Goal: Task Accomplishment & Management: Manage account settings

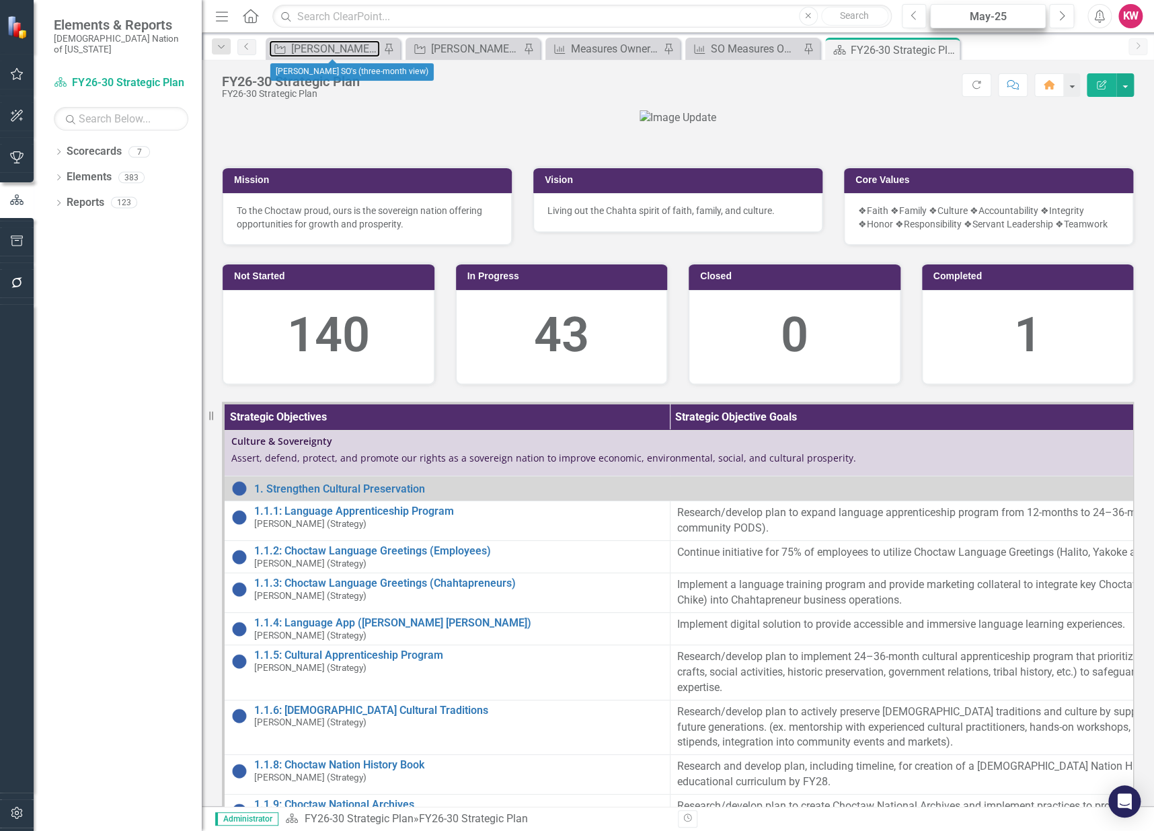
drag, startPoint x: 339, startPoint y: 47, endPoint x: 996, endPoint y: 17, distance: 657.2
click at [339, 47] on div "[PERSON_NAME] SO's (three-month view)" at bounding box center [335, 48] width 89 height 17
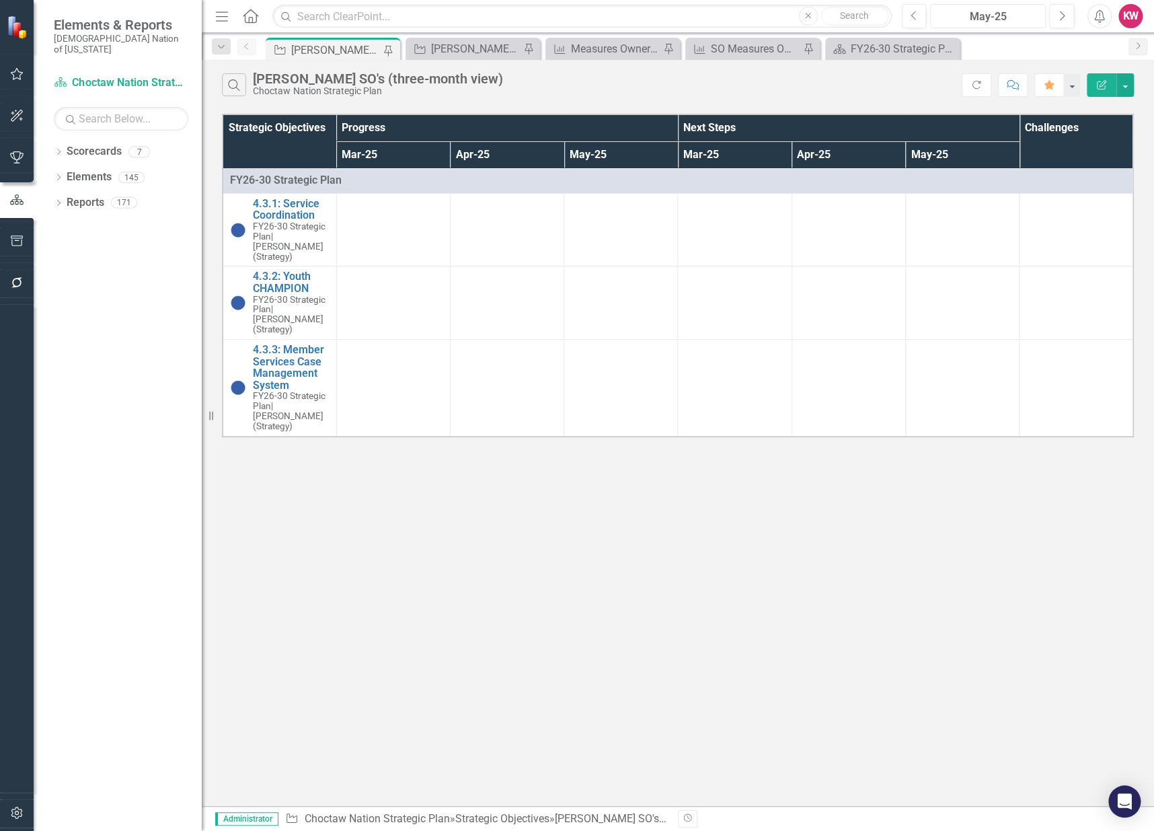
click at [996, 16] on div "May-25" at bounding box center [988, 17] width 106 height 16
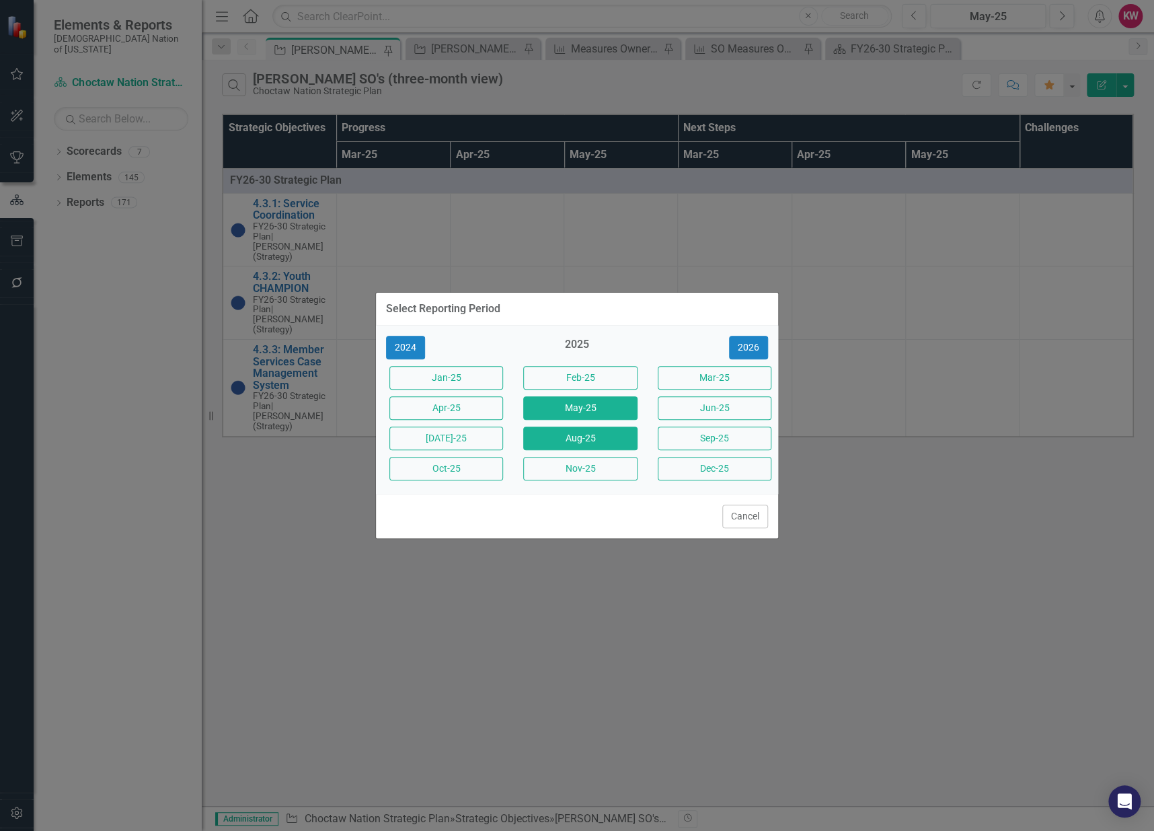
click at [562, 446] on button "Aug-25" at bounding box center [580, 438] width 114 height 24
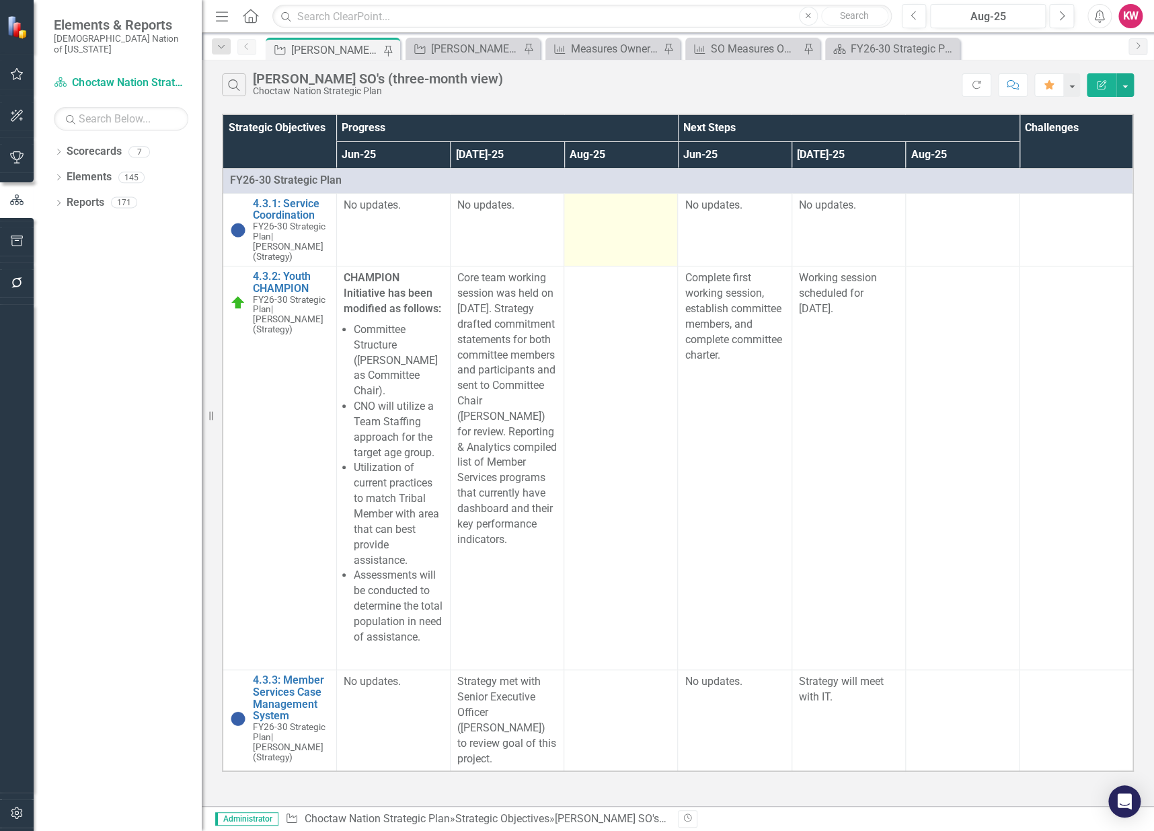
click at [606, 230] on td at bounding box center [621, 229] width 114 height 73
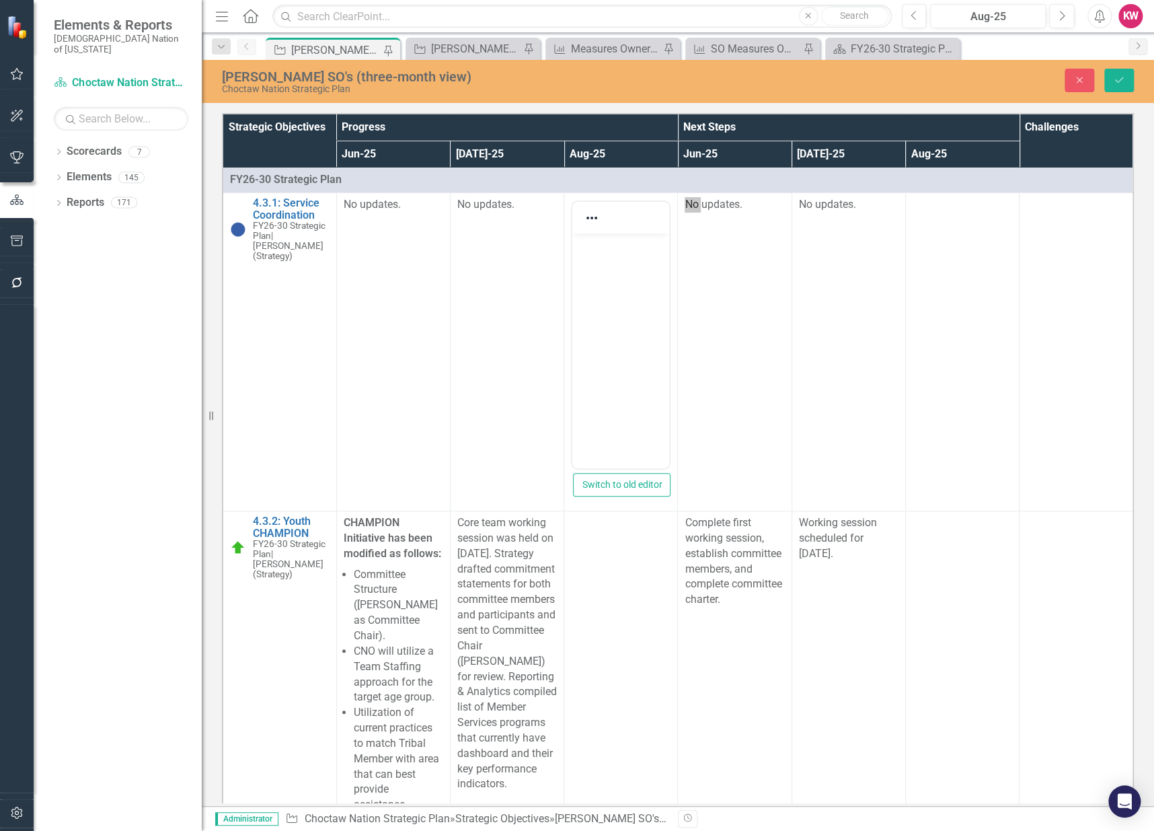
click at [625, 285] on body "Rich Text Area. Press ALT-0 for help." at bounding box center [620, 334] width 97 height 202
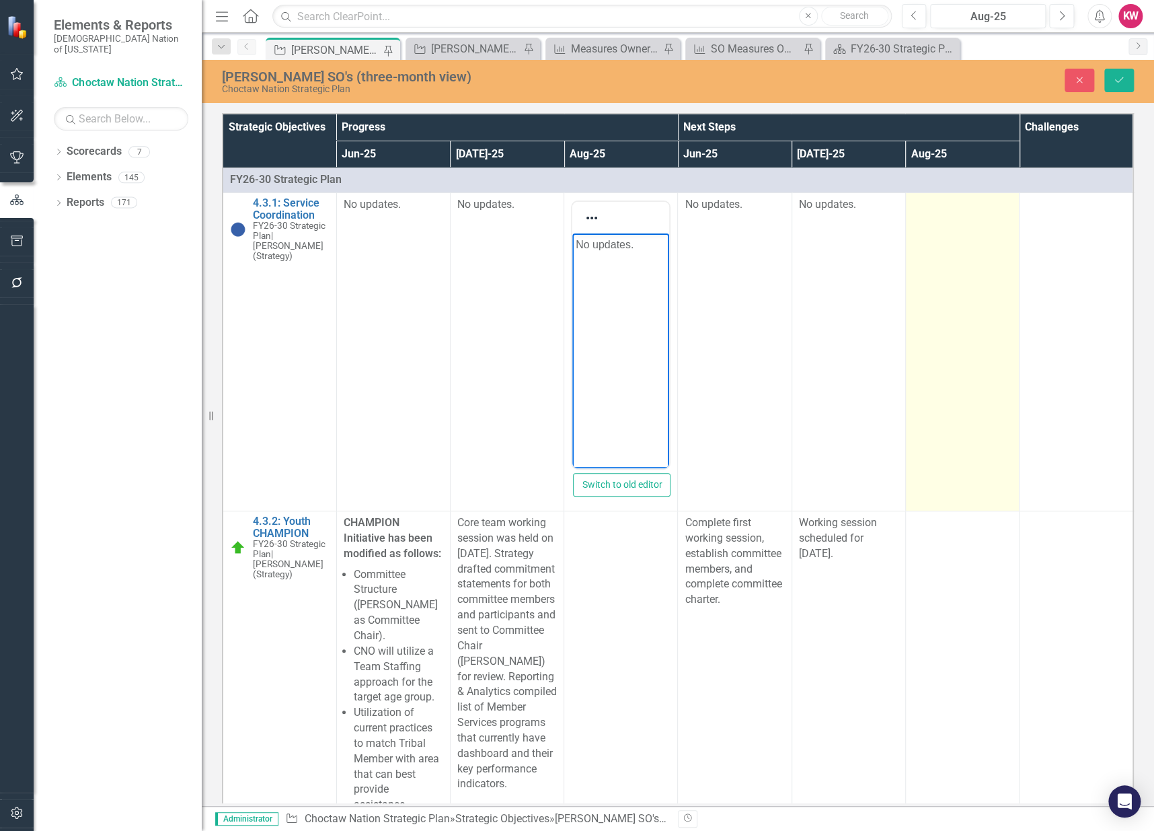
click at [952, 271] on td at bounding box center [962, 352] width 114 height 318
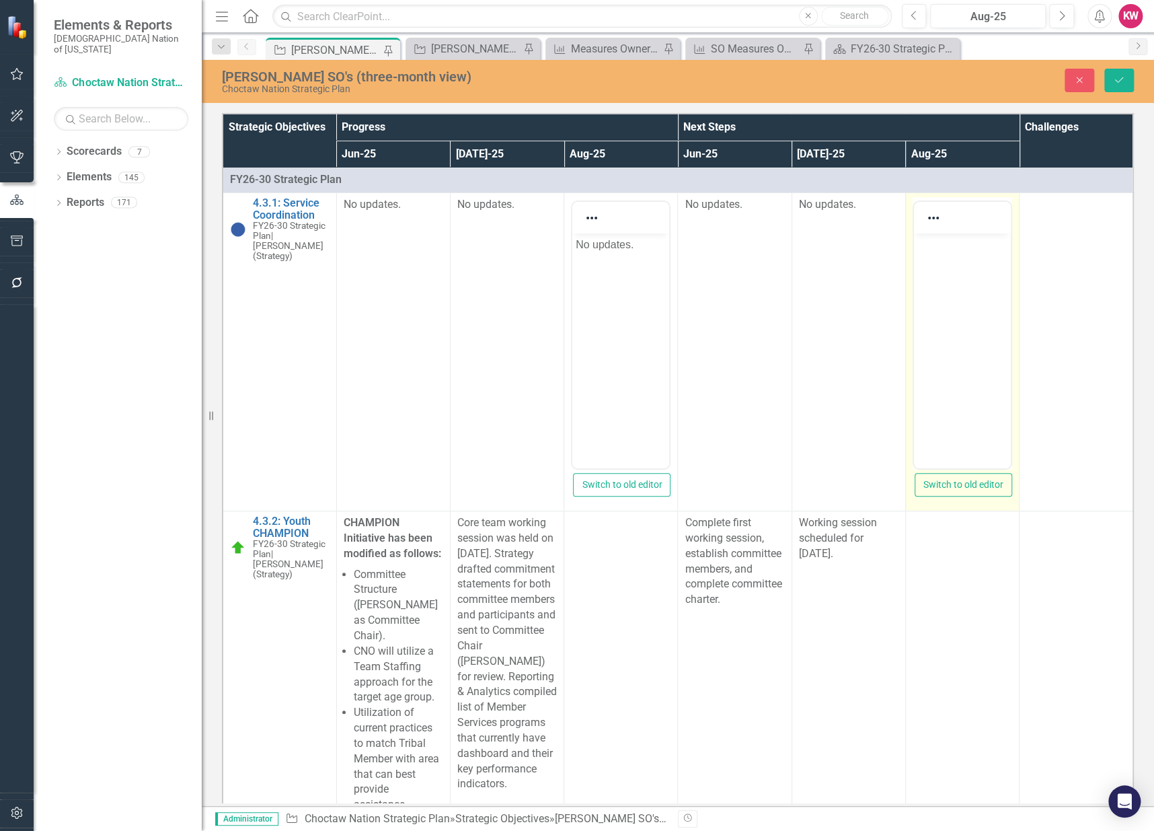
click at [952, 331] on body "Rich Text Area. Press ALT-0 for help." at bounding box center [962, 334] width 97 height 202
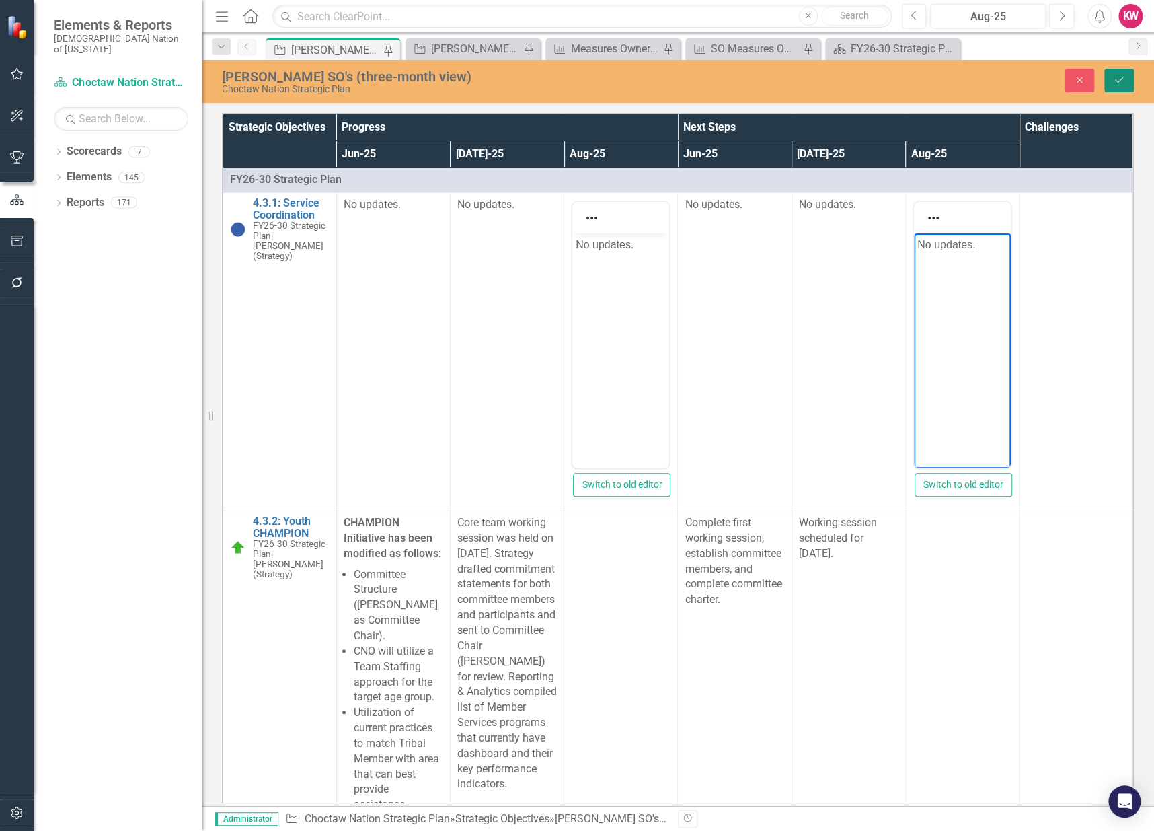
click at [1130, 77] on button "Save" at bounding box center [1119, 81] width 30 height 24
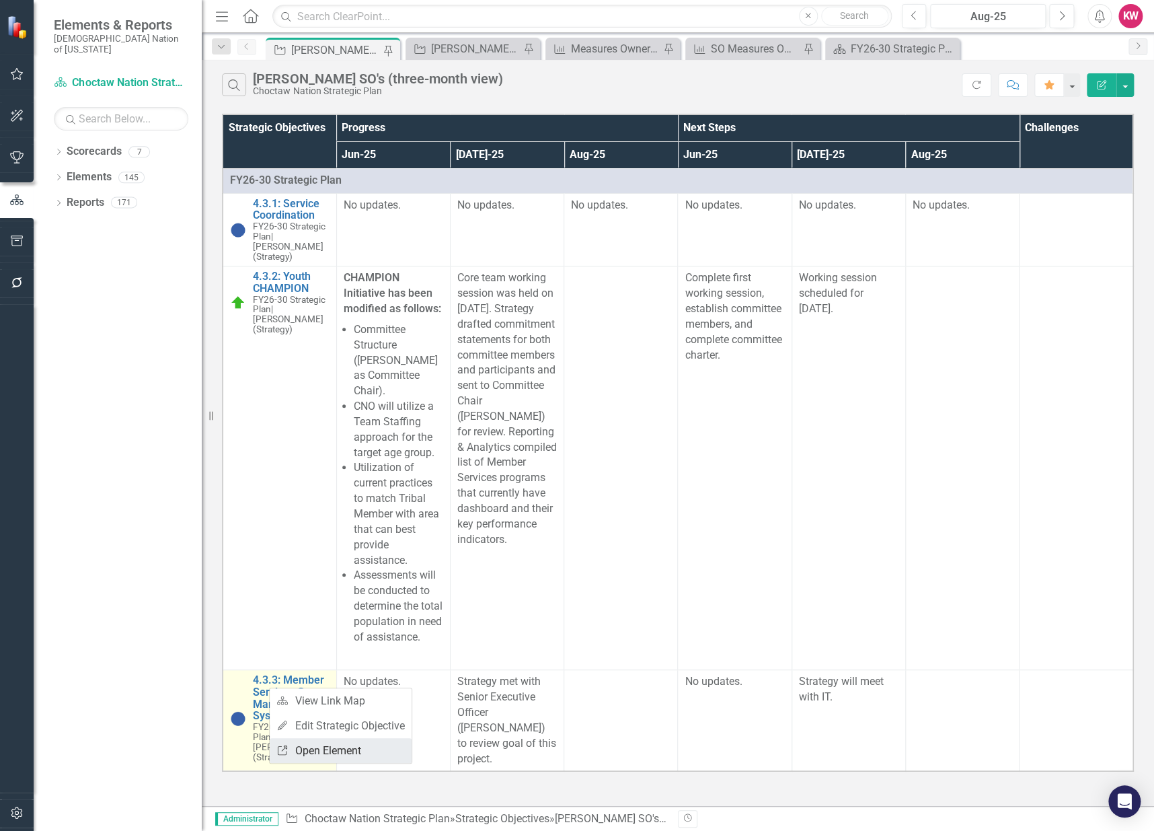
click at [308, 750] on link "Link Open Element" at bounding box center [341, 750] width 142 height 25
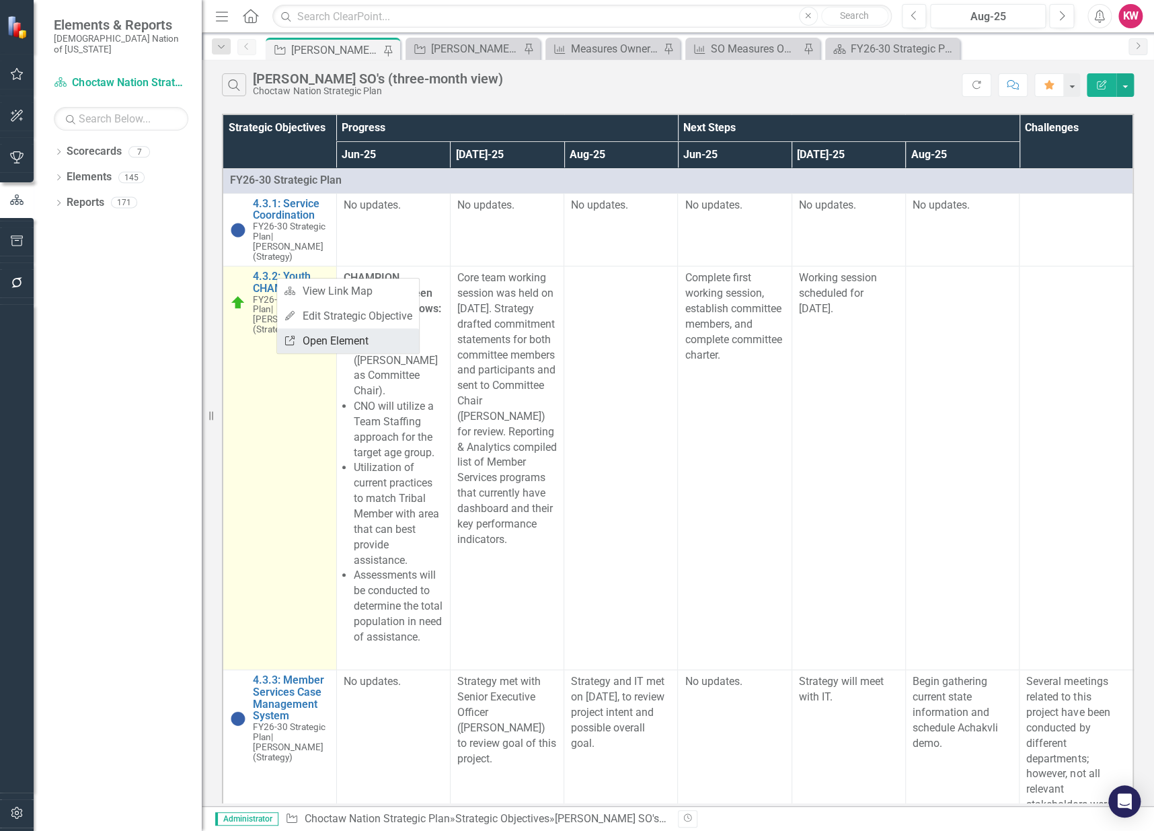
click at [334, 344] on link "Link Open Element" at bounding box center [348, 340] width 142 height 25
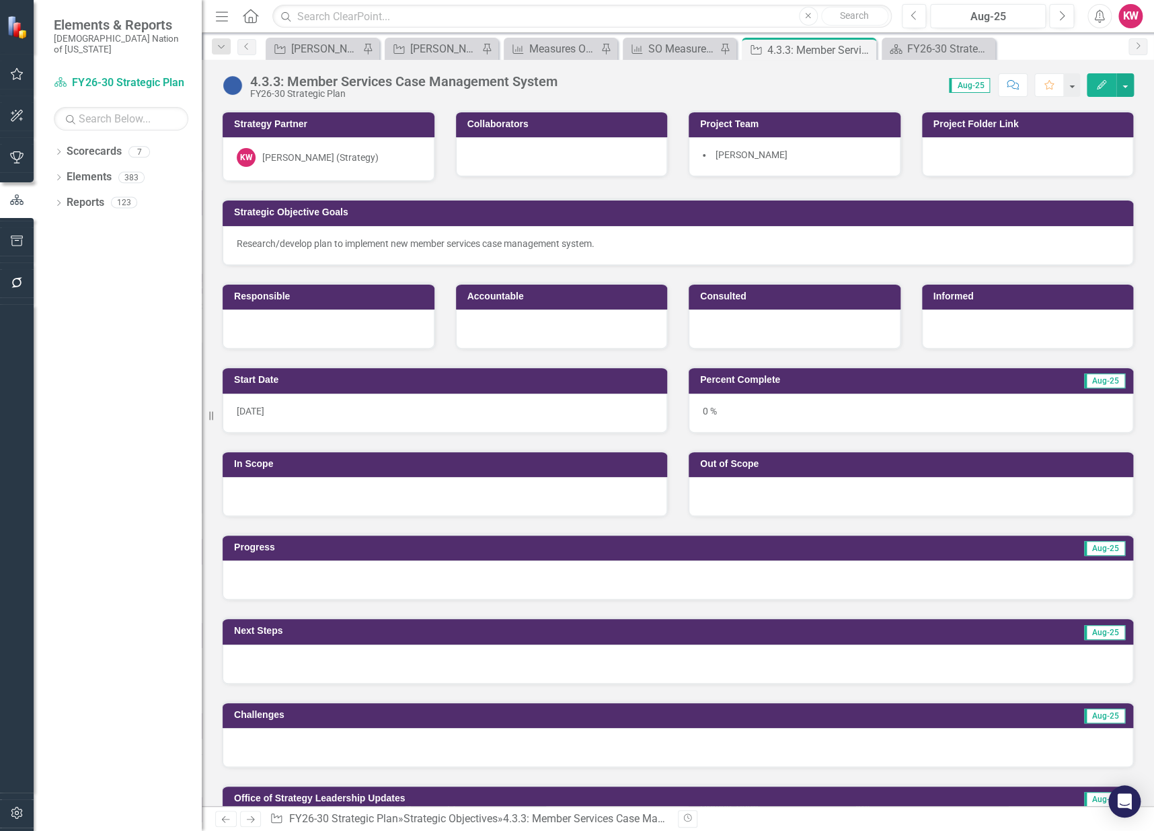
click at [800, 147] on div "[PERSON_NAME]" at bounding box center [795, 156] width 212 height 39
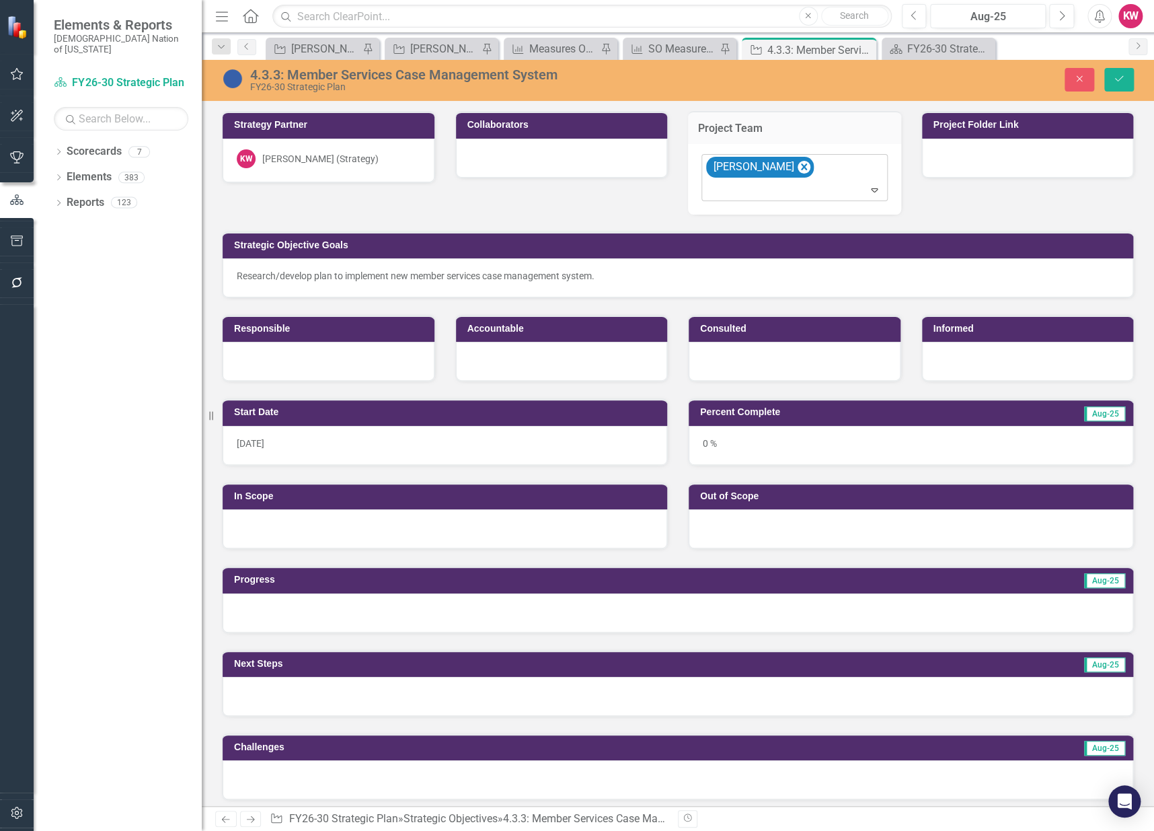
click at [784, 191] on div at bounding box center [796, 190] width 180 height 18
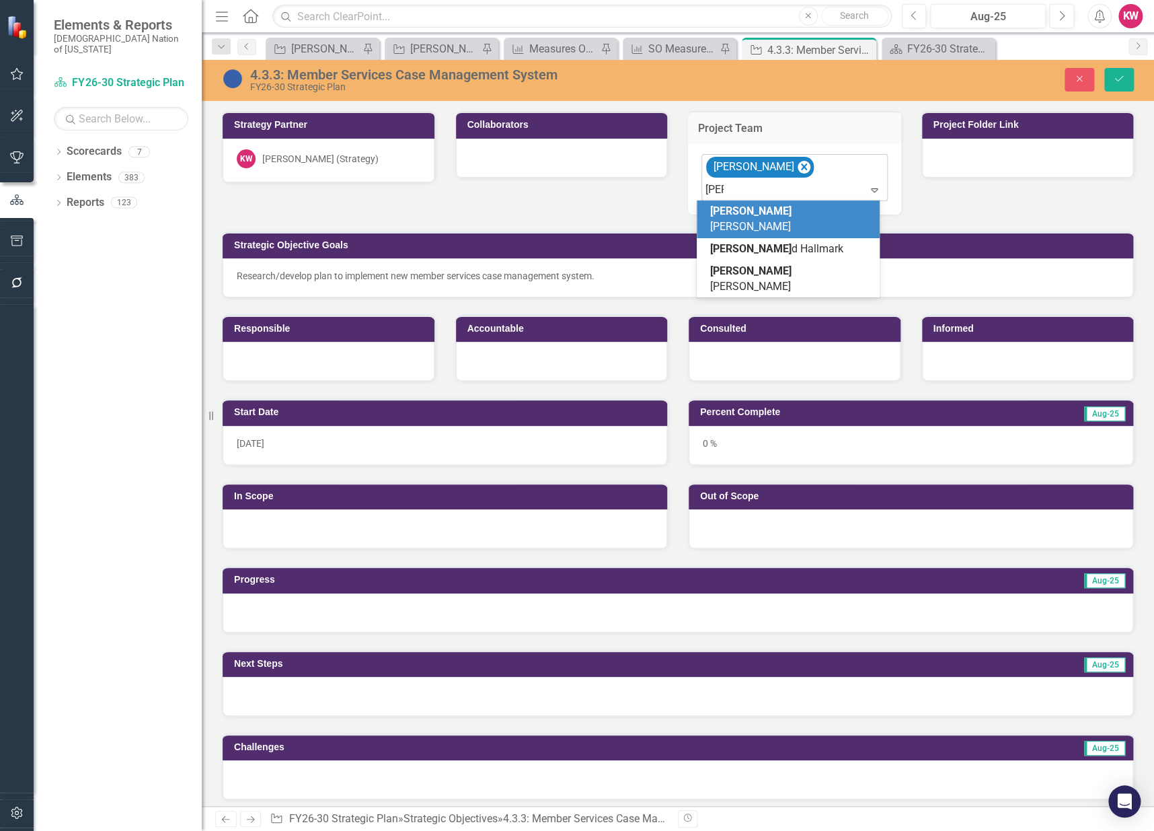
type input "[PERSON_NAME]"
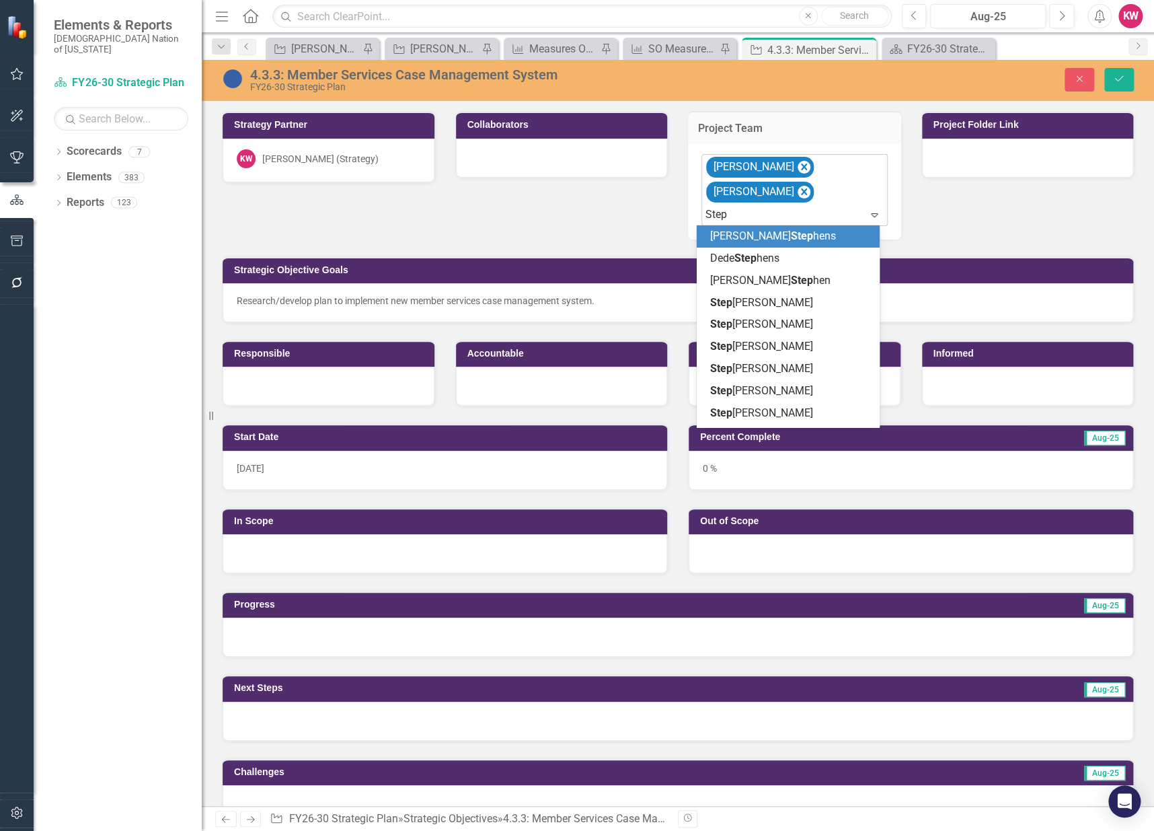
type input "Steph"
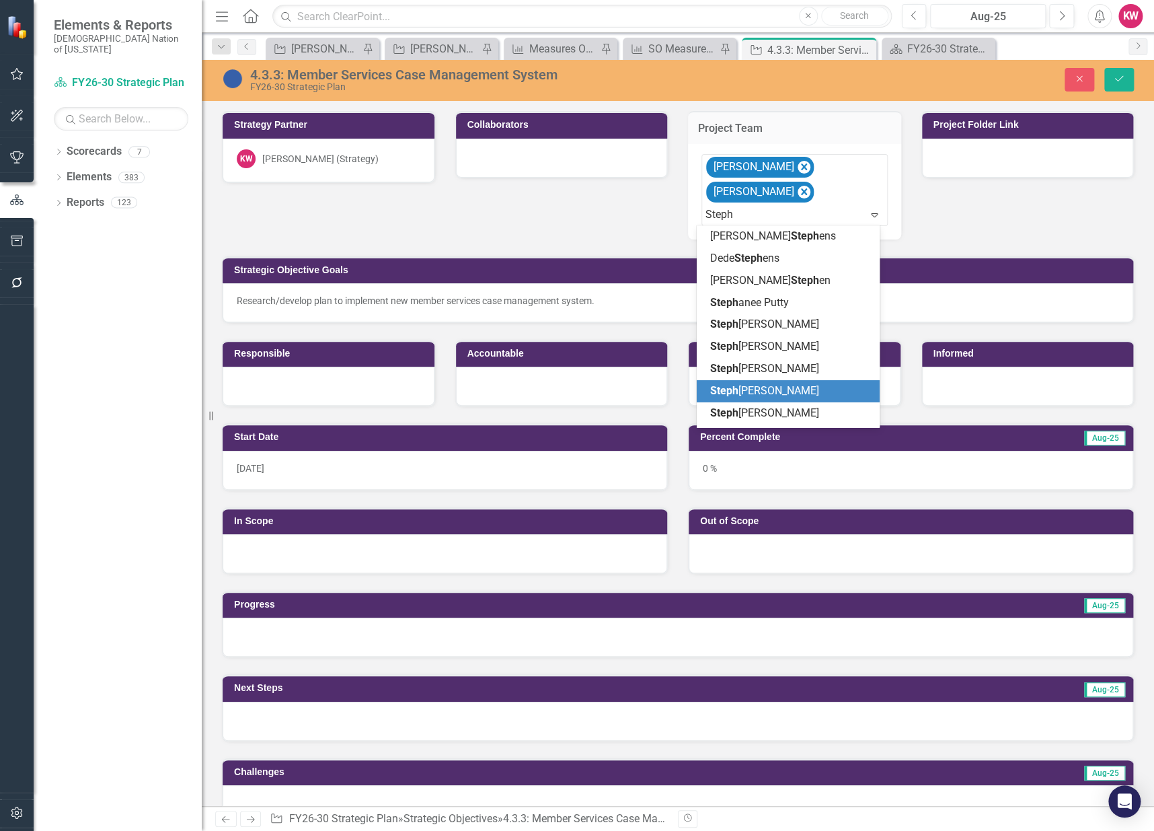
click at [779, 396] on span "Steph [PERSON_NAME]" at bounding box center [764, 390] width 109 height 13
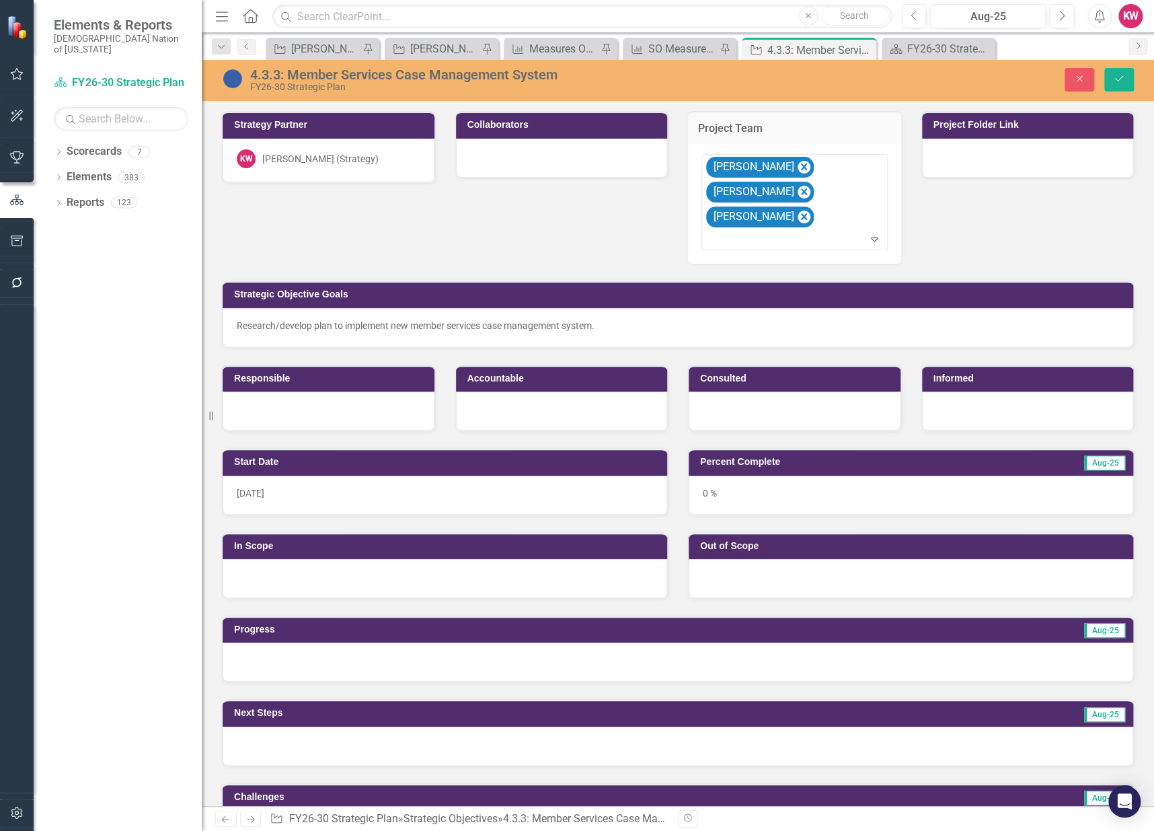
click at [521, 155] on div at bounding box center [562, 158] width 212 height 39
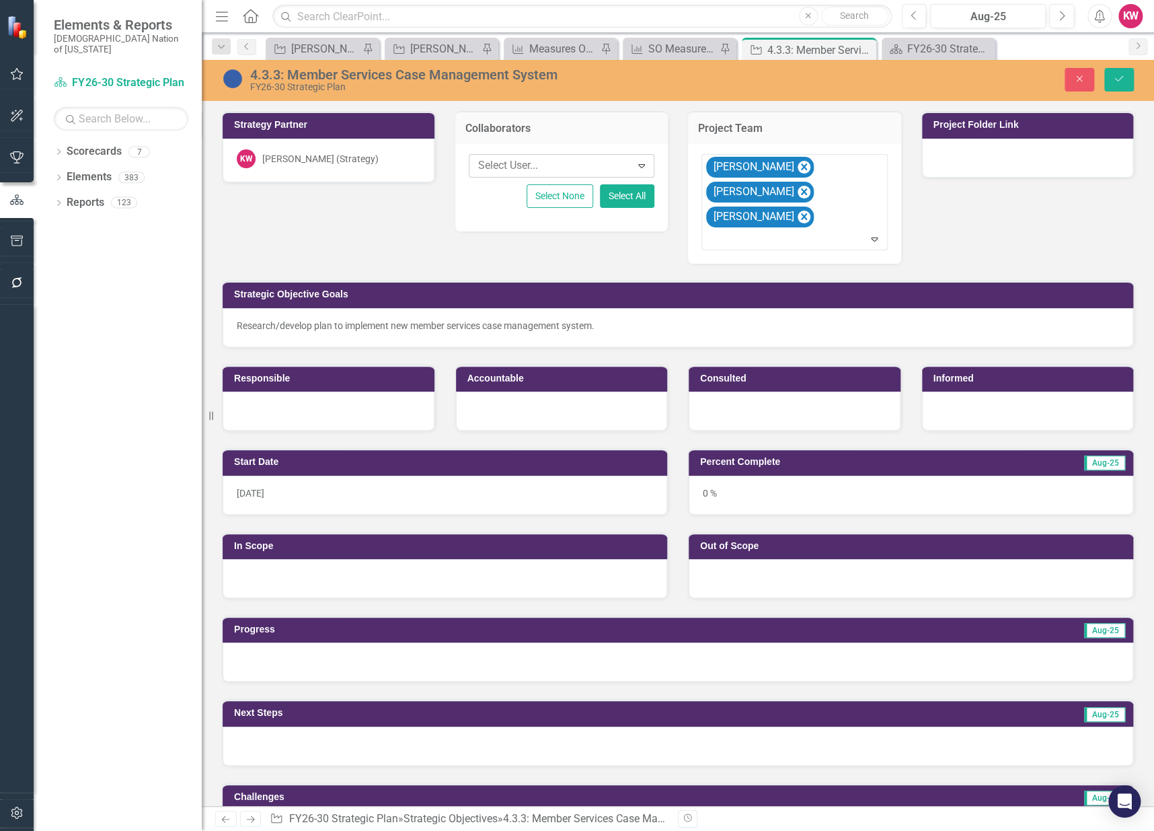
click at [522, 168] on div at bounding box center [552, 166] width 158 height 18
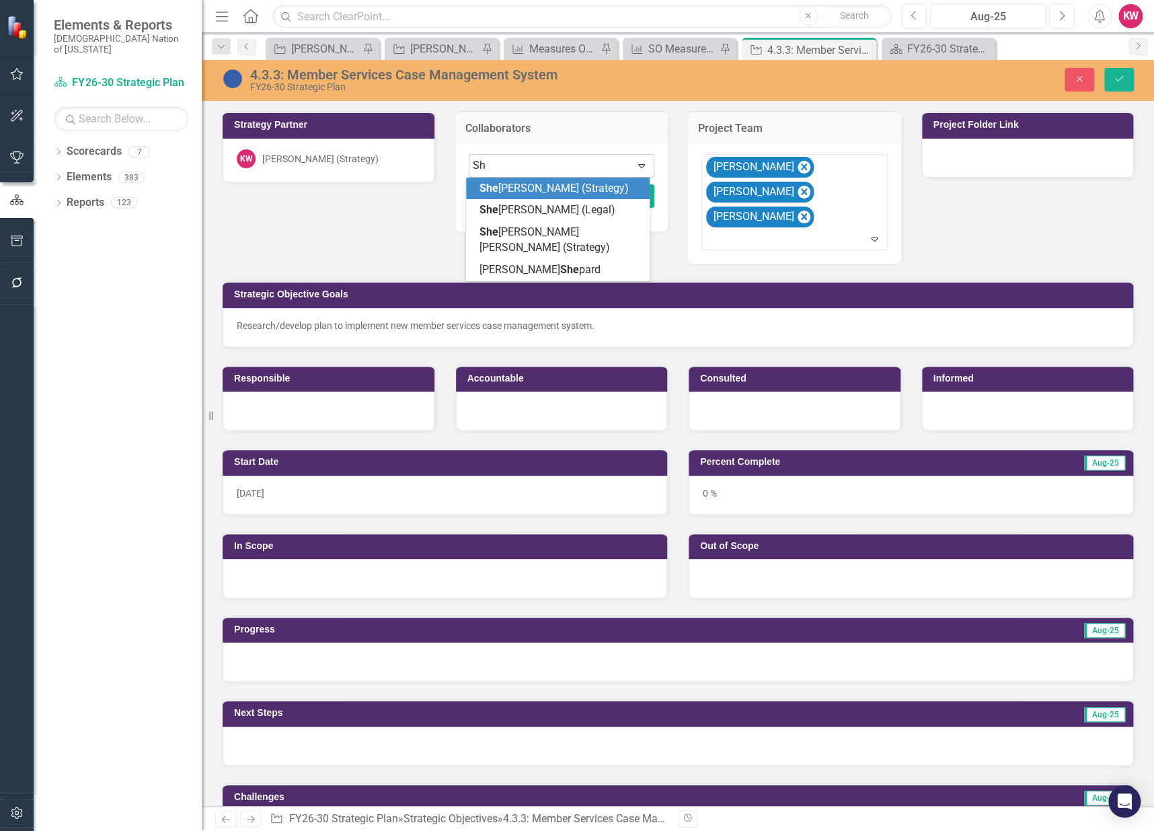
type input "S"
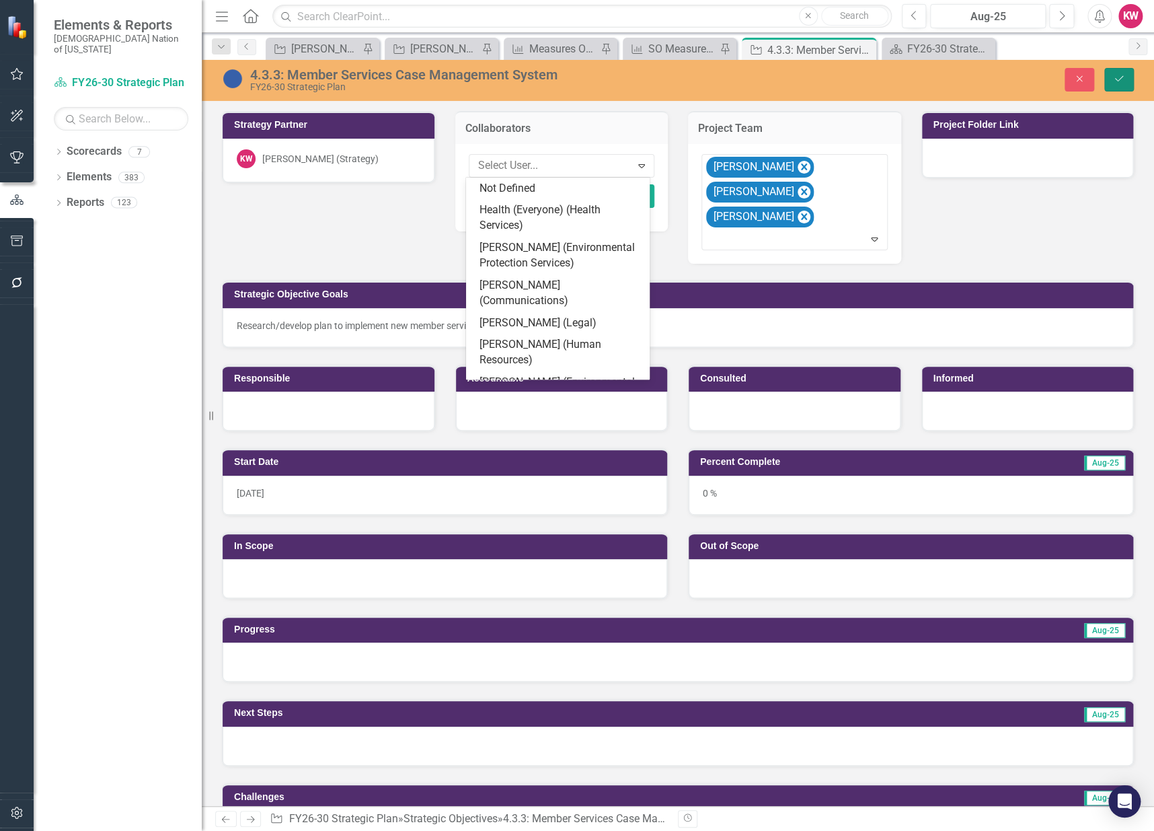
click at [1122, 79] on icon "Save" at bounding box center [1119, 78] width 12 height 9
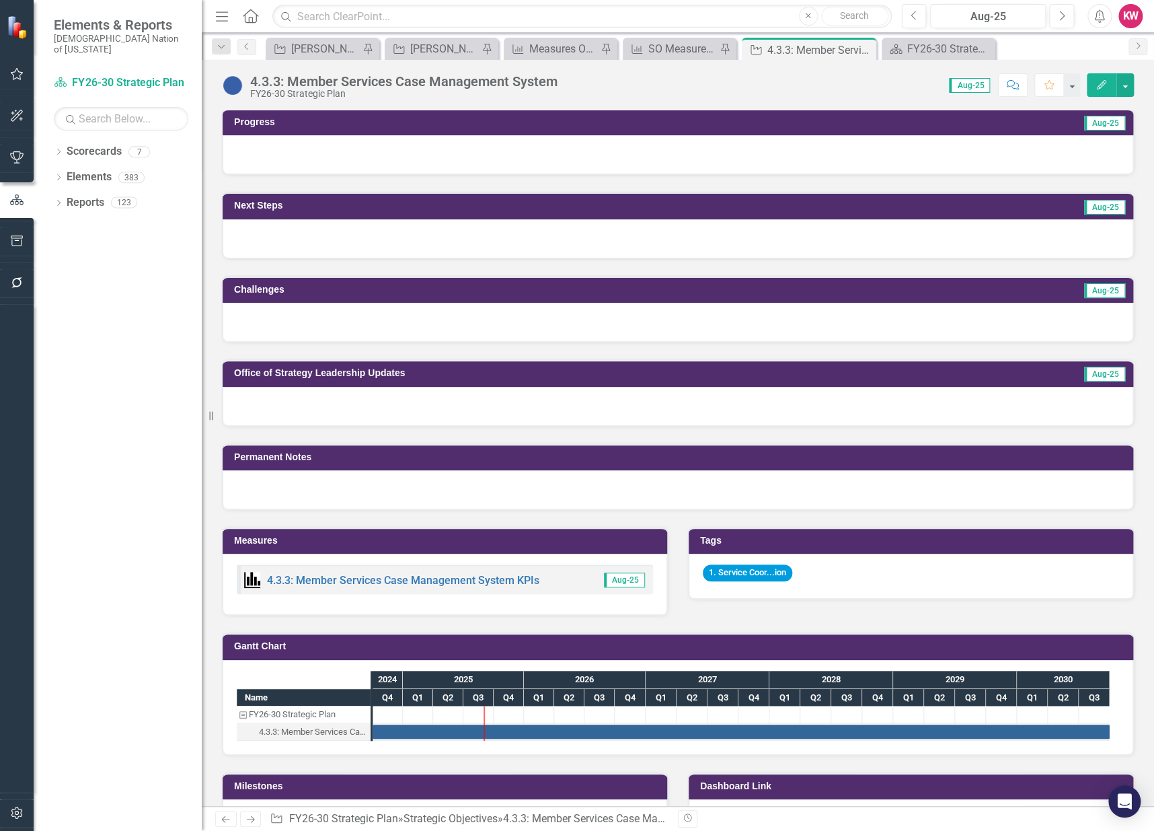
scroll to position [448, 0]
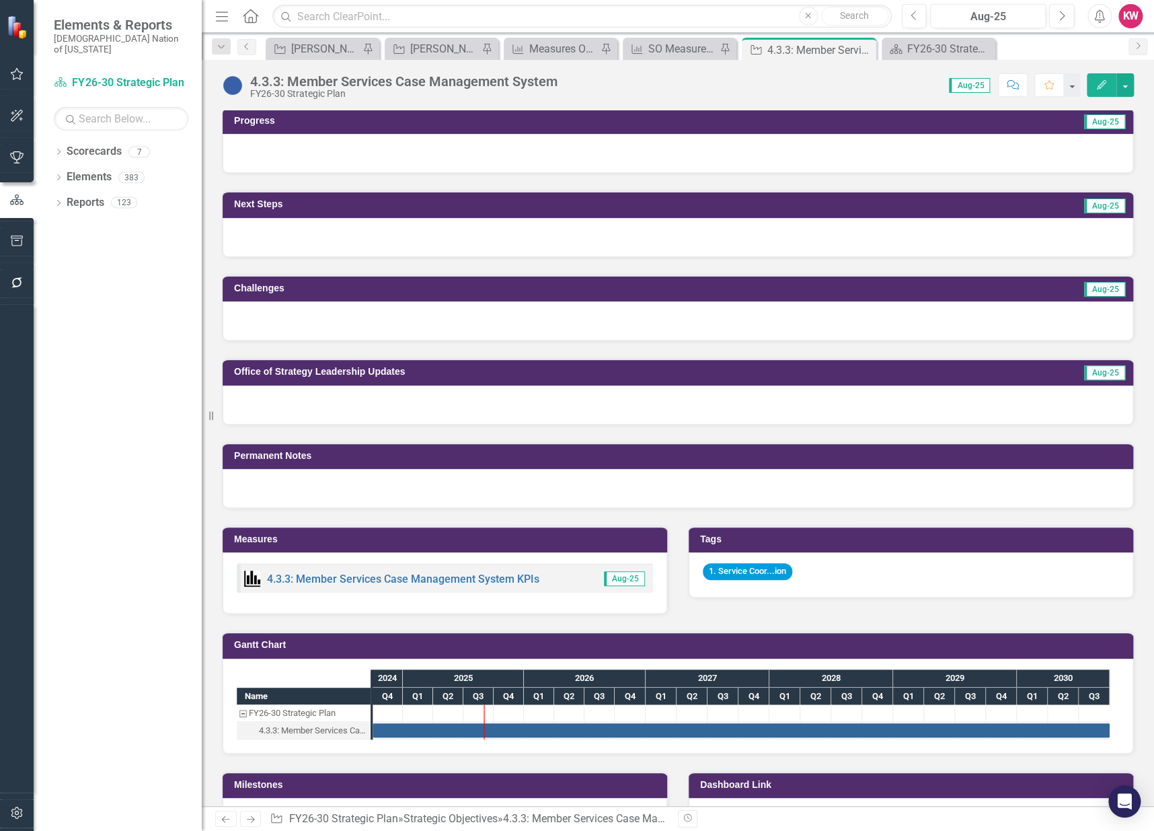
click at [466, 404] on div at bounding box center [678, 404] width 911 height 39
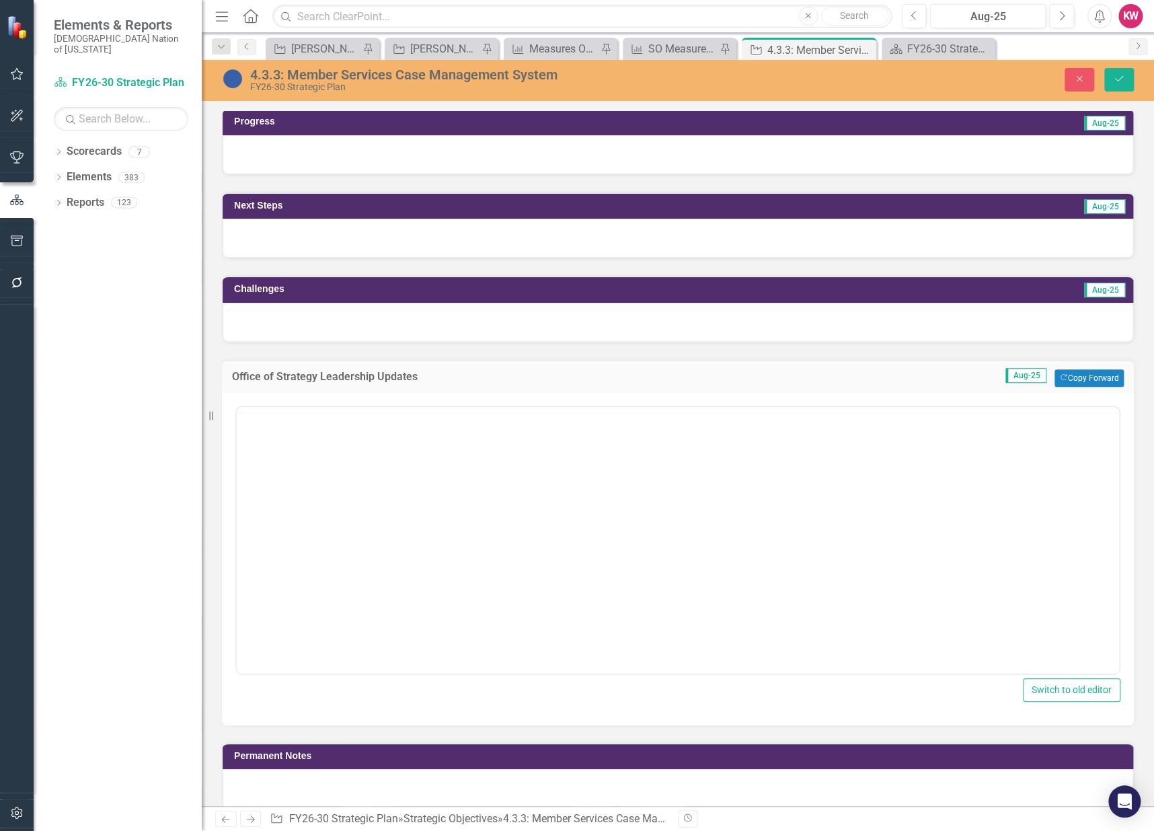
scroll to position [0, 0]
click at [382, 511] on body "Rich Text Area. Press ALT-0 for help." at bounding box center [678, 539] width 883 height 202
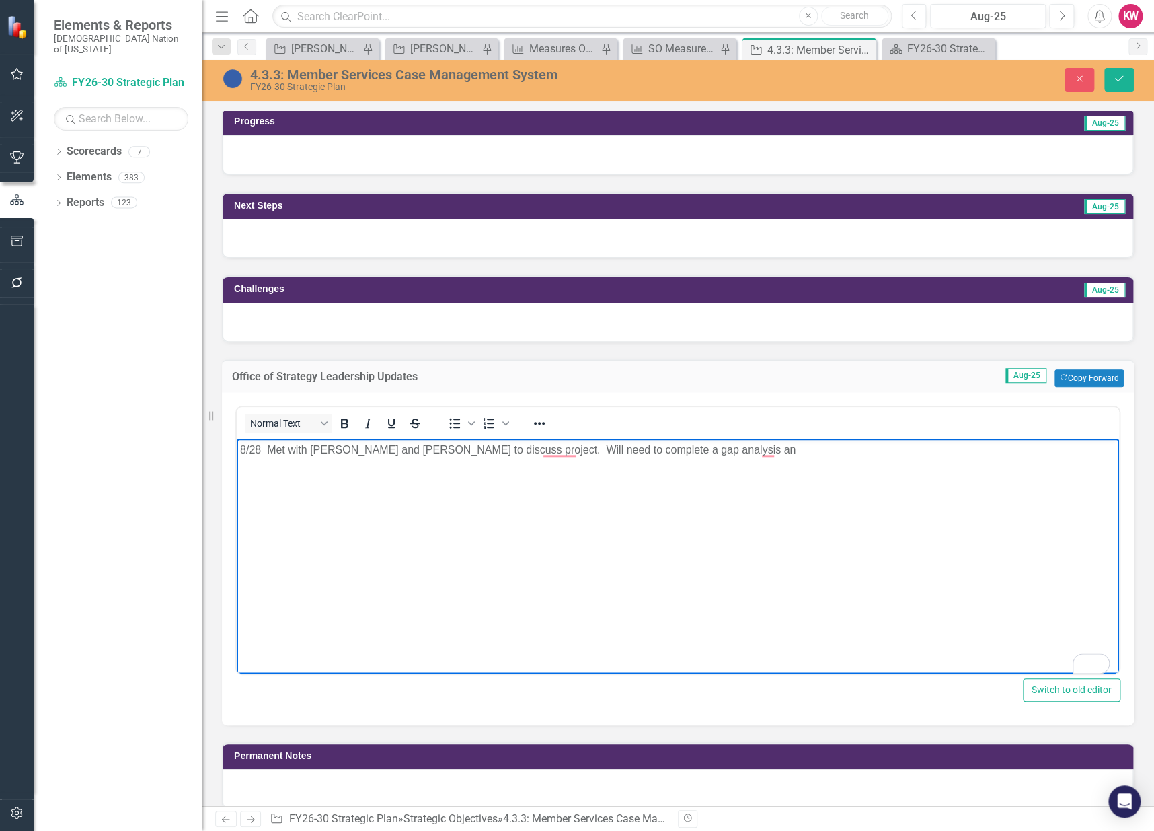
click at [267, 491] on body "8/28 Met with Todd Hughes and Stephanie Johnson to discuss project. Will need t…" at bounding box center [678, 539] width 883 height 202
click at [257, 480] on body "8/28 Met with Todd Hughes and Stephanie Johnson to discuss project. Will need t…" at bounding box center [678, 539] width 883 height 202
click at [792, 461] on body "8/28 Met with Todd Hughes and Stephanie Johnson to discuss project. Will need t…" at bounding box center [678, 539] width 883 height 202
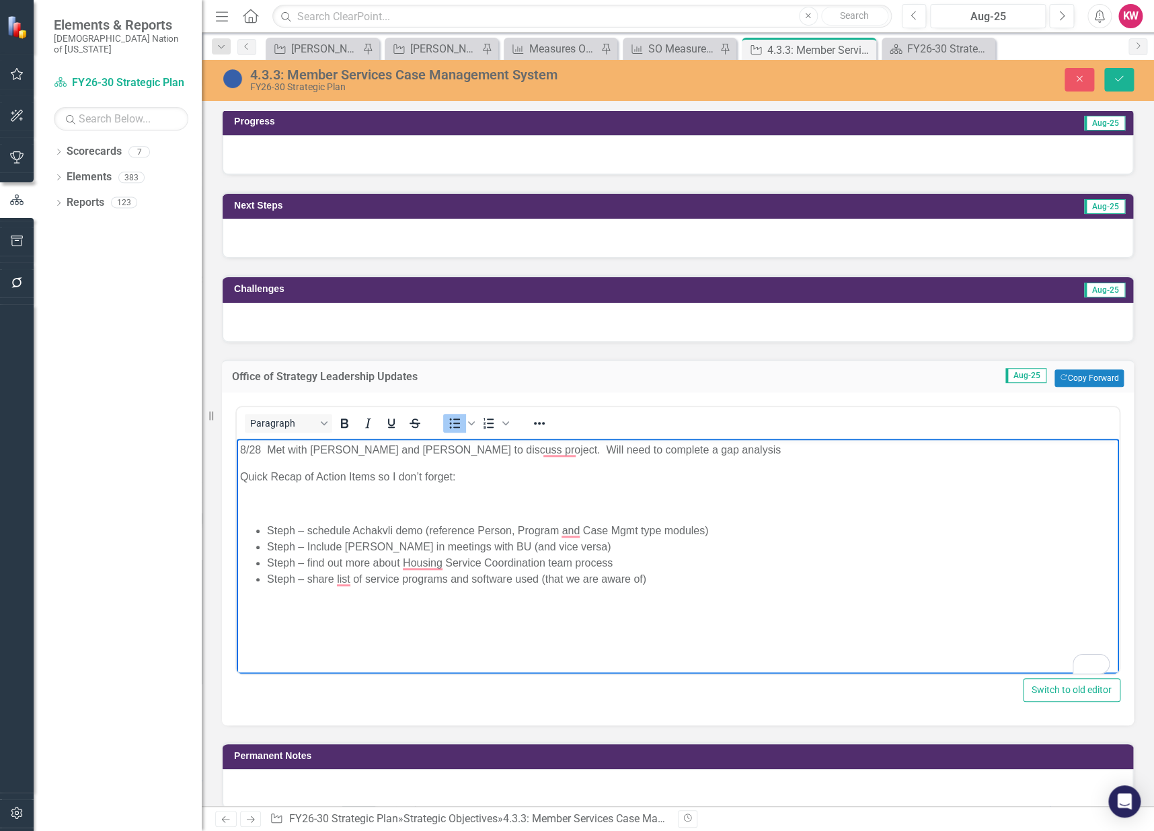
click at [265, 492] on body "8/28 Met with Todd Hughes and Stephanie Johnson to discuss project. Will need t…" at bounding box center [678, 539] width 883 height 202
drag, startPoint x: 476, startPoint y: 478, endPoint x: 241, endPoint y: 476, distance: 235.4
click at [241, 476] on p "Quick Recap of Action Items so I don’t forget:" at bounding box center [678, 476] width 876 height 16
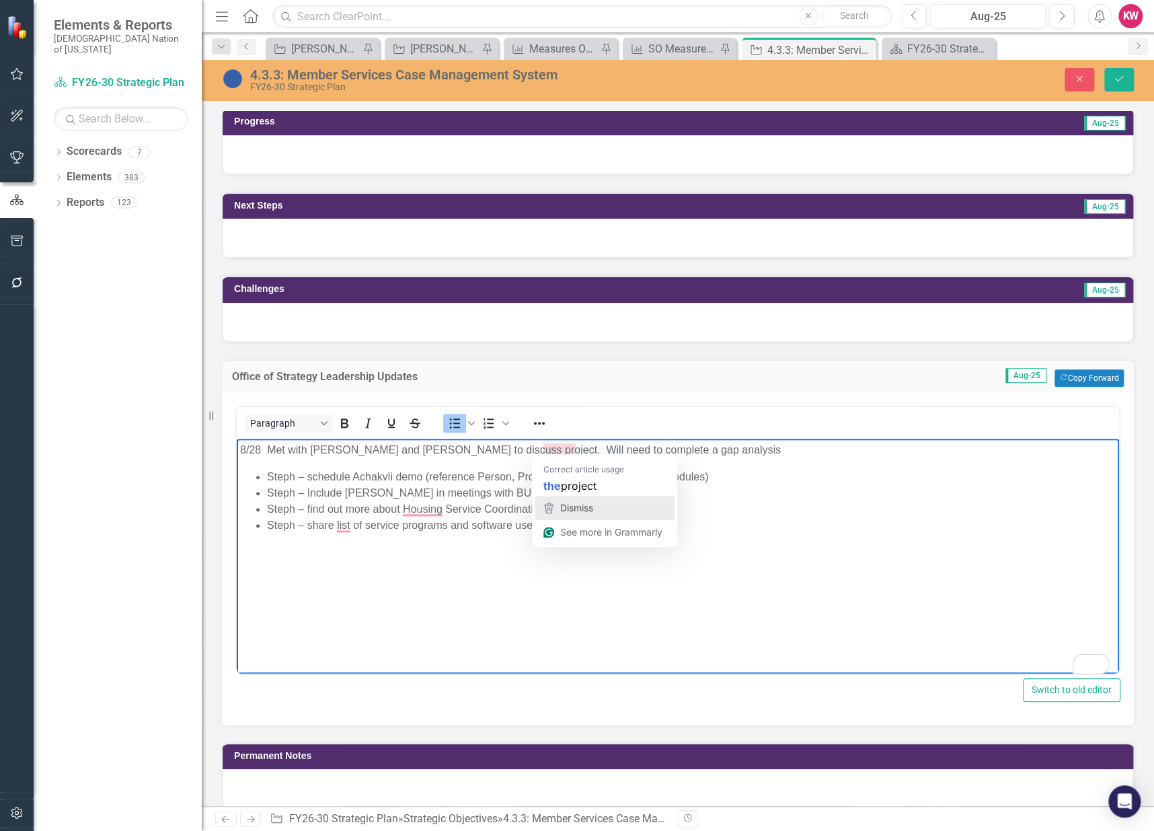
click at [570, 502] on span "Dismiss" at bounding box center [576, 507] width 33 height 11
click at [778, 452] on p "8/28 Met with Todd Hughes and Stephanie Johnson to discuss project. Will need t…" at bounding box center [678, 449] width 876 height 16
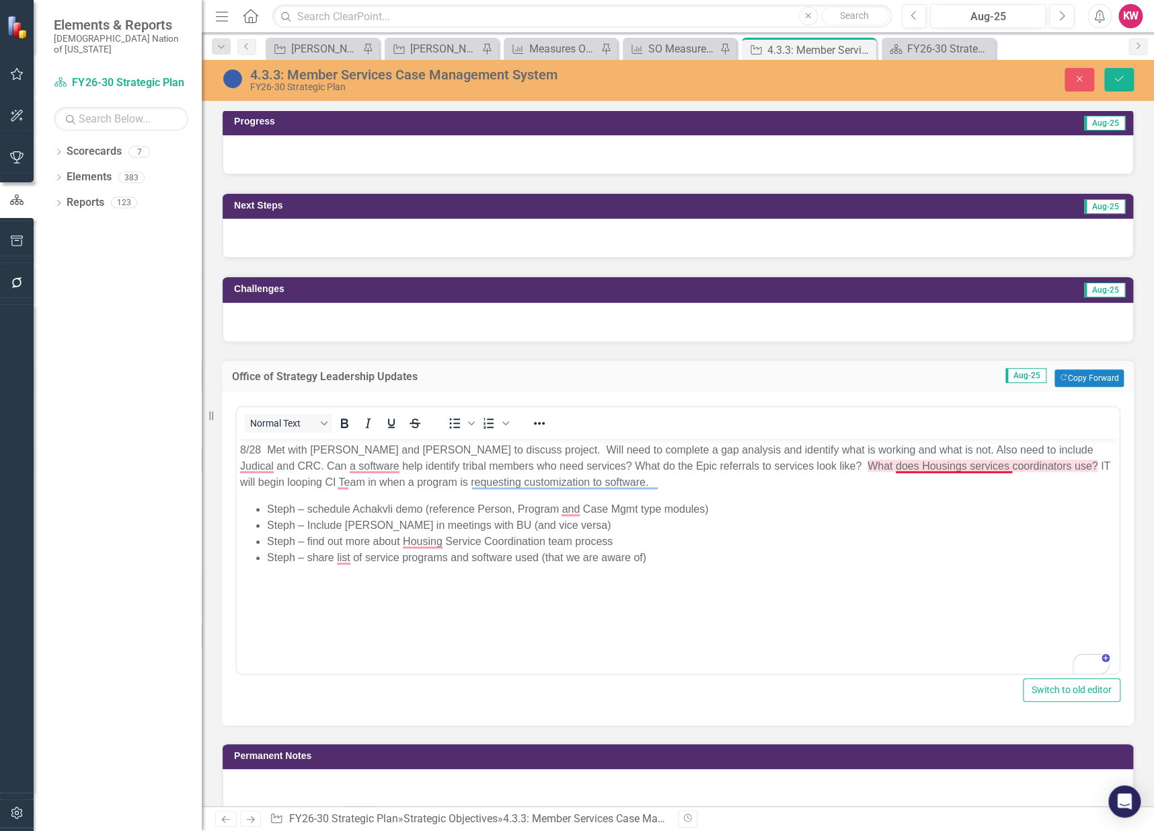
click at [934, 468] on p "8/28 Met with Todd Hughes and Stephanie Johnson to discuss project. Will need t…" at bounding box center [678, 465] width 876 height 48
drag, startPoint x: 347, startPoint y: 534, endPoint x: 430, endPoint y: 77, distance: 464.8
click at [347, 534] on span "Dismiss" at bounding box center [358, 539] width 33 height 11
click at [882, 598] on body "8/28 Met with Todd Hughes and Stephanie Johnson to discuss project. Will need t…" at bounding box center [678, 539] width 883 height 202
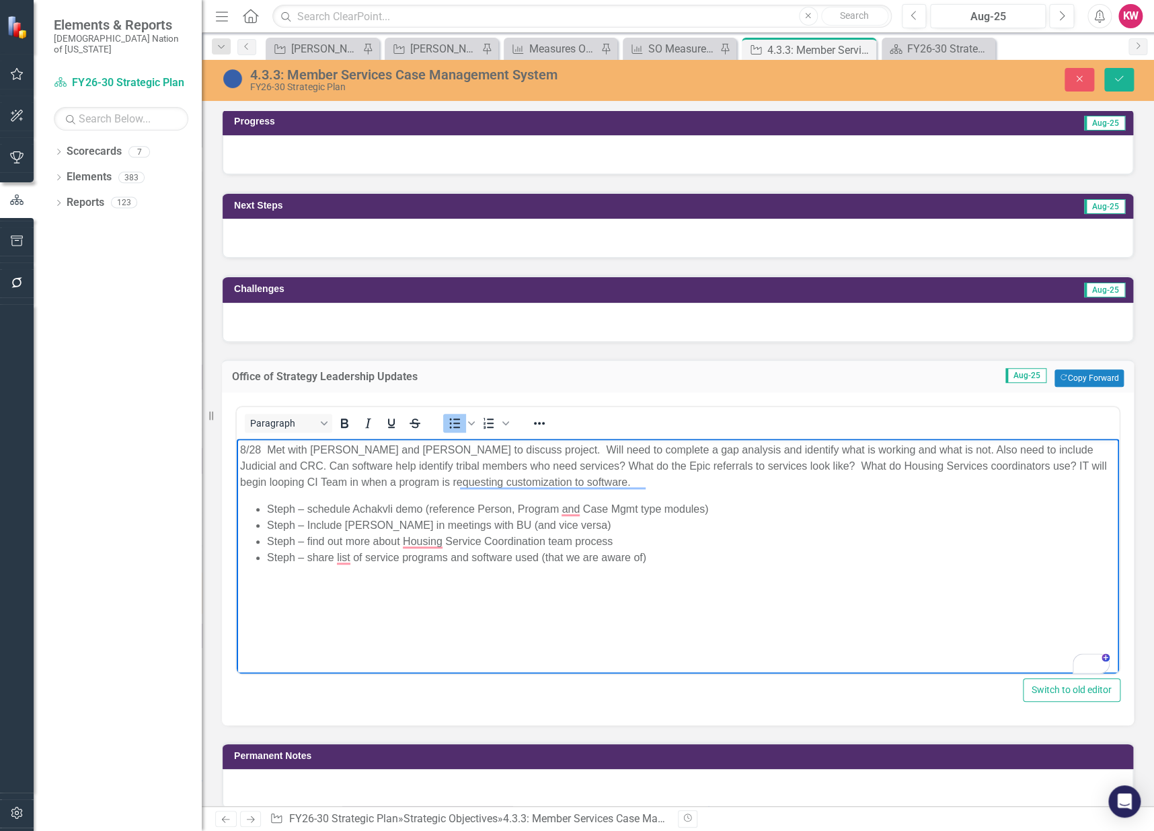
drag, startPoint x: 171, startPoint y: 384, endPoint x: 826, endPoint y: 244, distance: 669.9
click at [171, 384] on div "Dropdown Scorecards 7 FY26-30 Strategic Plan Continuous Improvement FY26-30 Ope…" at bounding box center [118, 486] width 168 height 690
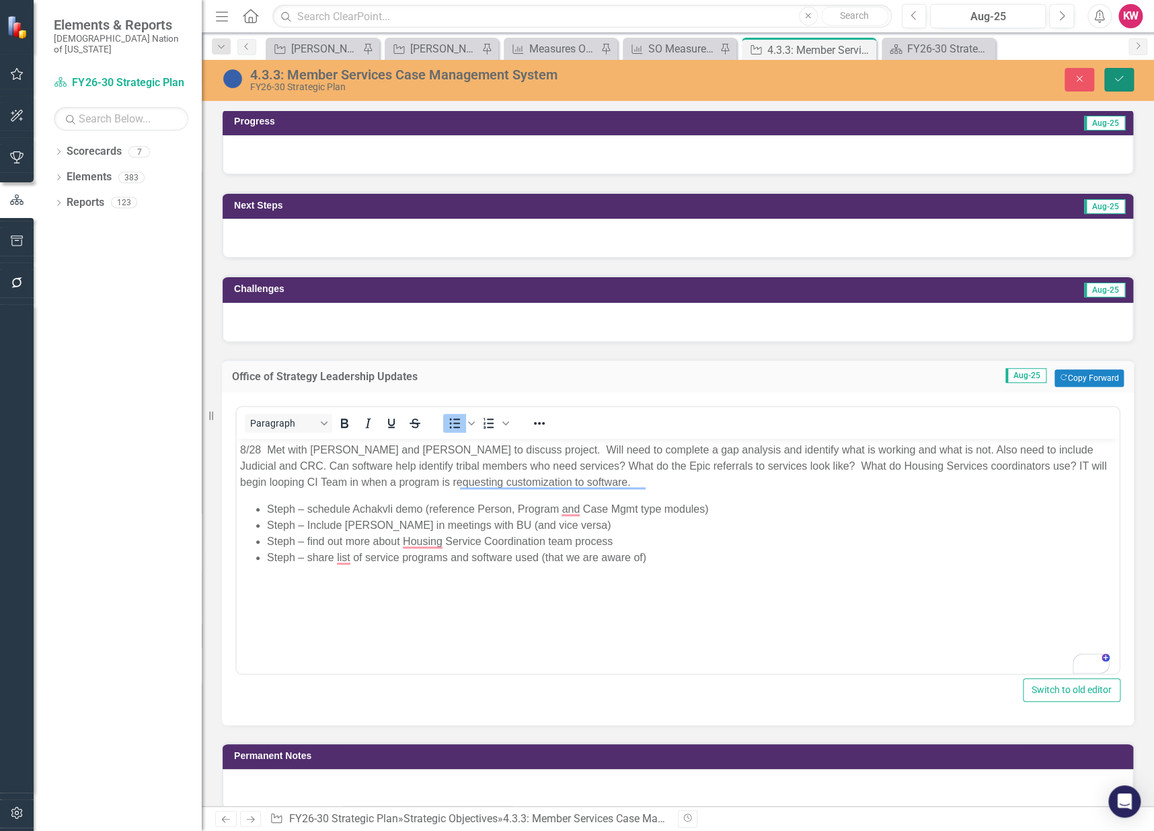
click at [1124, 79] on icon "Save" at bounding box center [1119, 78] width 12 height 9
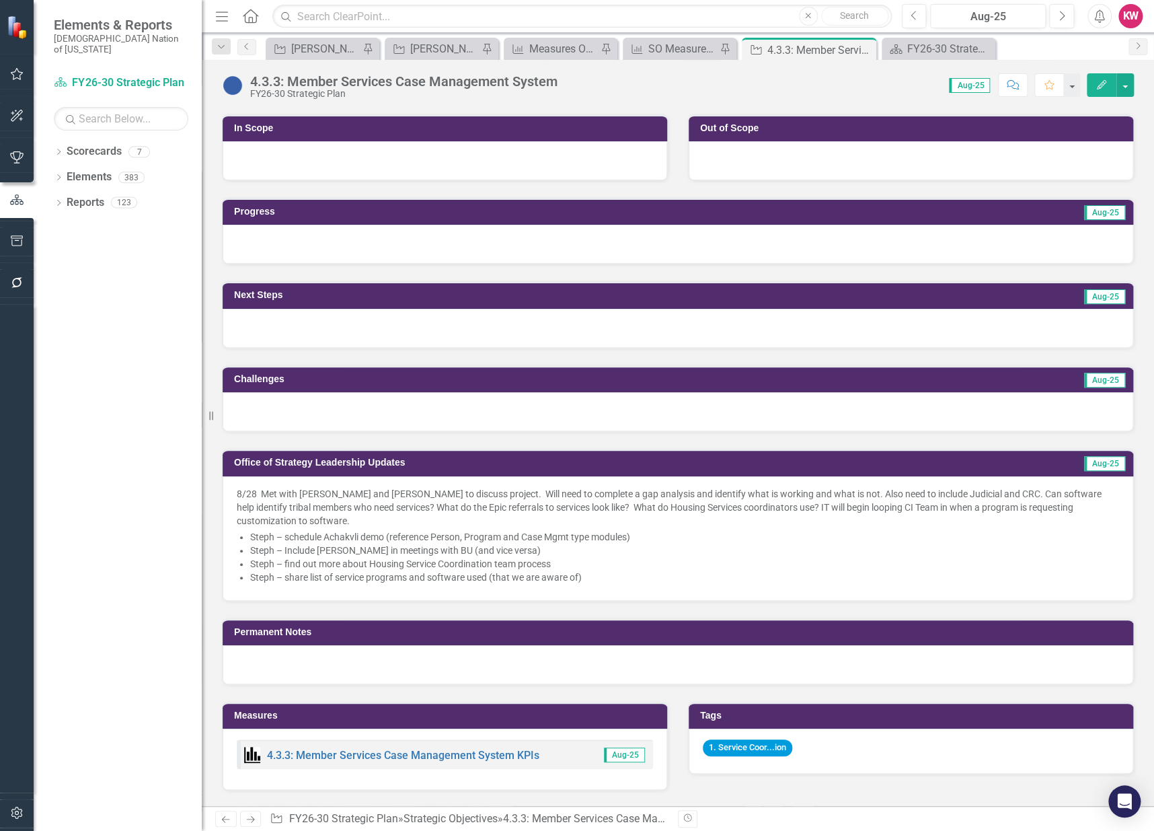
scroll to position [224, 0]
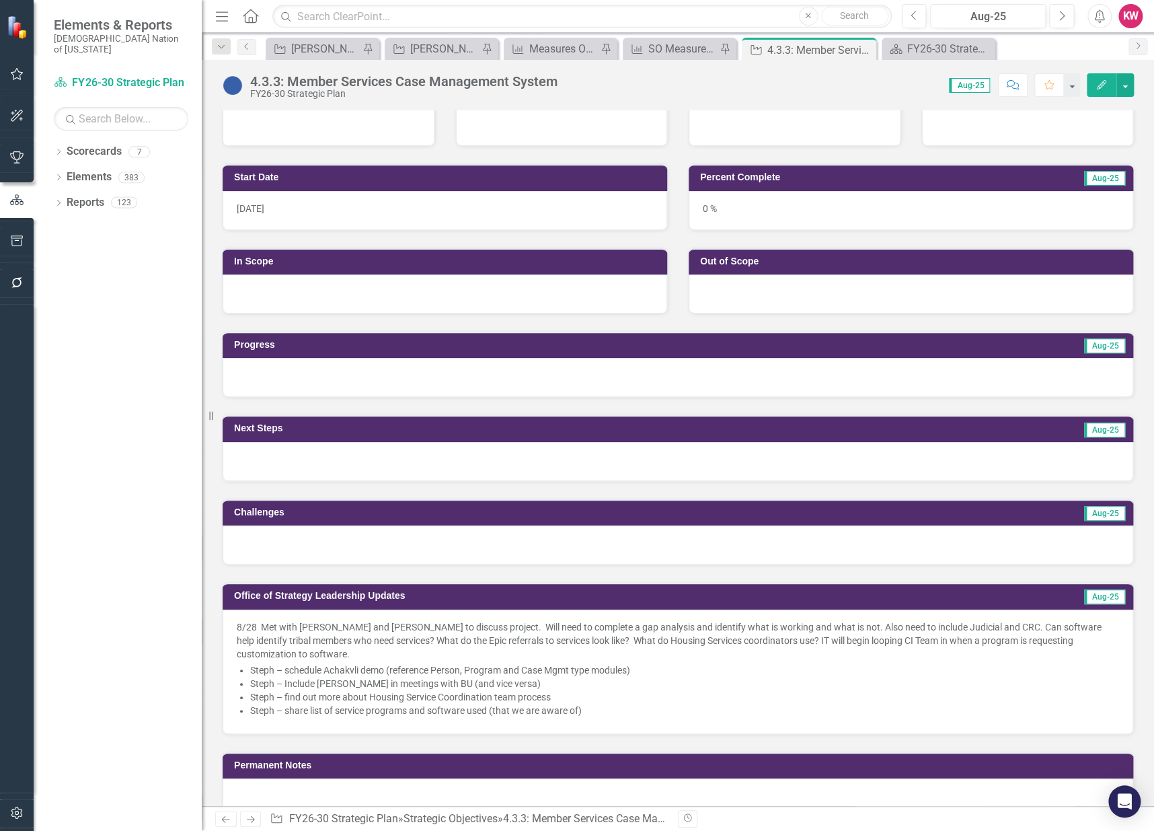
click at [278, 373] on div at bounding box center [678, 377] width 911 height 39
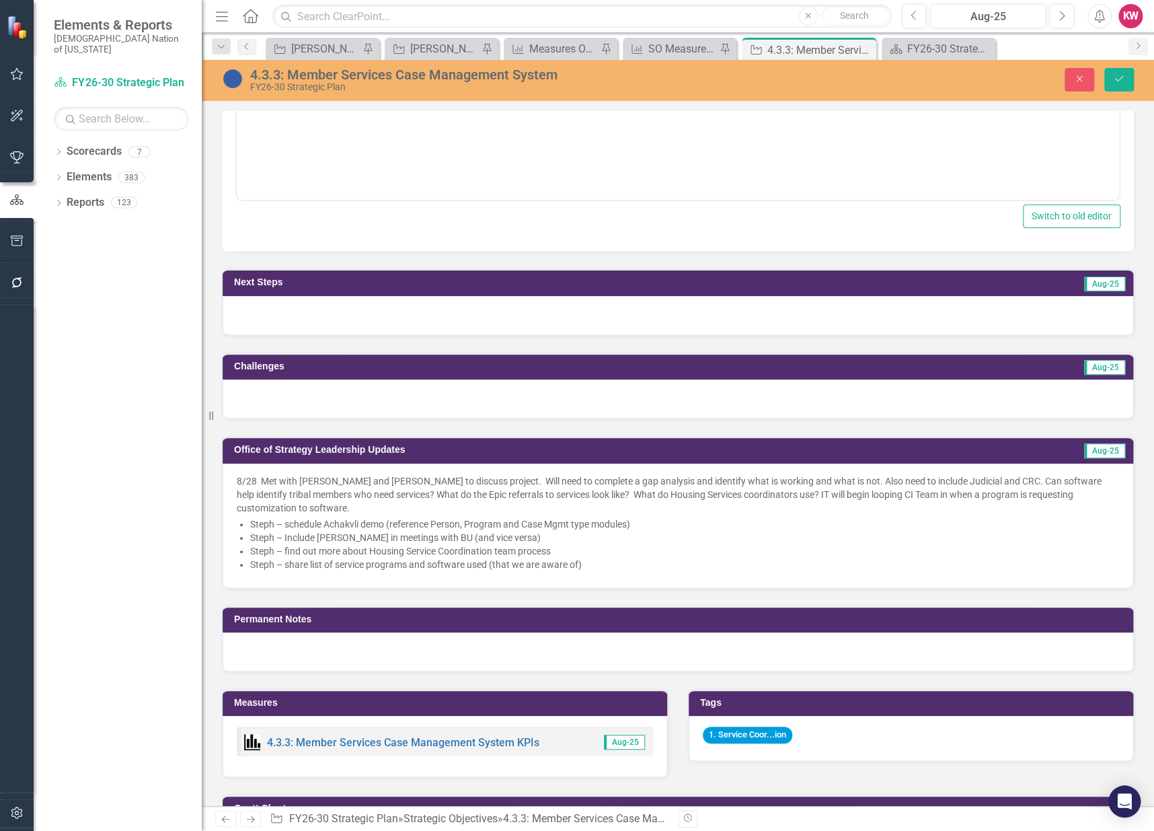
scroll to position [673, 0]
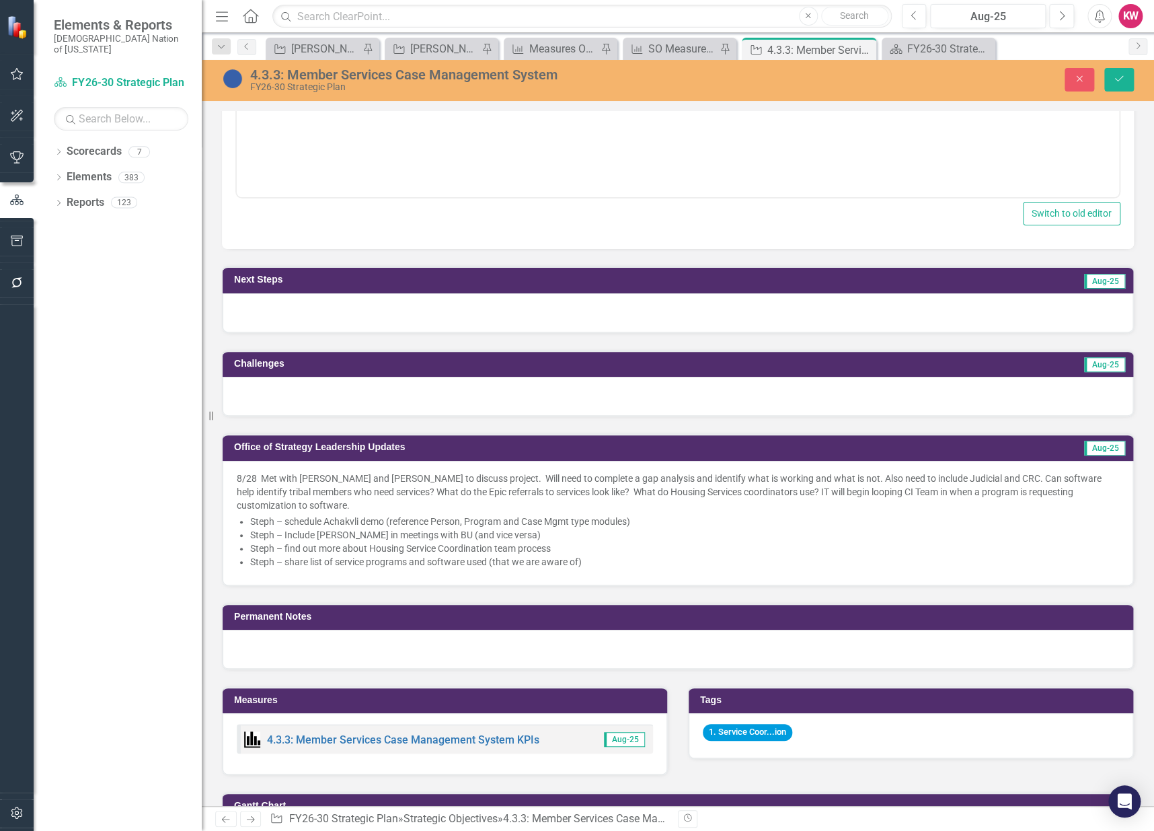
click at [372, 510] on span "8/28 Met with Todd Hughes and Stephanie Johnson to discuss project. Will need t…" at bounding box center [678, 522] width 883 height 100
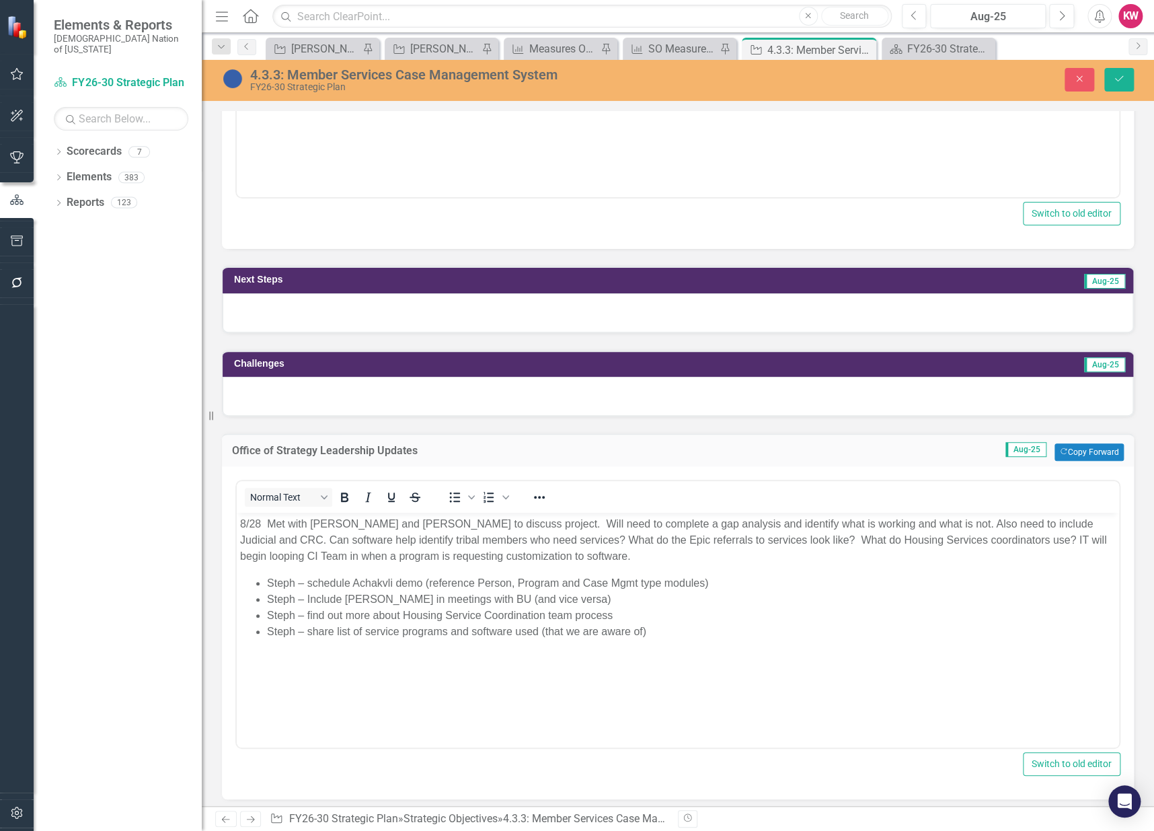
scroll to position [0, 0]
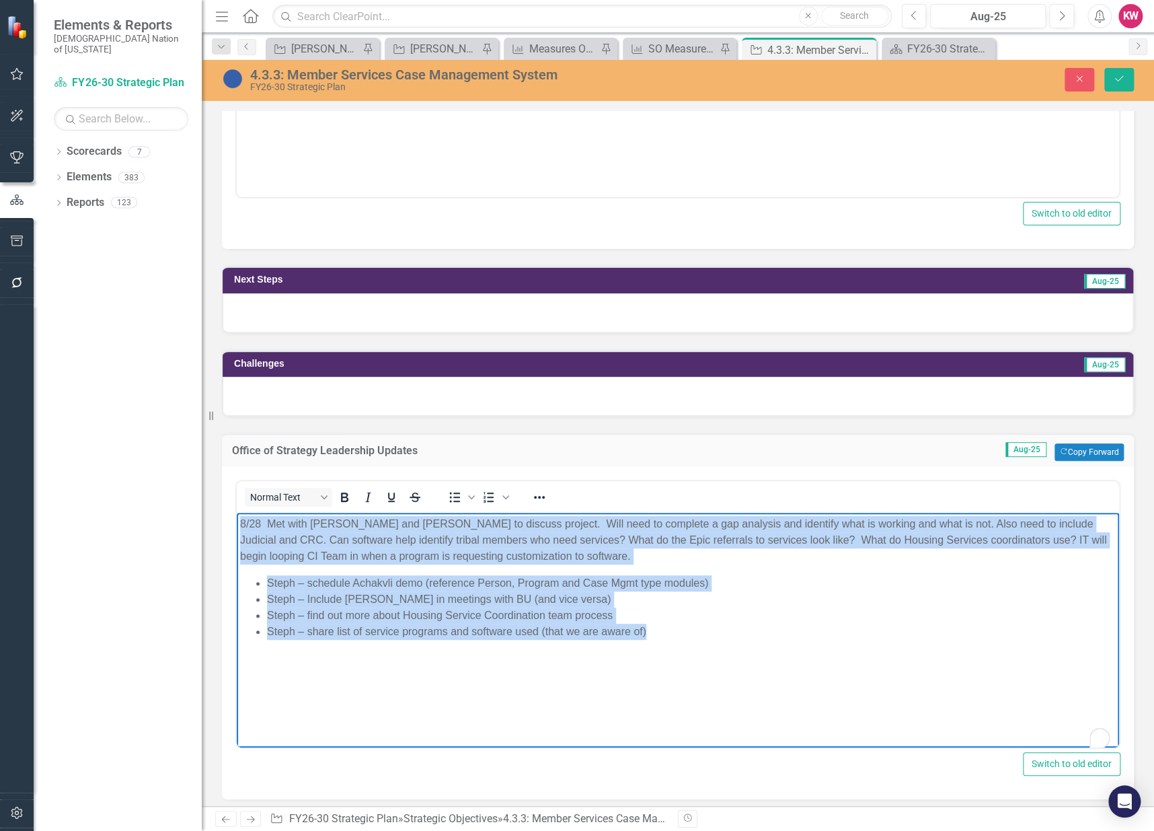
drag, startPoint x: 640, startPoint y: 629, endPoint x: 206, endPoint y: 503, distance: 451.7
click at [237, 513] on html "8/28 Met with Todd Hughes and Stephanie Johnson to discuss project. Will need t…" at bounding box center [678, 614] width 883 height 202
copy body "8/28 Met with Todd Hughes and Stephanie Johnson to discuss project. Will need t…"
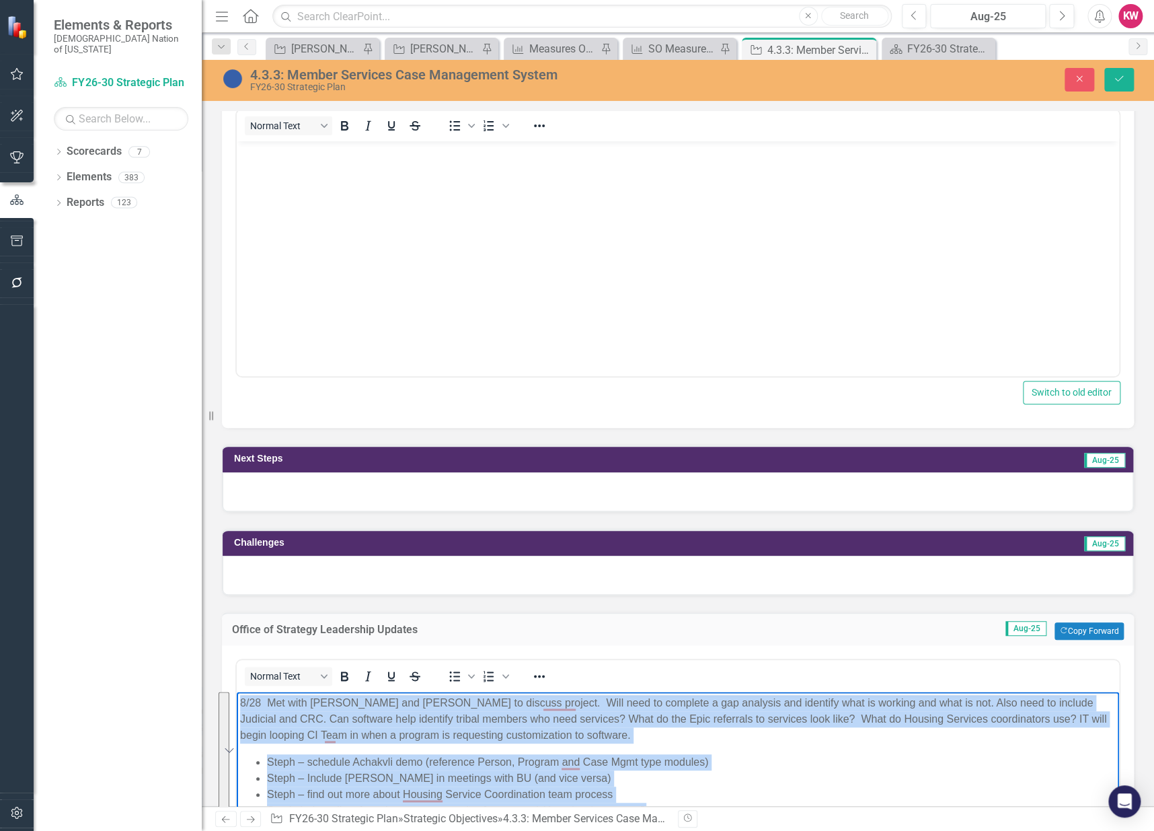
scroll to position [373, 0]
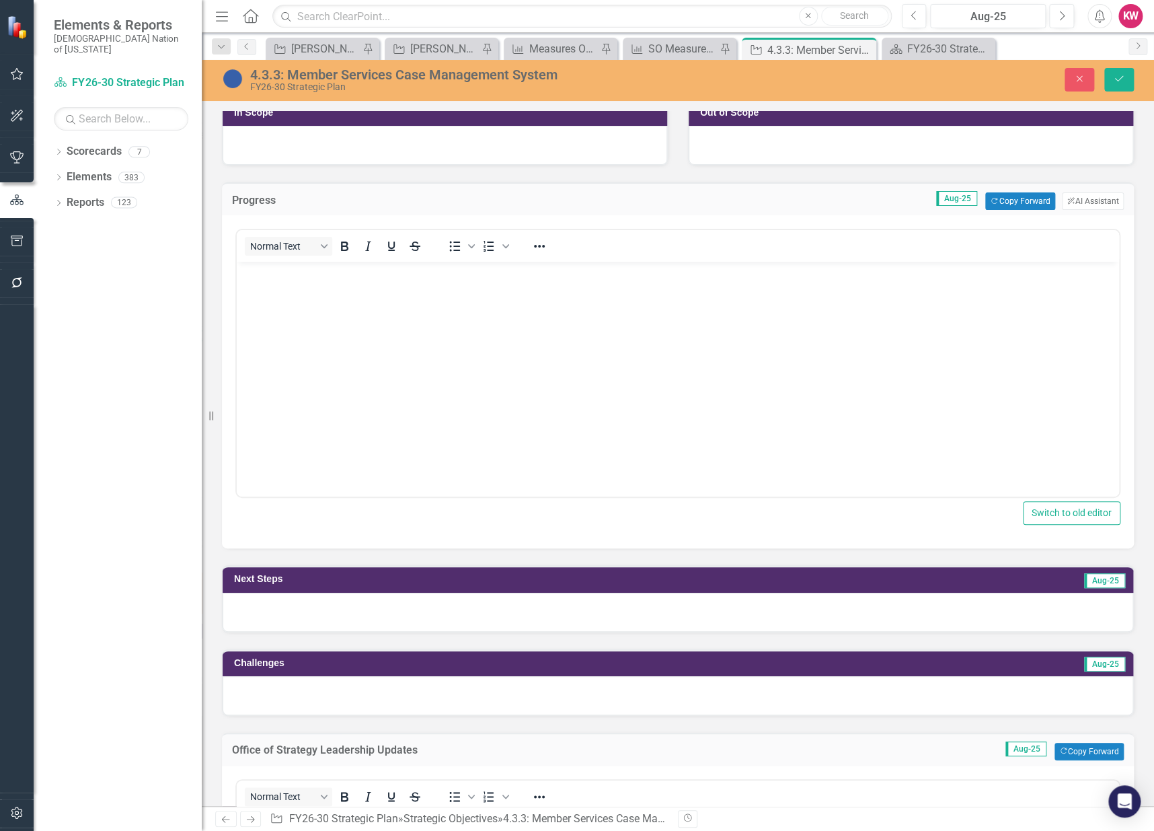
click at [367, 375] on body "Rich Text Area. Press ALT-0 for help." at bounding box center [678, 363] width 883 height 202
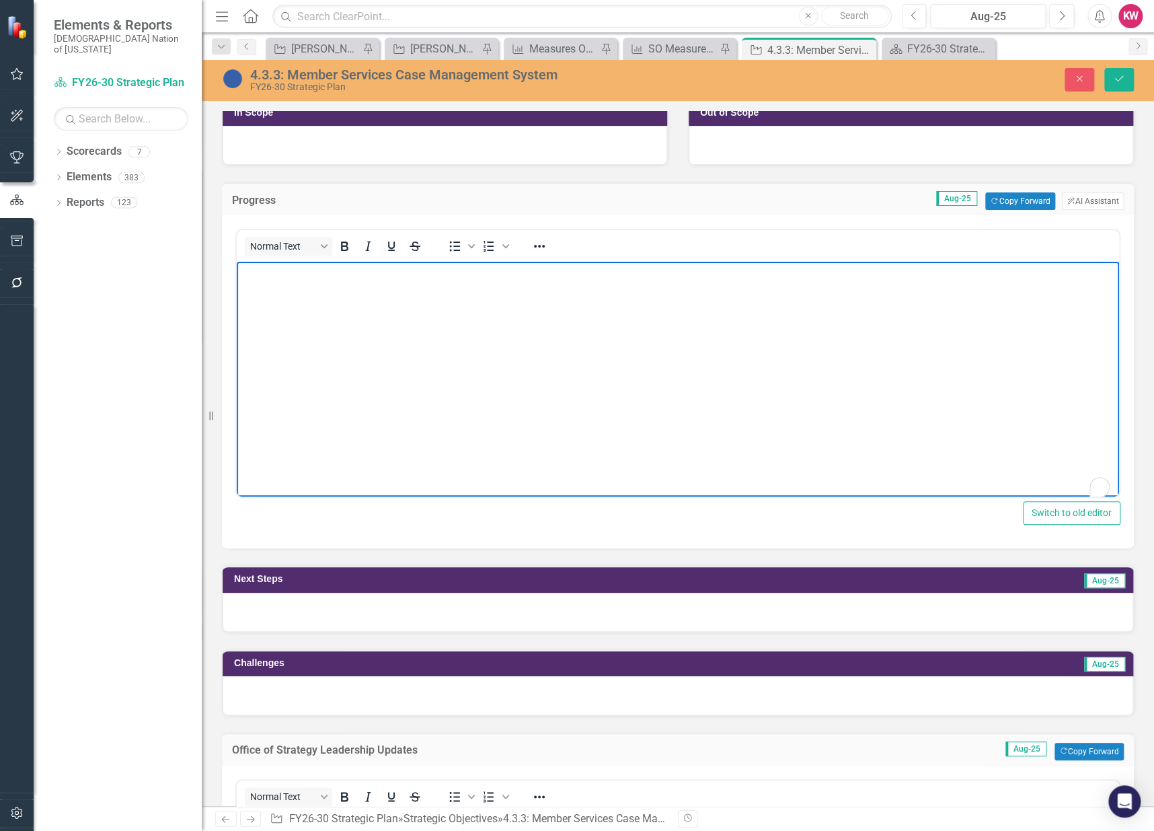
click at [367, 375] on body "To enrich screen reader interactions, please activate Accessibility in Grammarl…" at bounding box center [678, 363] width 883 height 202
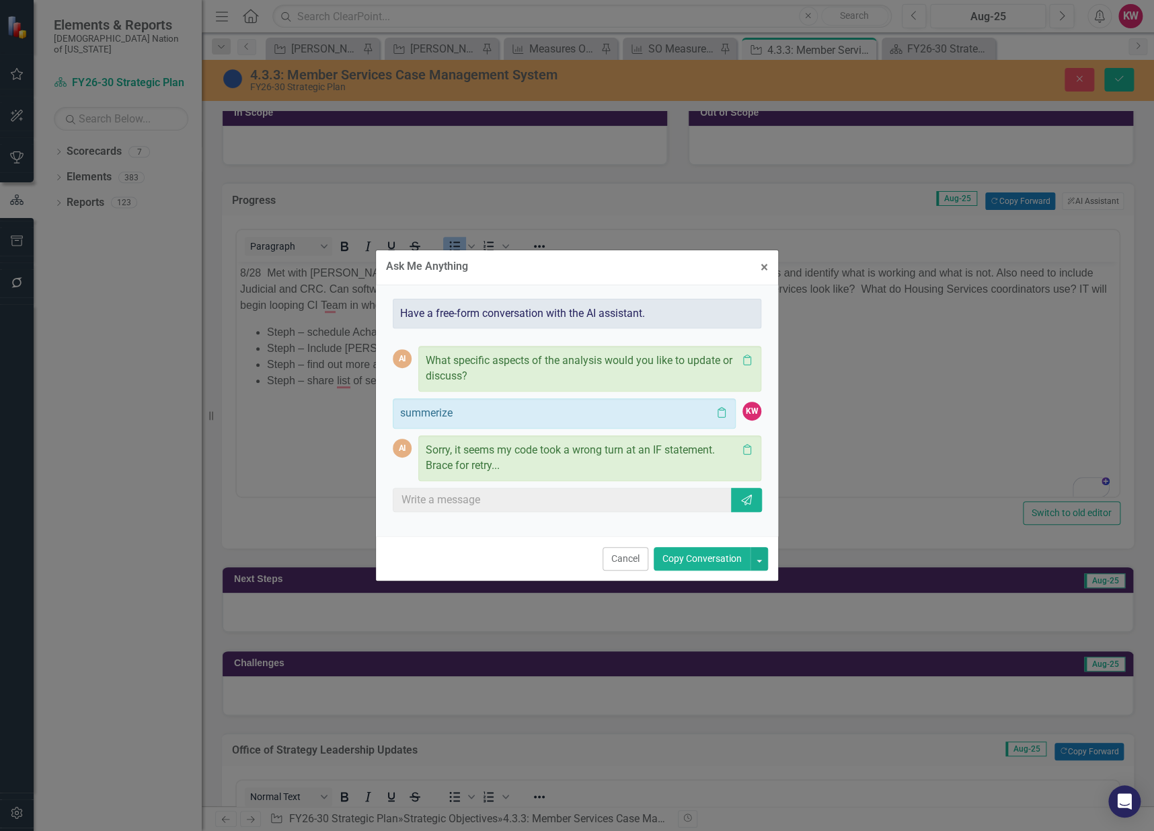
click at [521, 499] on div "AI What specific aspects of the analysis would you like to update or discuss? C…" at bounding box center [577, 425] width 369 height 194
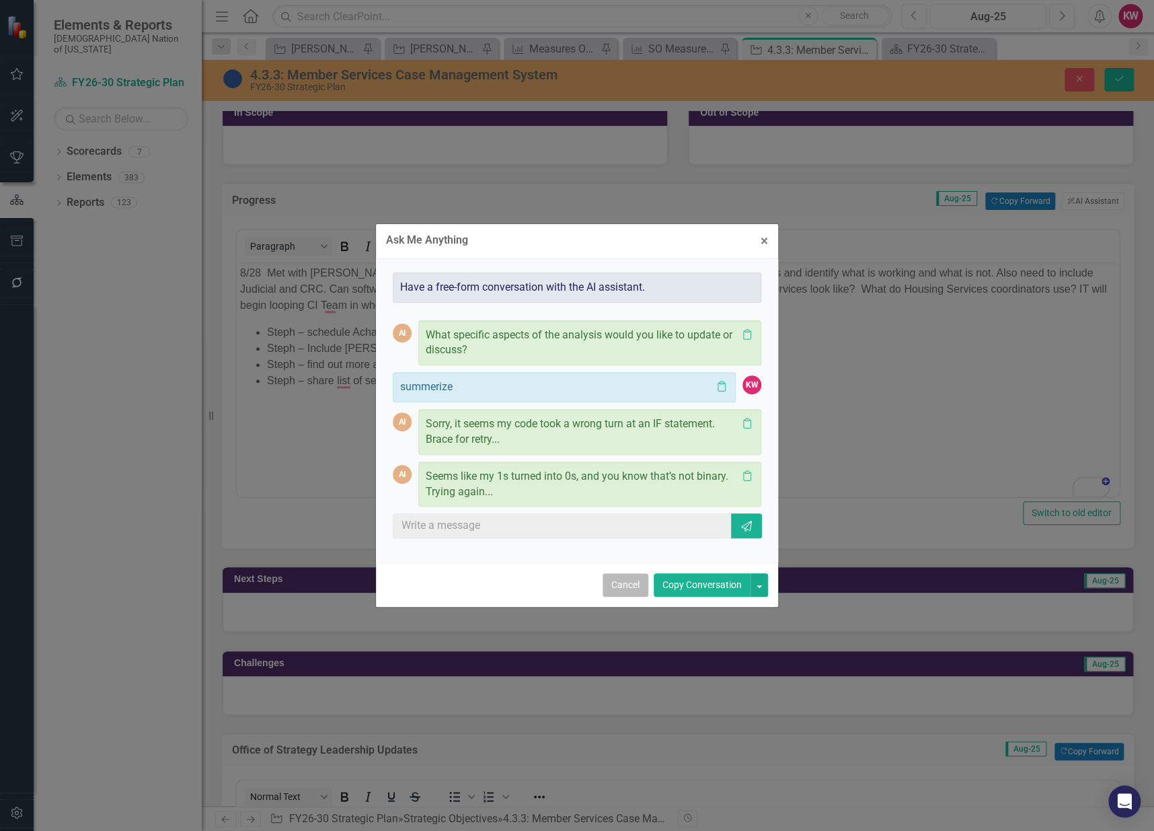
click at [628, 589] on button "Cancel" at bounding box center [626, 585] width 46 height 24
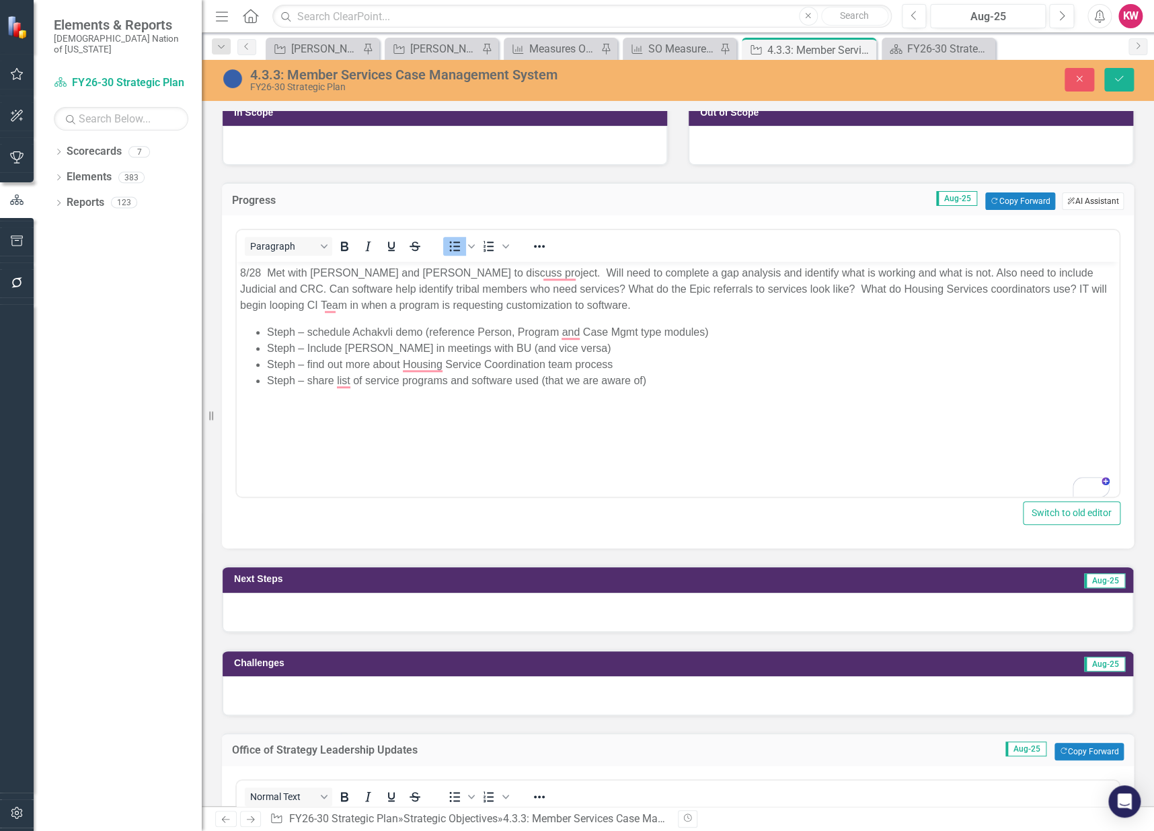
click at [1092, 196] on button "ClearPoint AI AI Assistant" at bounding box center [1093, 200] width 62 height 17
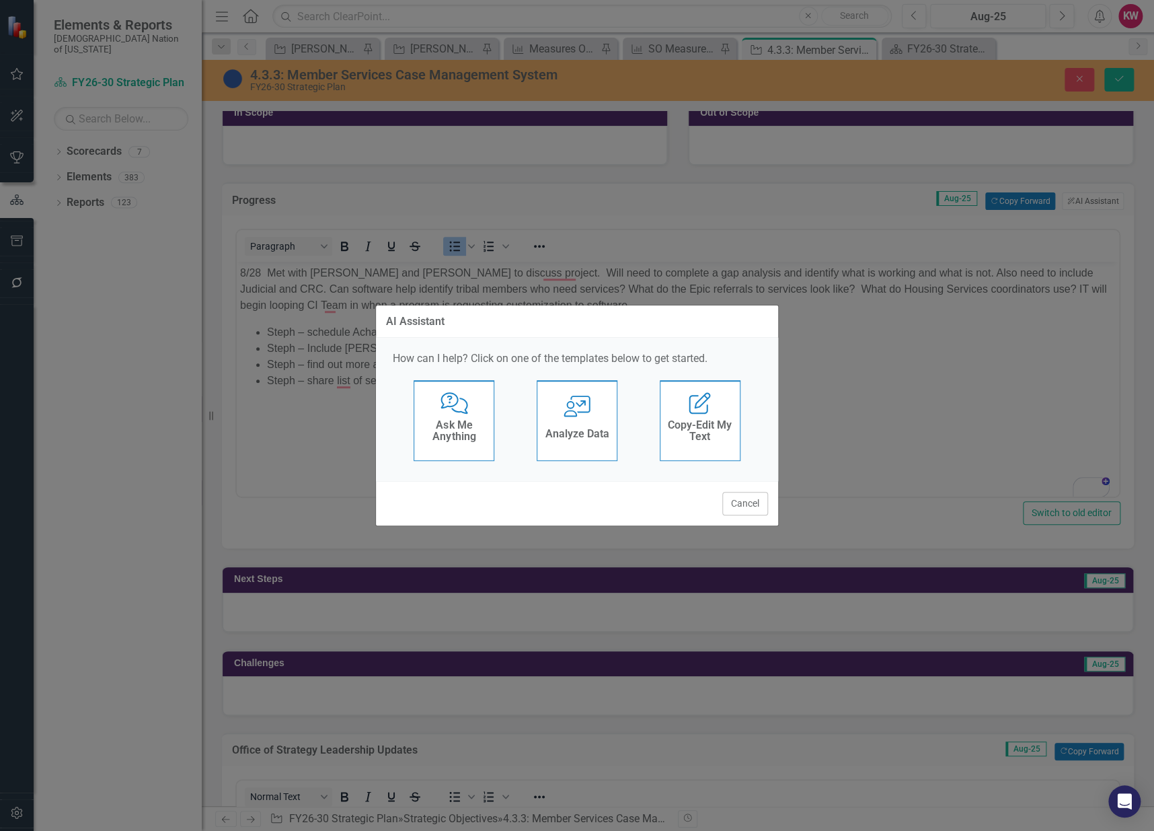
click at [697, 426] on h4 "Copy-Edit My Text" at bounding box center [700, 431] width 66 height 24
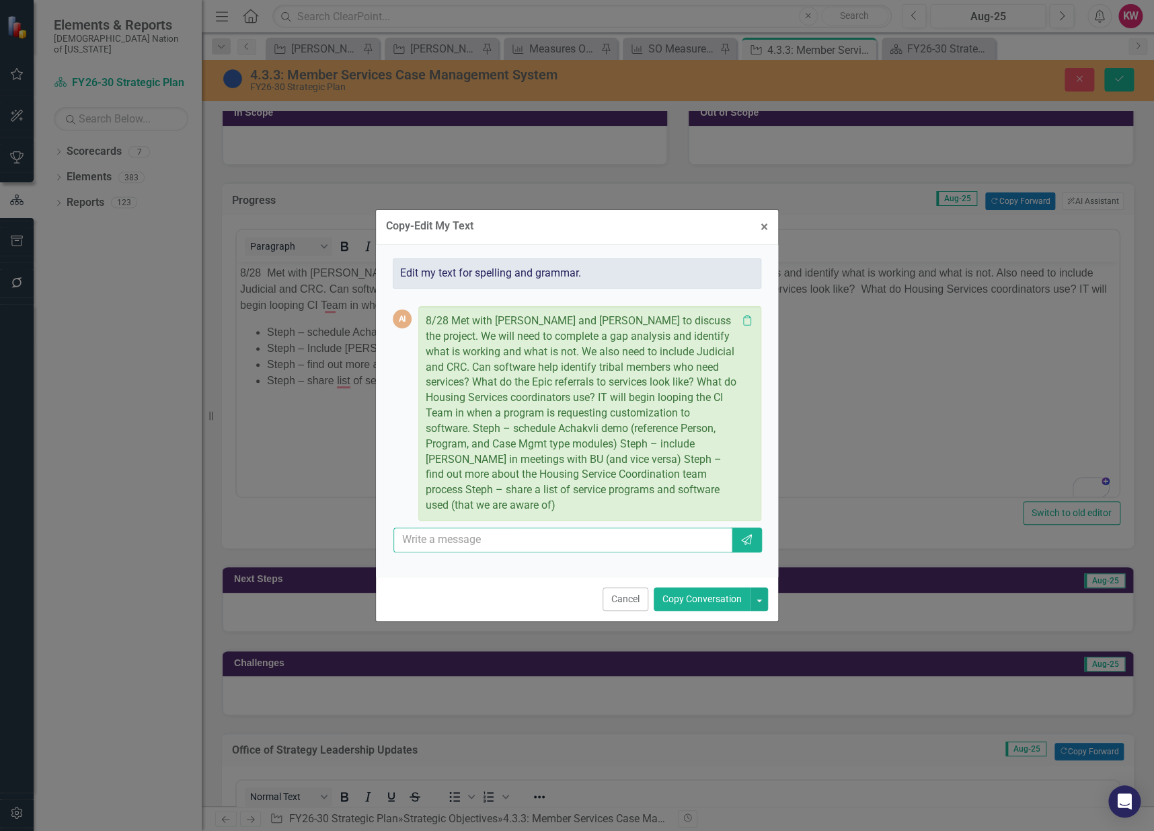
click at [449, 529] on input "text" at bounding box center [563, 539] width 339 height 25
type input "Please summerize the information above"
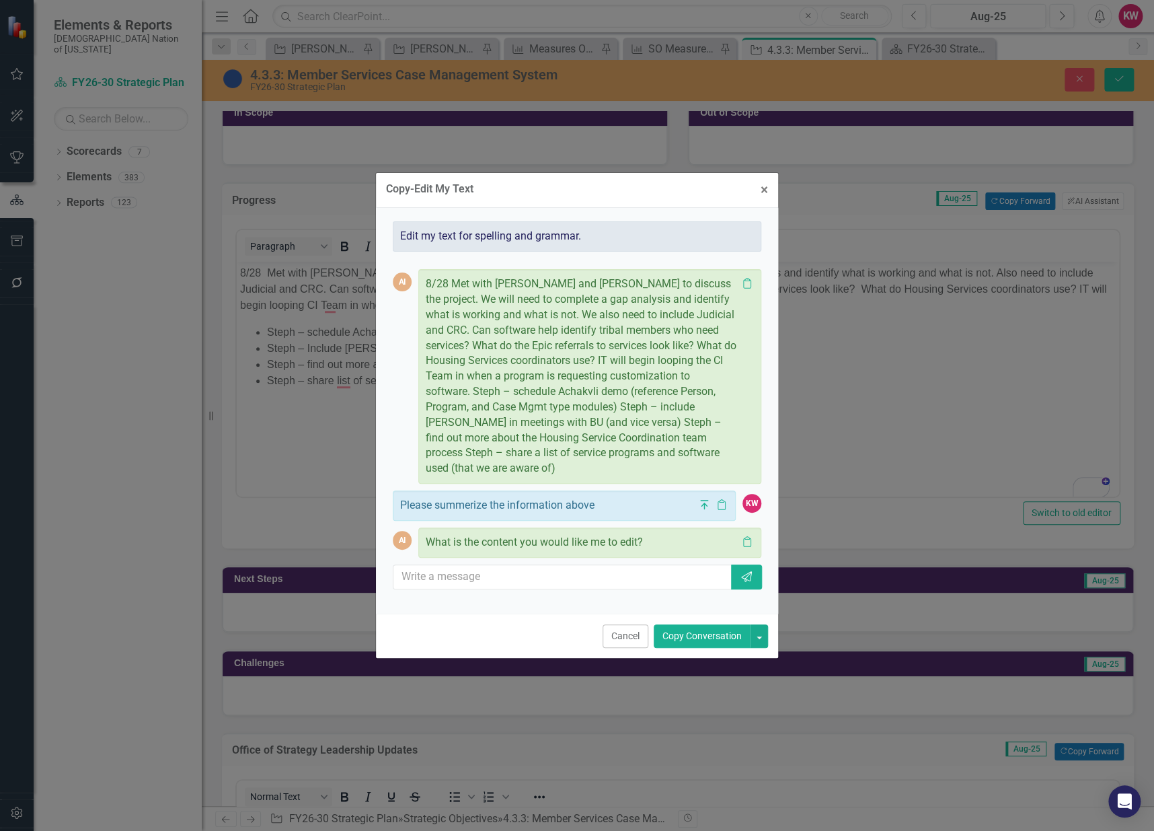
click at [660, 326] on span "8/28 Met with Todd Hughes and Stephanie Johnson to discuss the project. We will…" at bounding box center [581, 375] width 311 height 197
drag, startPoint x: 745, startPoint y: 290, endPoint x: 730, endPoint y: 311, distance: 26.5
click at [745, 289] on icon "Clipboard" at bounding box center [747, 283] width 13 height 11
click at [441, 570] on input "text" at bounding box center [563, 576] width 339 height 25
paste input "<p>8/28 Met with Todd Hughes and Stephanie Johnson to discuss the project. We w…"
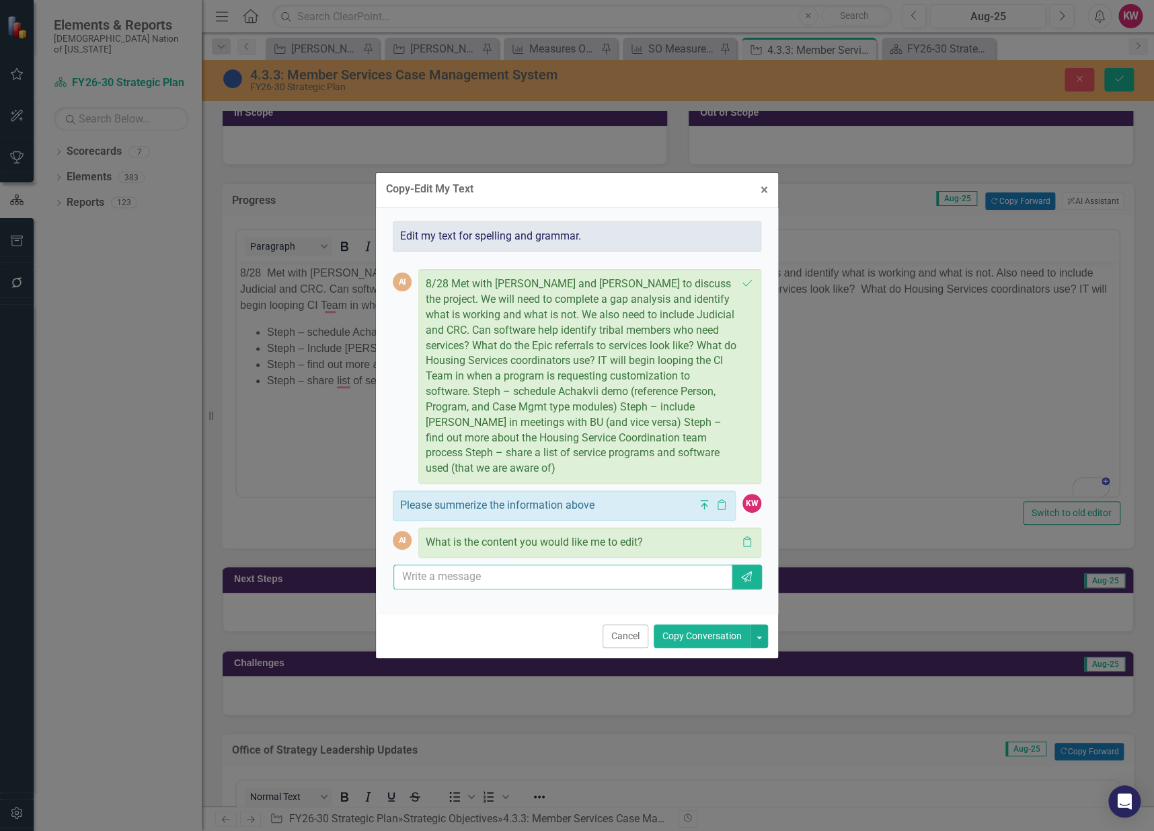
type input "<p>8/28 Met with Todd Hughes and Stephanie Johnson to discuss the project. We w…"
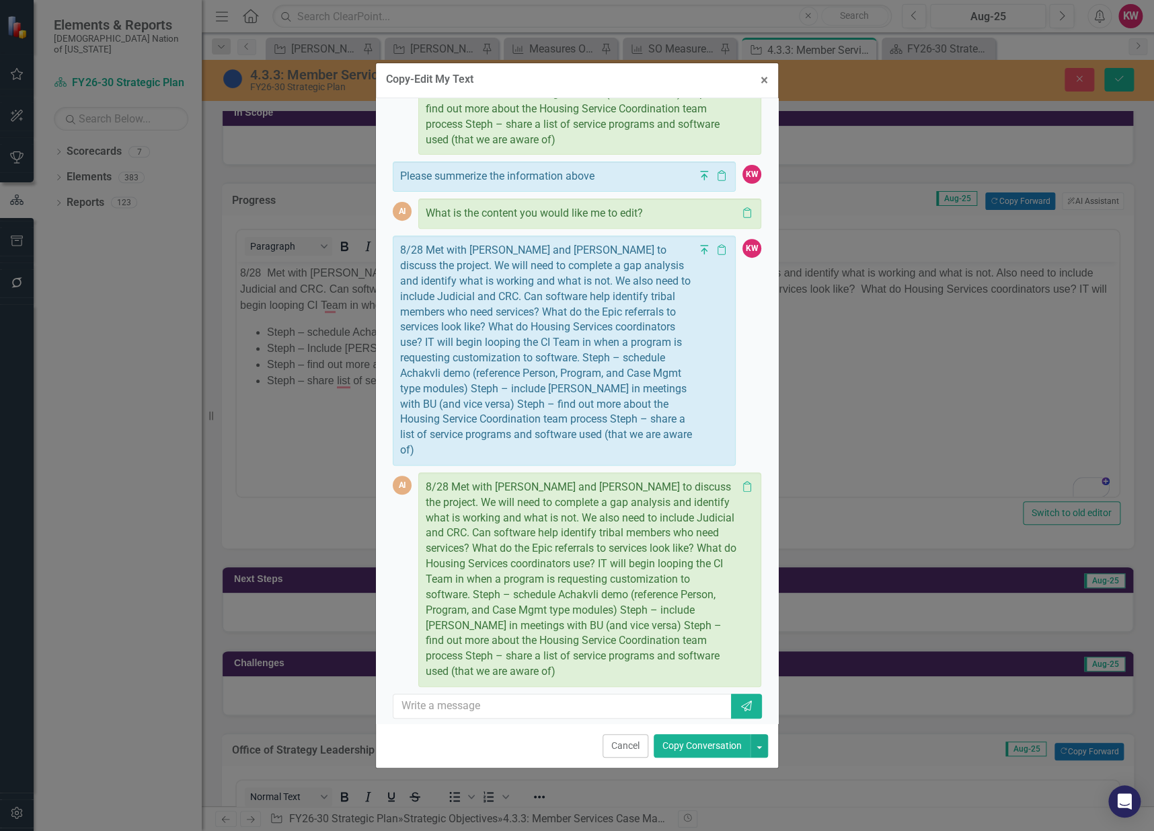
scroll to position [221, 0]
click at [615, 753] on button "Cancel" at bounding box center [626, 746] width 46 height 24
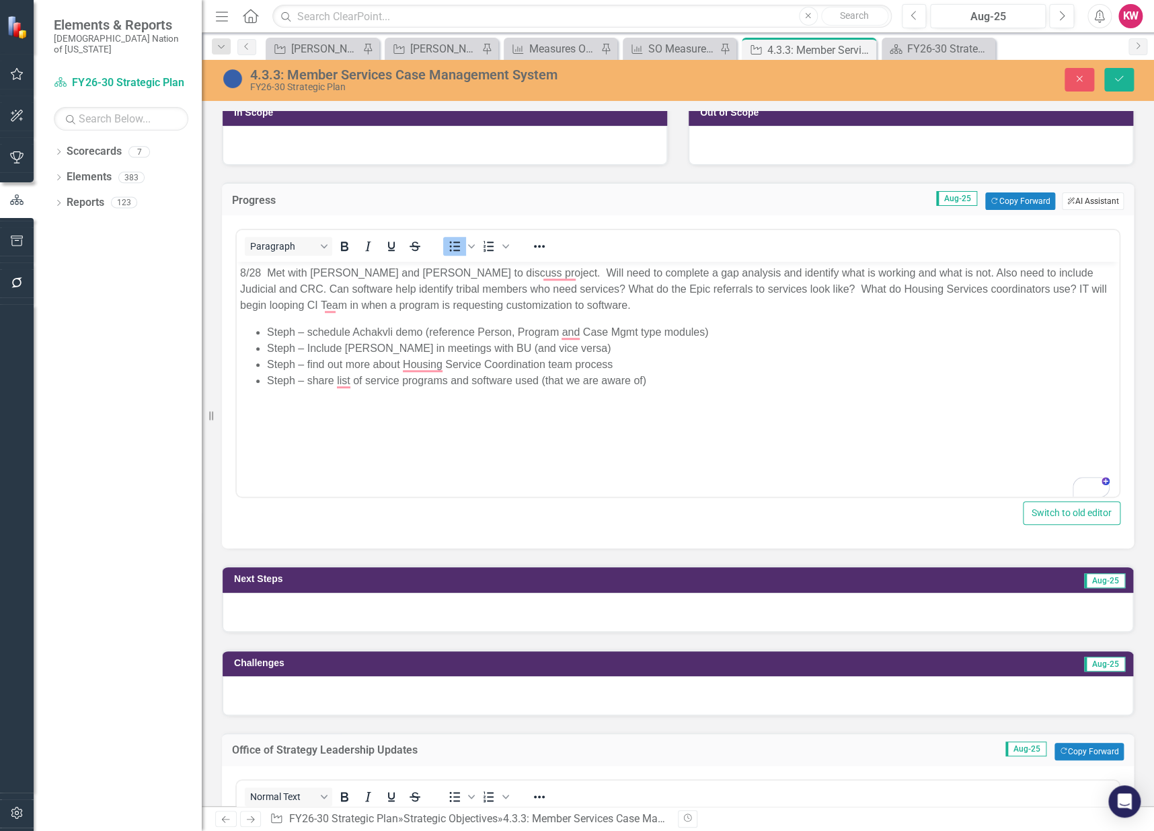
click at [1076, 202] on button "ClearPoint AI AI Assistant" at bounding box center [1093, 200] width 62 height 17
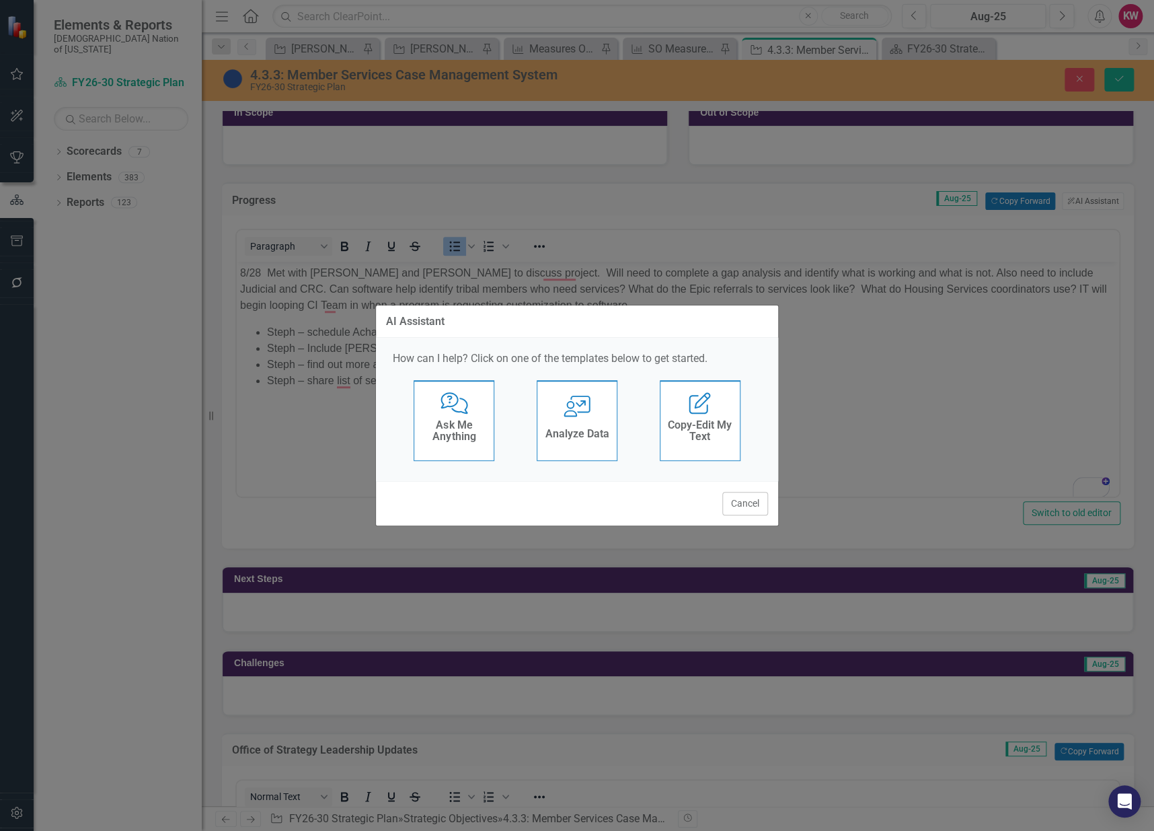
click at [590, 424] on div "Analyze Data" at bounding box center [577, 435] width 64 height 22
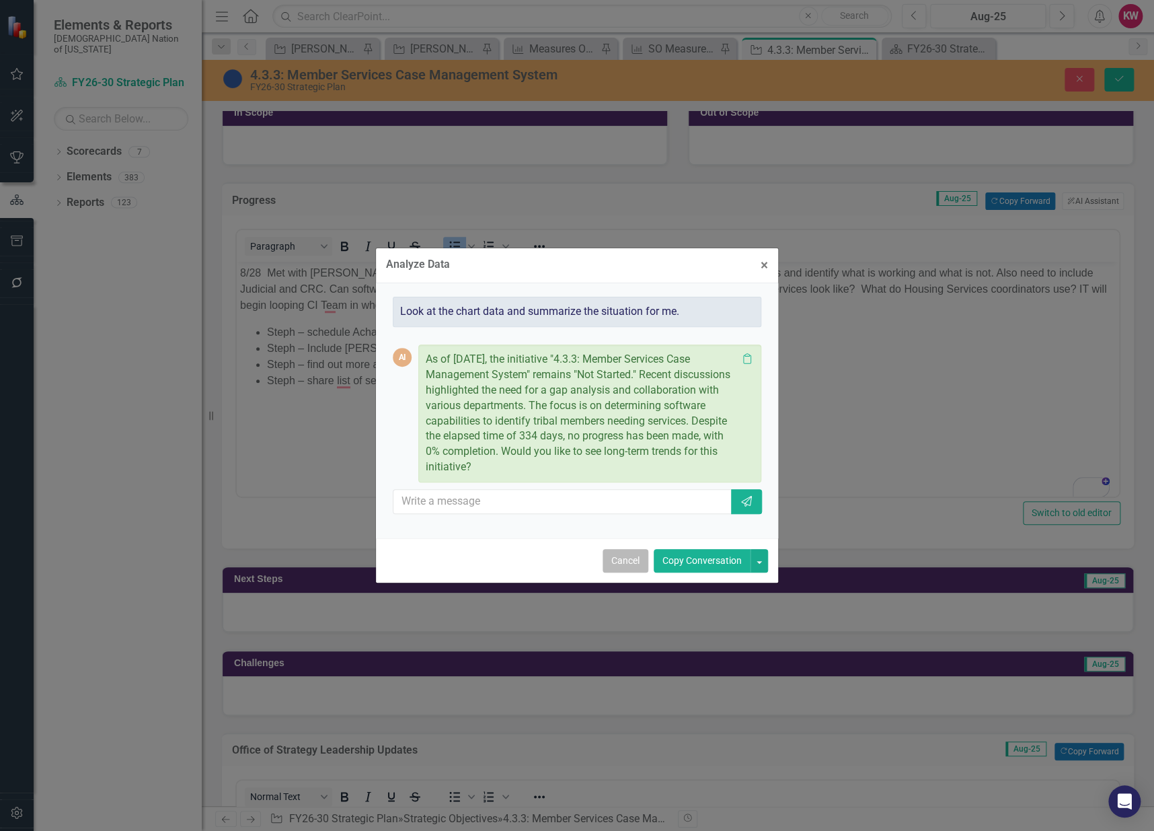
click at [621, 555] on button "Cancel" at bounding box center [626, 561] width 46 height 24
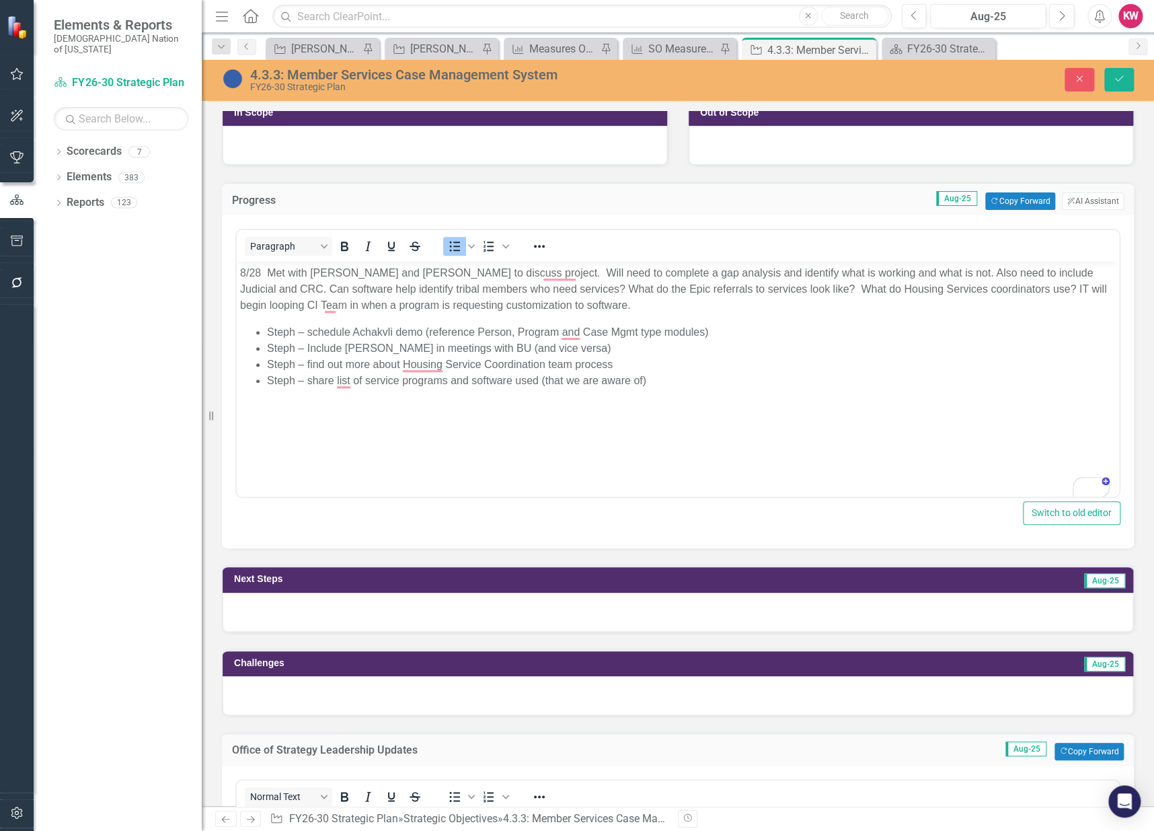
click at [241, 273] on p "8/28 Met with Todd Hughes and Stephanie Johnson to discuss project. Will need t…" at bounding box center [678, 289] width 876 height 48
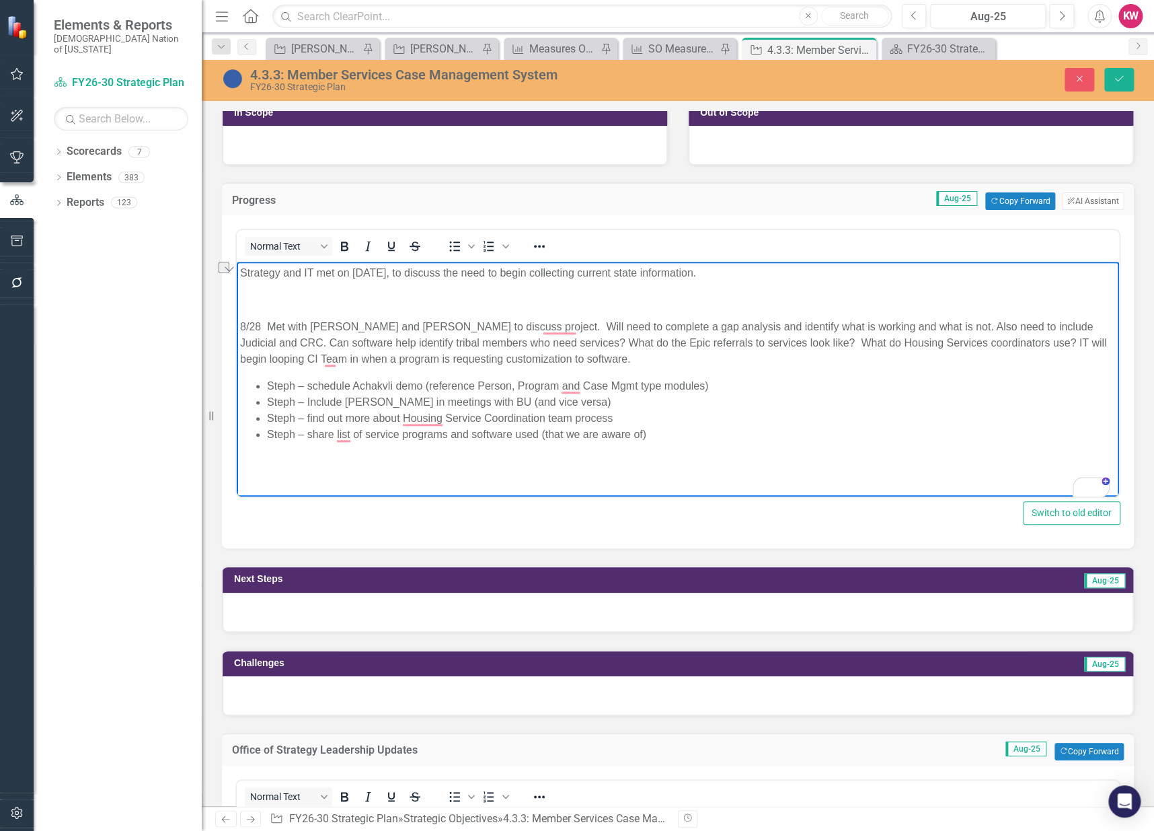
drag, startPoint x: 435, startPoint y: 273, endPoint x: 755, endPoint y: 277, distance: 319.5
click at [755, 277] on p "Strategy and IT met on August 28, 2025, to discuss the need to begin collecting…" at bounding box center [678, 273] width 876 height 16
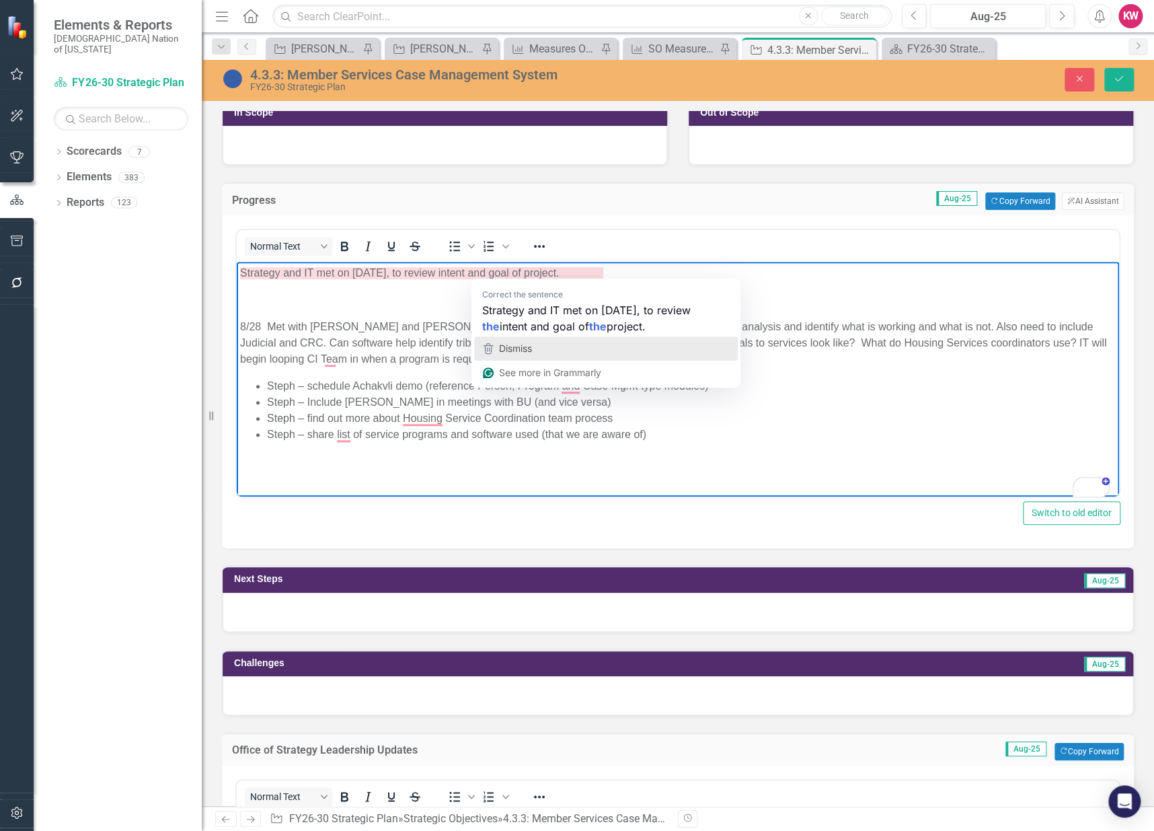
click at [507, 342] on span "Dismiss" at bounding box center [515, 347] width 33 height 11
click at [480, 274] on p "Strategy and IT met on August 28, 2025, to review project overall goal." at bounding box center [678, 273] width 876 height 16
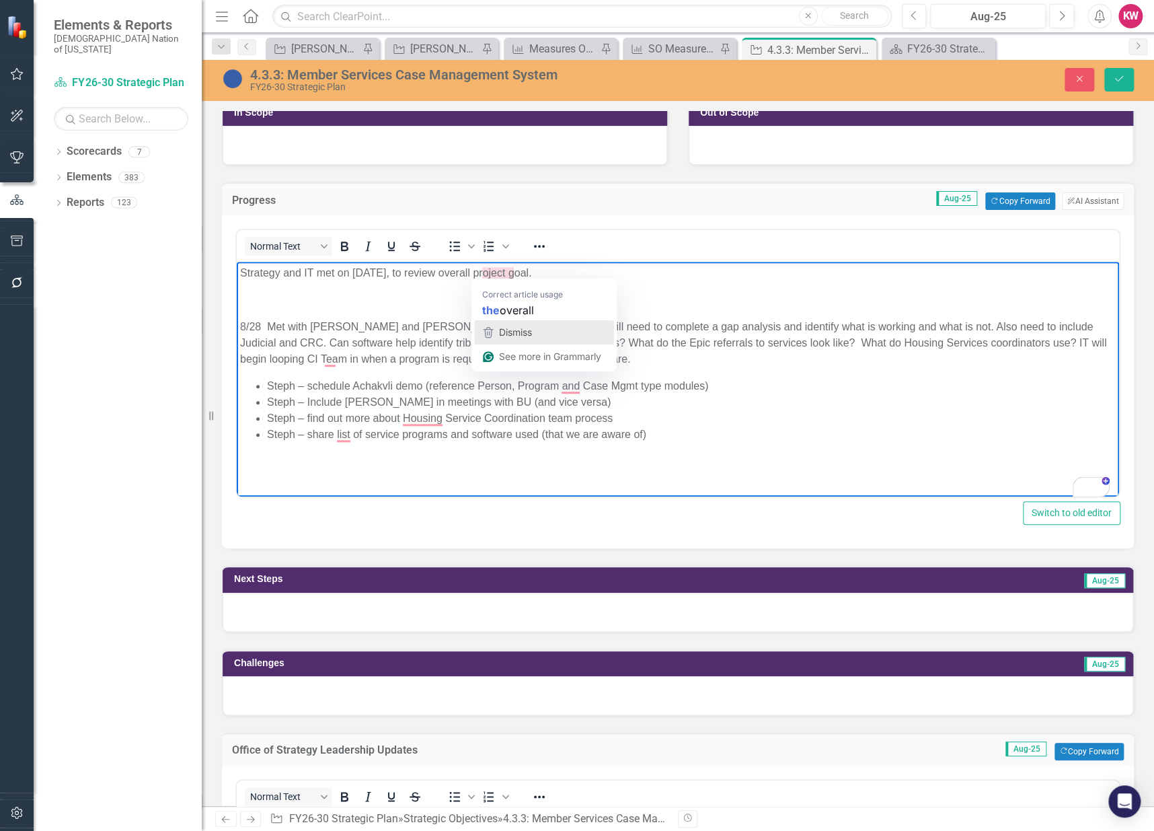
click at [517, 337] on span "Dismiss" at bounding box center [515, 331] width 33 height 11
click at [585, 274] on p "Strategy and IT met on August 28, 2025, to review overall project goal." at bounding box center [678, 273] width 876 height 16
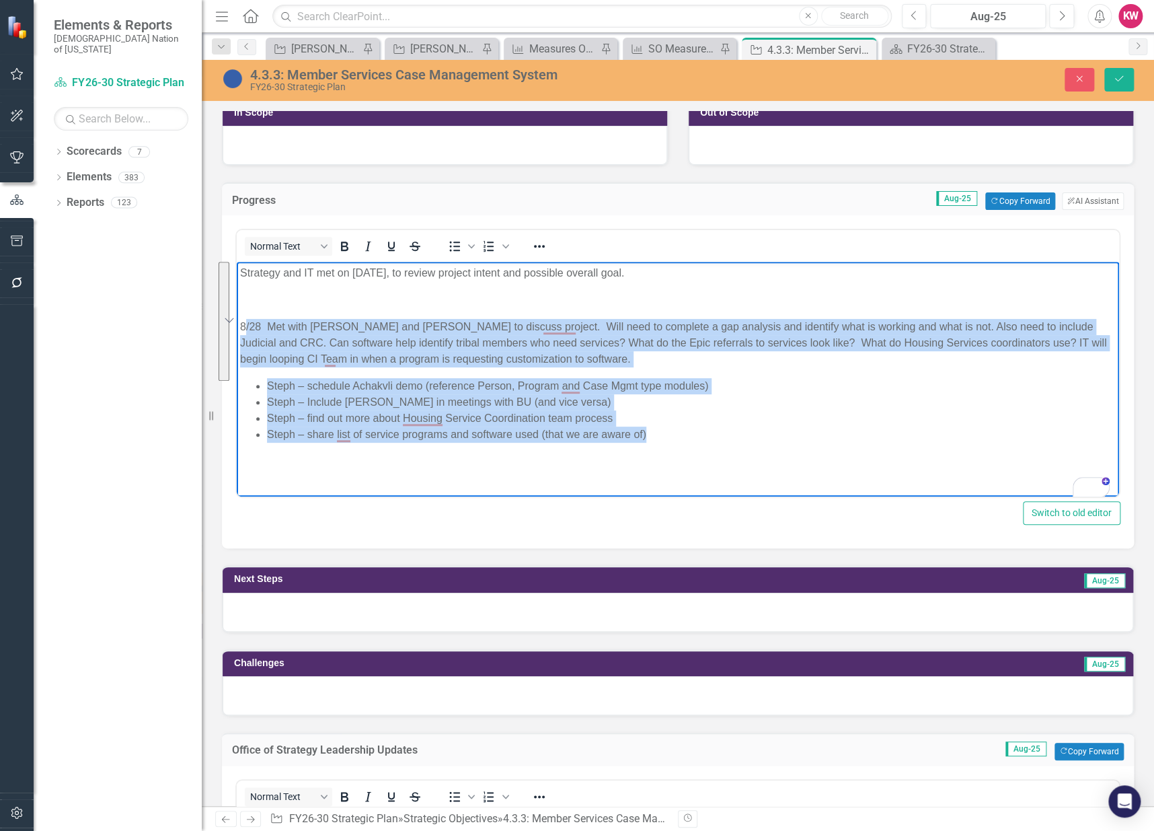
drag, startPoint x: 247, startPoint y: 309, endPoint x: 781, endPoint y: 437, distance: 549.0
click at [781, 437] on body "Strategy and IT met on August 28, 2025, to review project intent and possible o…" at bounding box center [678, 363] width 883 height 202
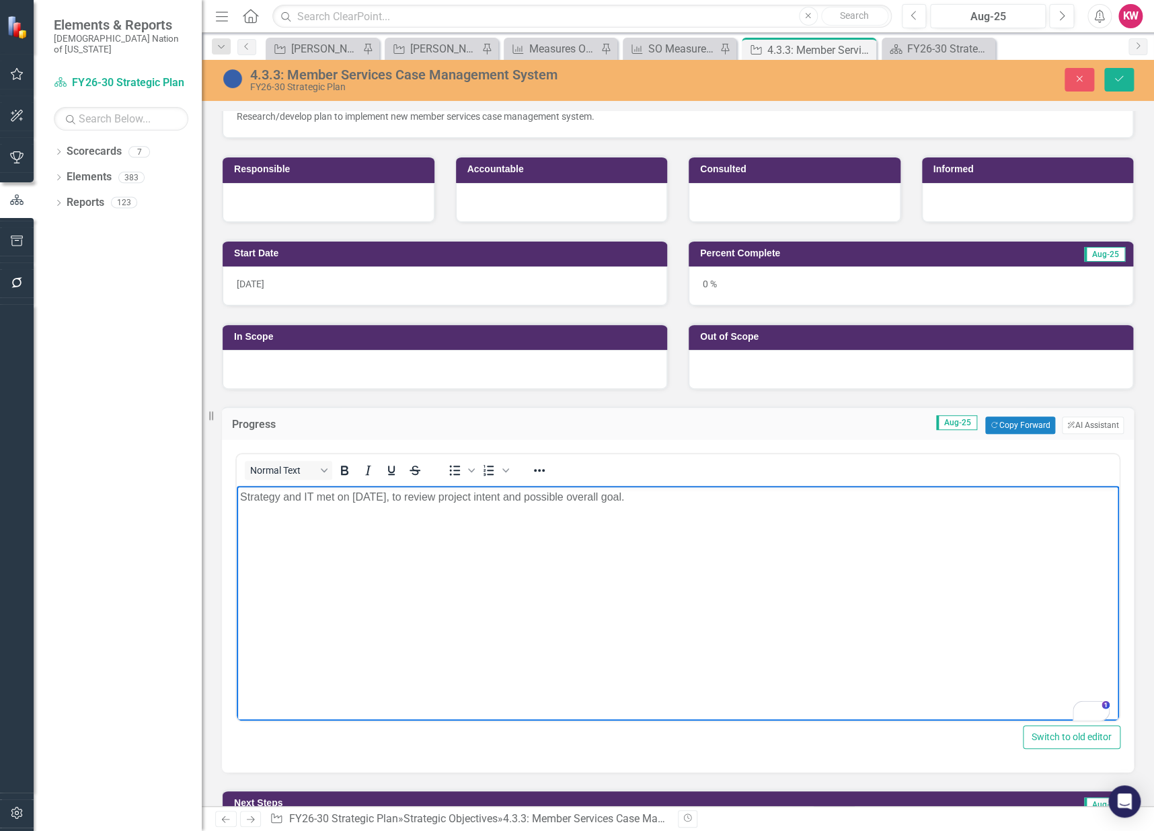
scroll to position [448, 0]
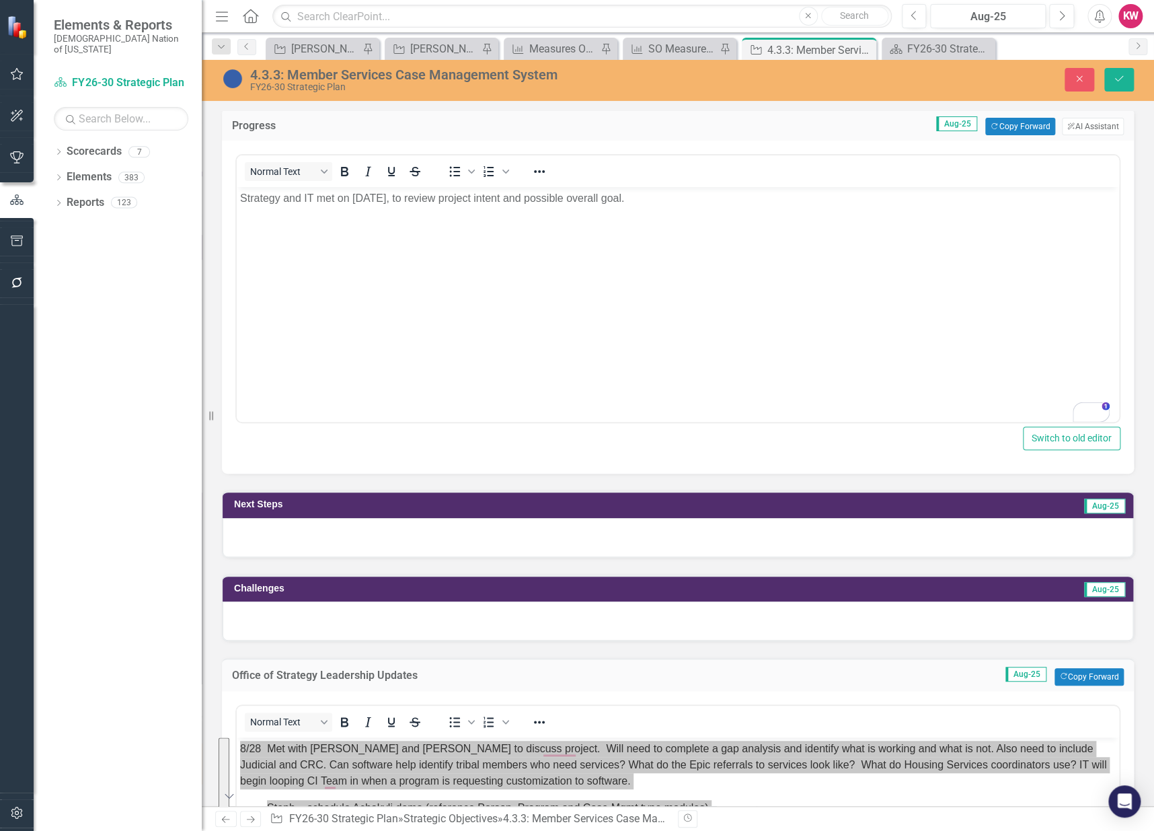
click at [367, 537] on div at bounding box center [678, 537] width 911 height 39
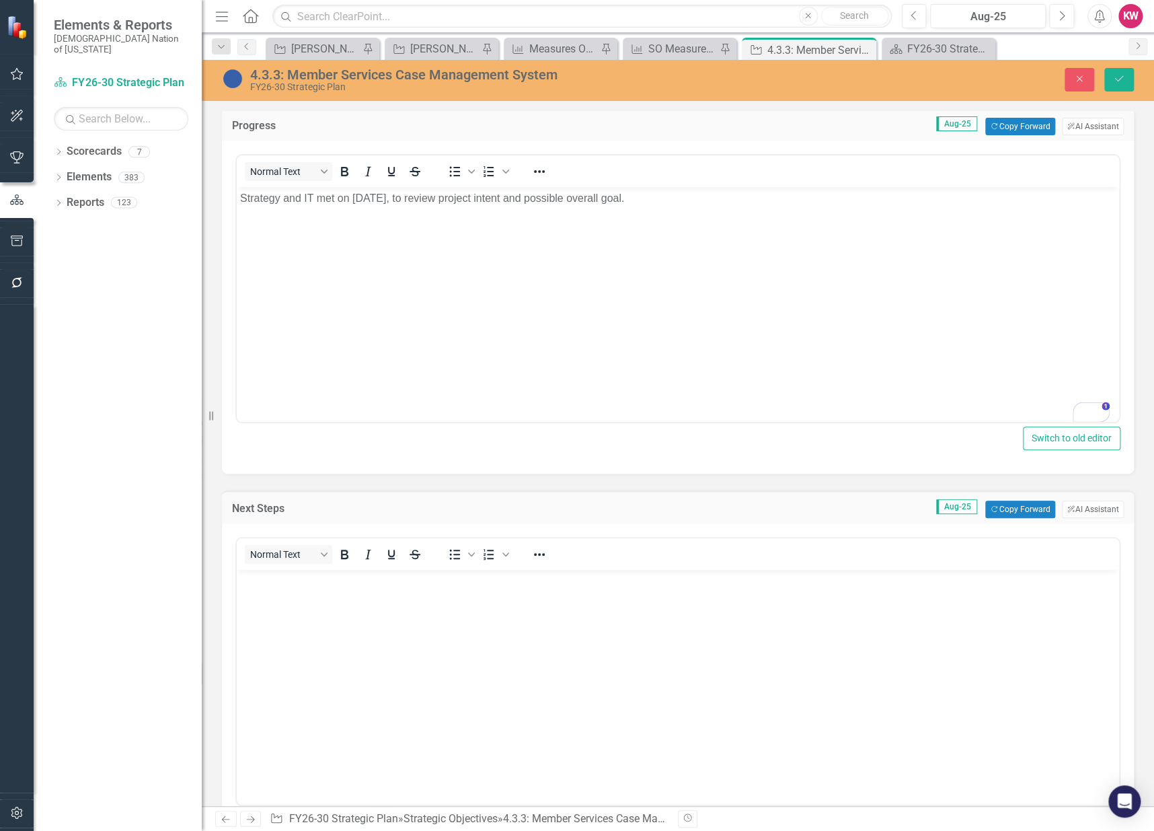
scroll to position [0, 0]
click at [293, 615] on body "Rich Text Area. Press ALT-0 for help." at bounding box center [678, 671] width 883 height 202
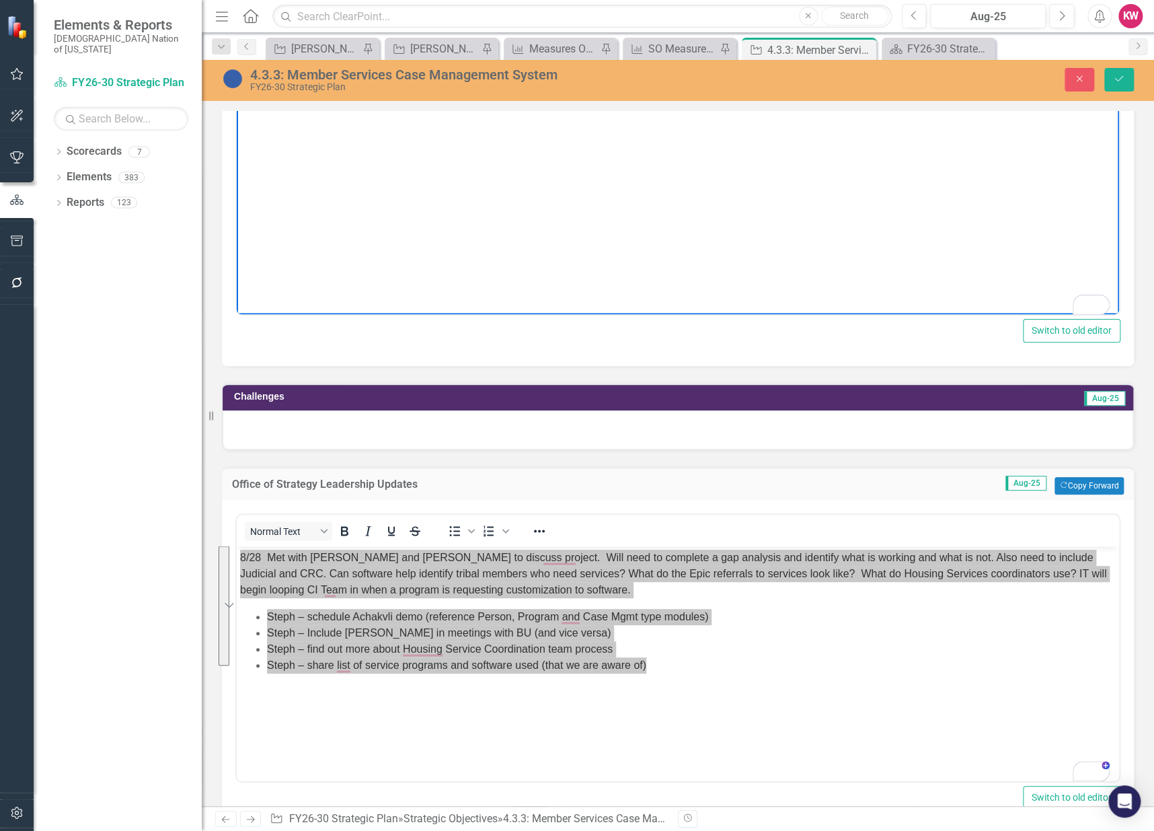
scroll to position [971, 0]
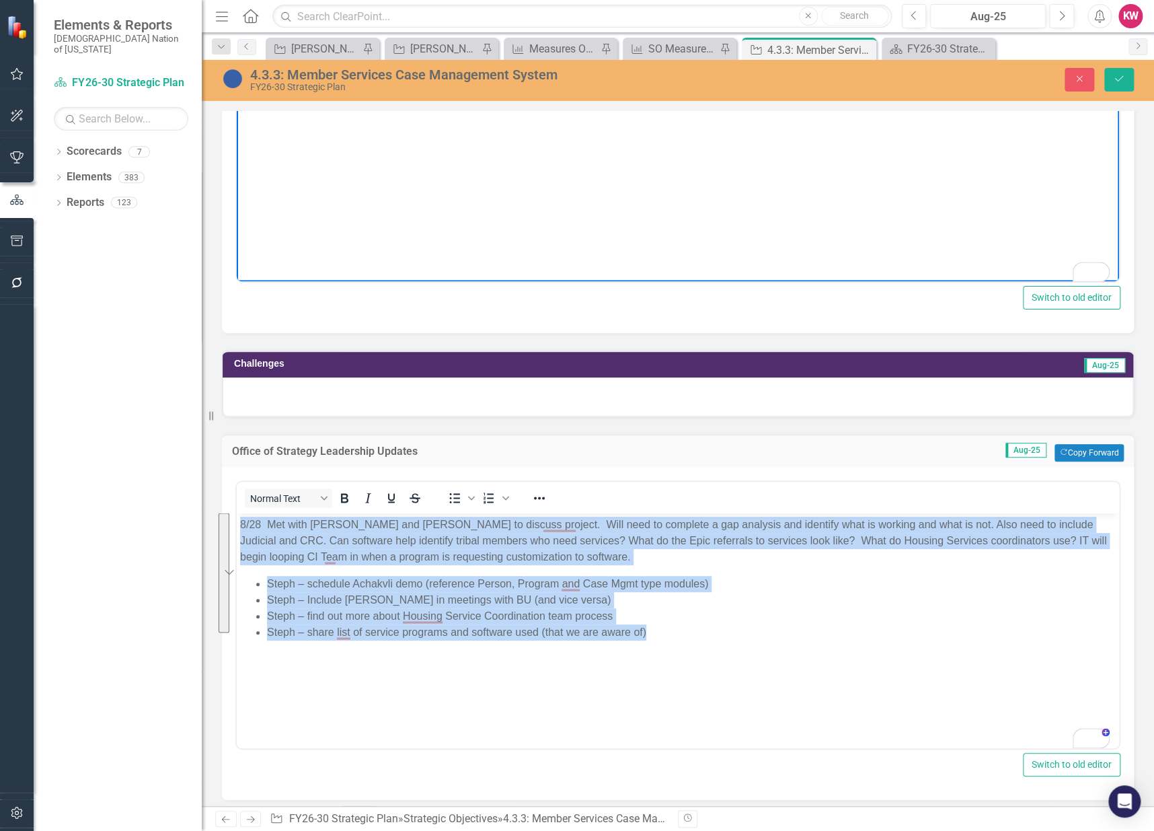
click at [314, 580] on li "Steph – schedule Achakvli demo (reference Person, Program and Case Mgmt type mo…" at bounding box center [691, 584] width 849 height 16
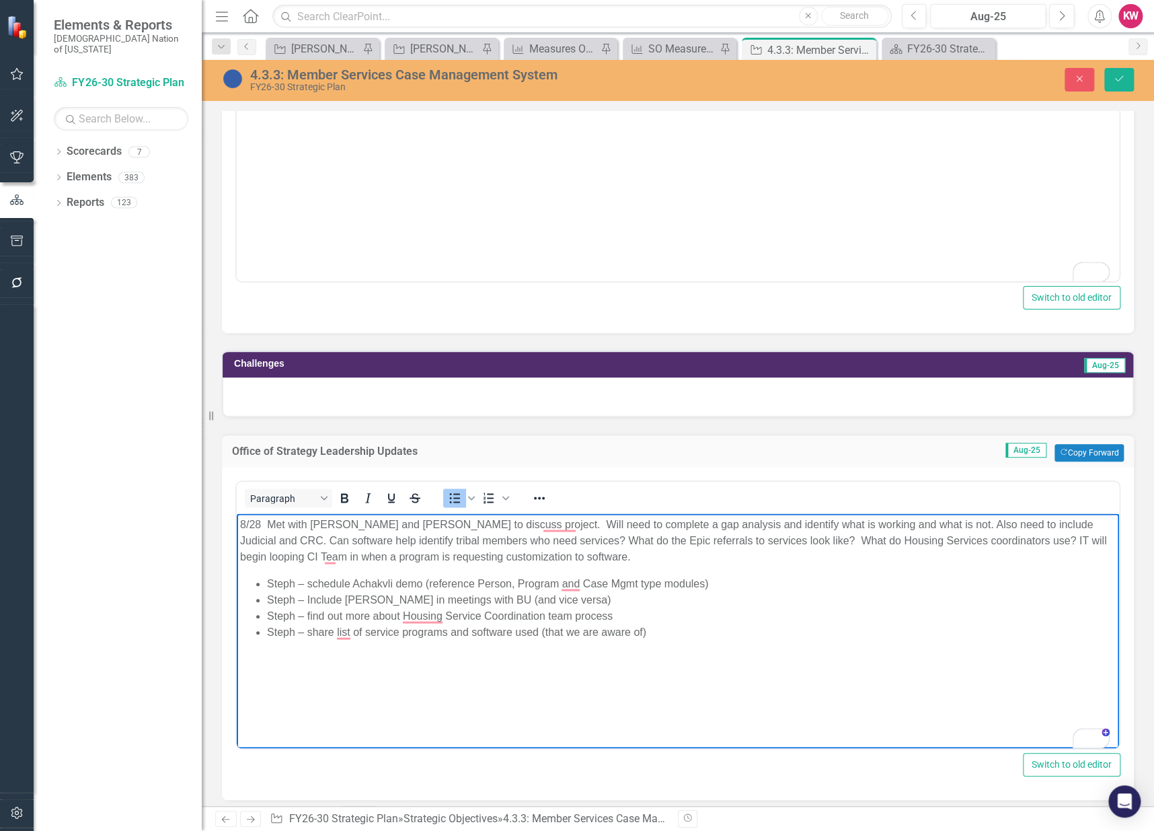
drag, startPoint x: 305, startPoint y: 585, endPoint x: 408, endPoint y: 582, distance: 102.3
click at [408, 582] on li "Steph – schedule Achakvli demo (reference Person, Program and Case Mgmt type mo…" at bounding box center [691, 584] width 849 height 16
drag, startPoint x: 309, startPoint y: 584, endPoint x: 421, endPoint y: 588, distance: 112.4
click at [421, 588] on li "Steph – schedule Achakvli demo (reference Person, Program and Case Mgmt type mo…" at bounding box center [691, 584] width 849 height 16
copy li "schedule Achakvli demo"
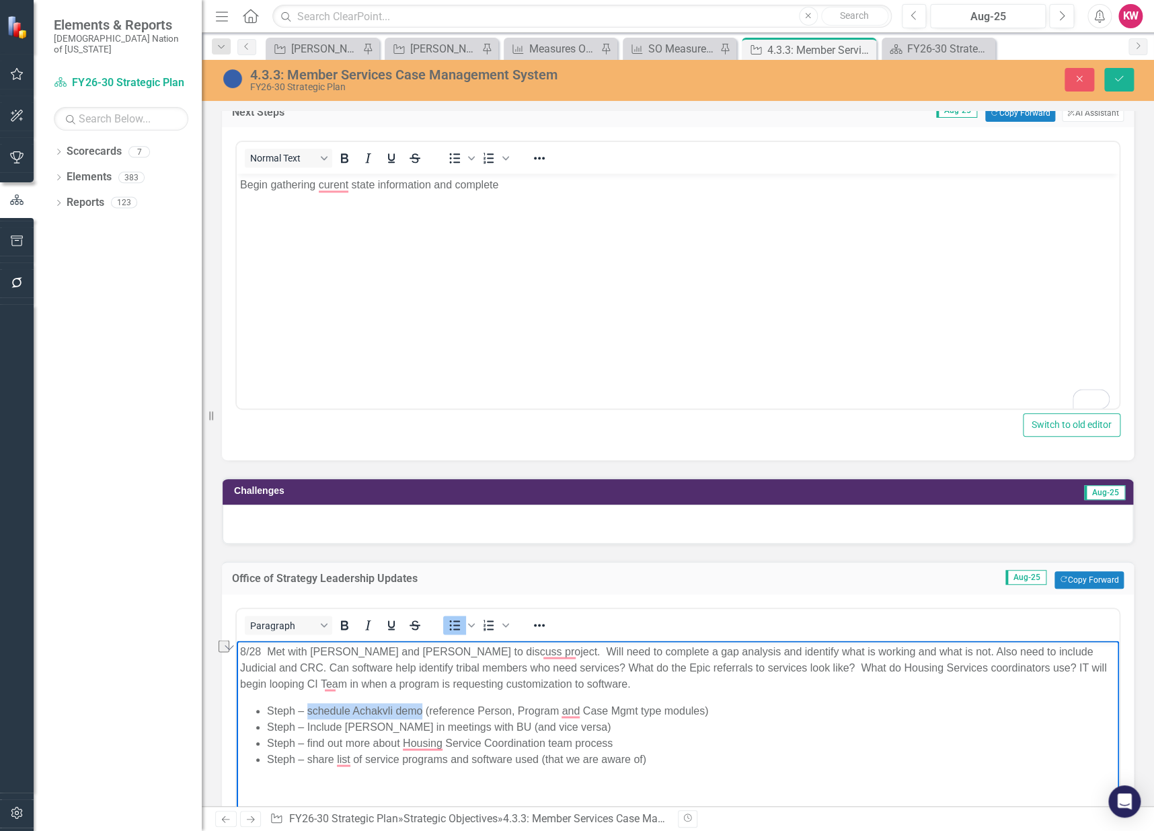
scroll to position [673, 0]
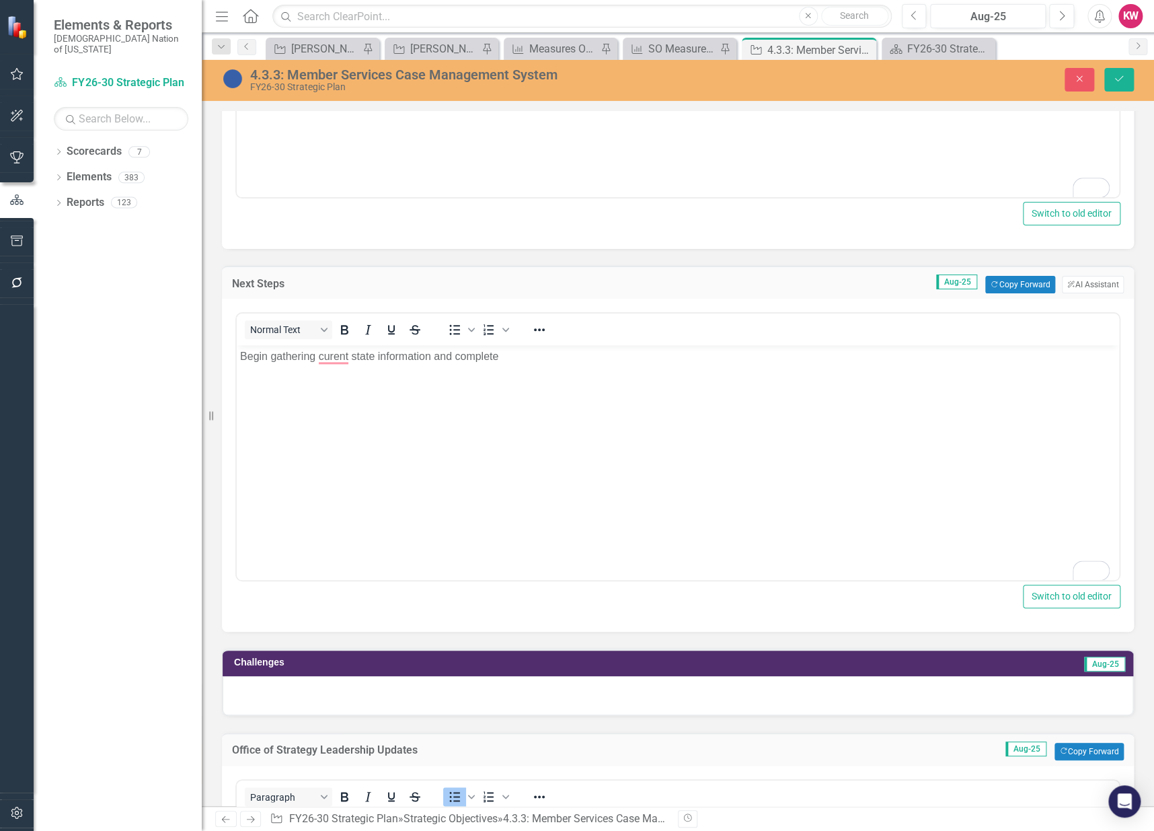
click at [529, 359] on p "Begin gathering curent state information and complete" at bounding box center [678, 356] width 876 height 16
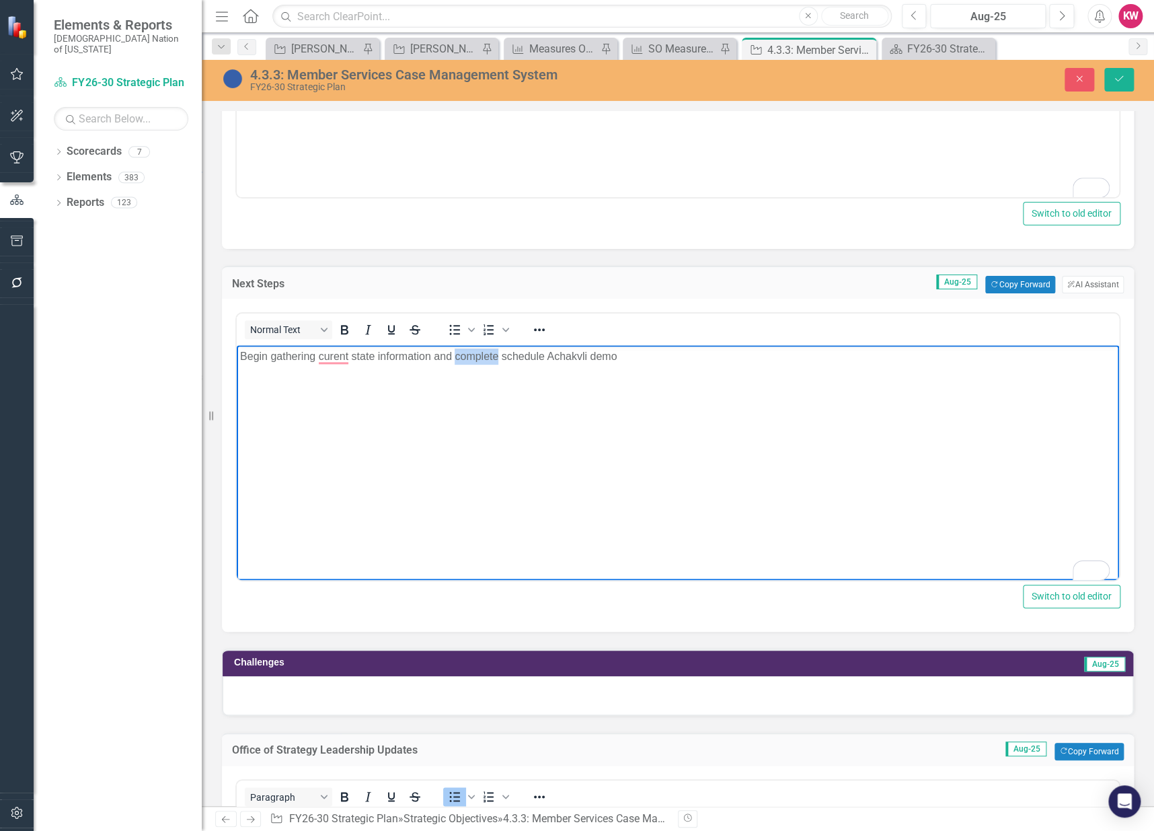
drag, startPoint x: 497, startPoint y: 356, endPoint x: 454, endPoint y: 360, distance: 43.2
click at [454, 360] on p "Begin gathering curent state information and complete schedule Achakvli demo" at bounding box center [678, 356] width 876 height 16
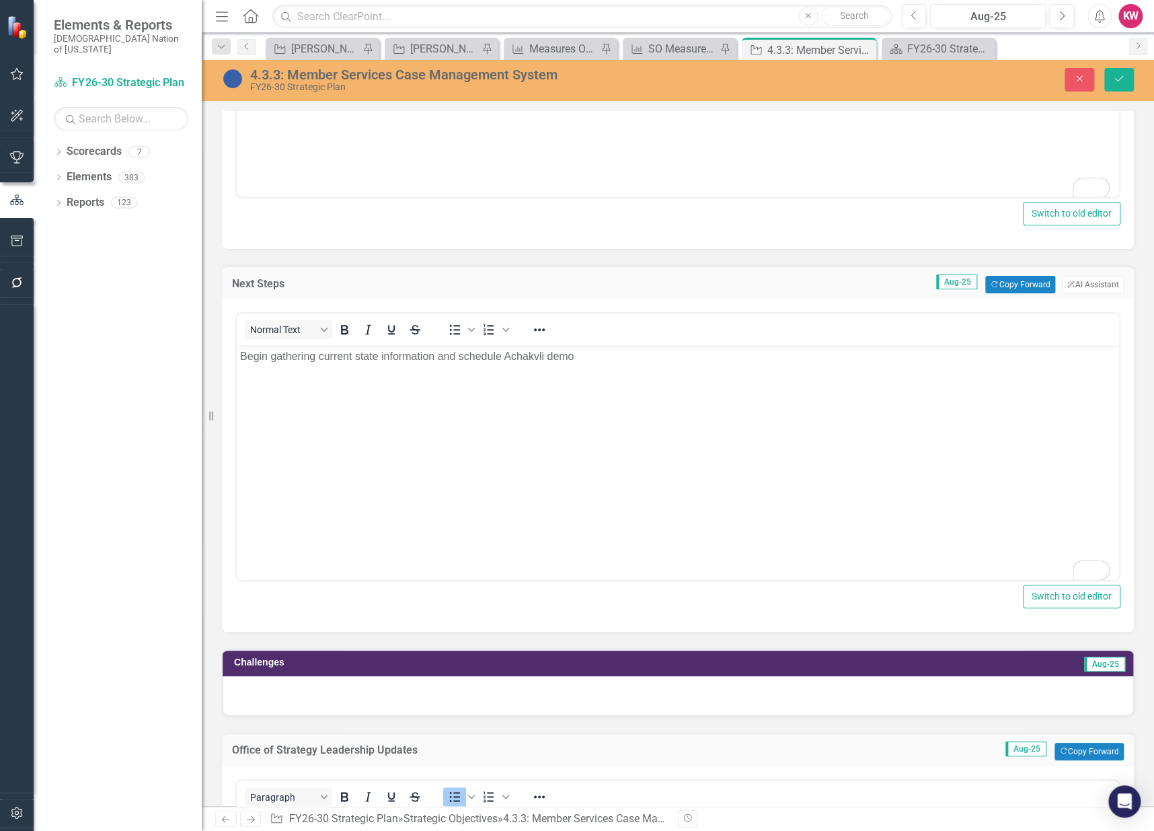
click at [586, 359] on p "Begin gathering current state information and schedule Achakvli demo" at bounding box center [678, 356] width 876 height 16
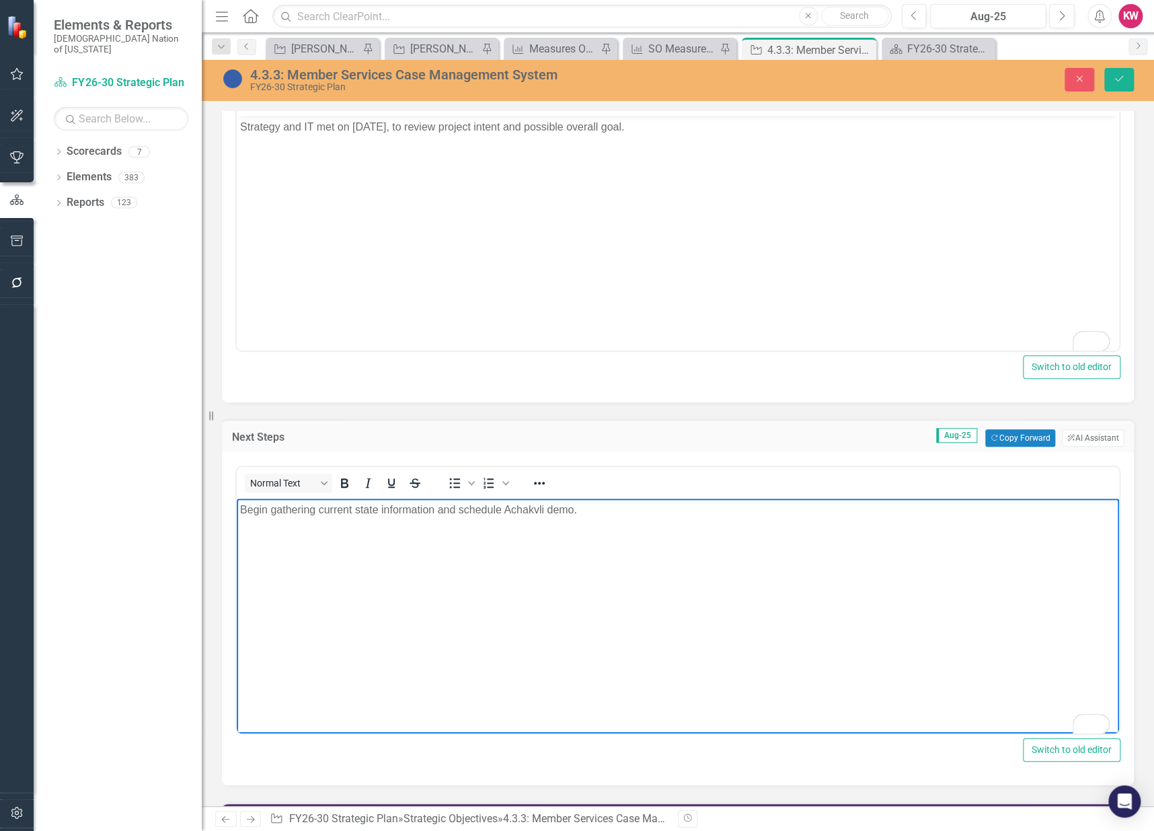
scroll to position [597, 0]
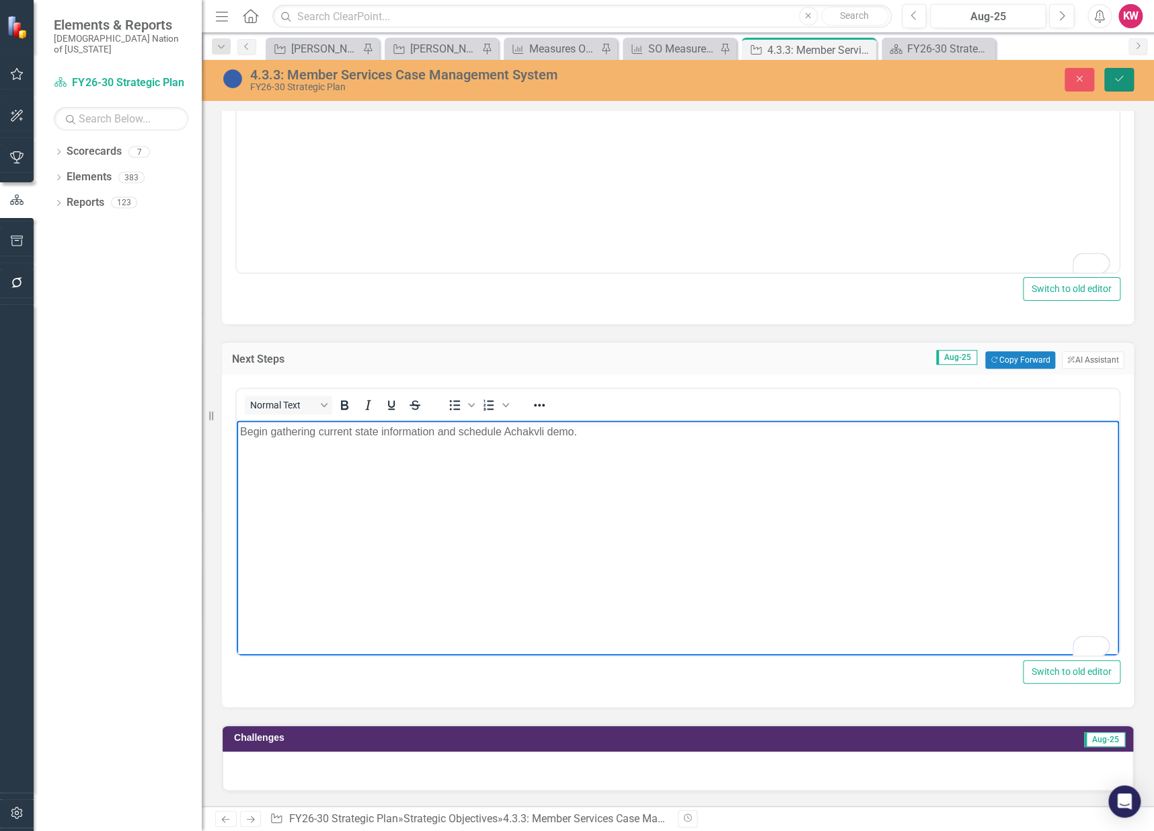
click at [1115, 87] on button "Save" at bounding box center [1119, 80] width 30 height 24
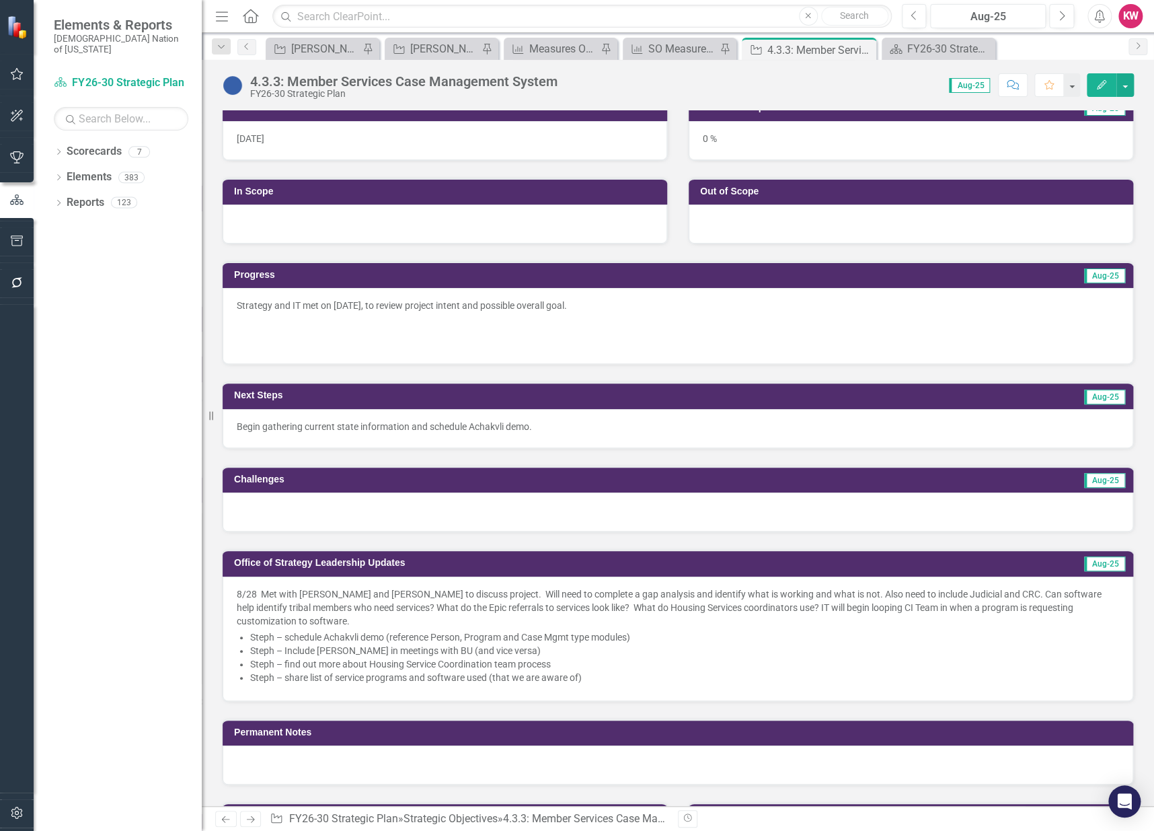
scroll to position [299, 0]
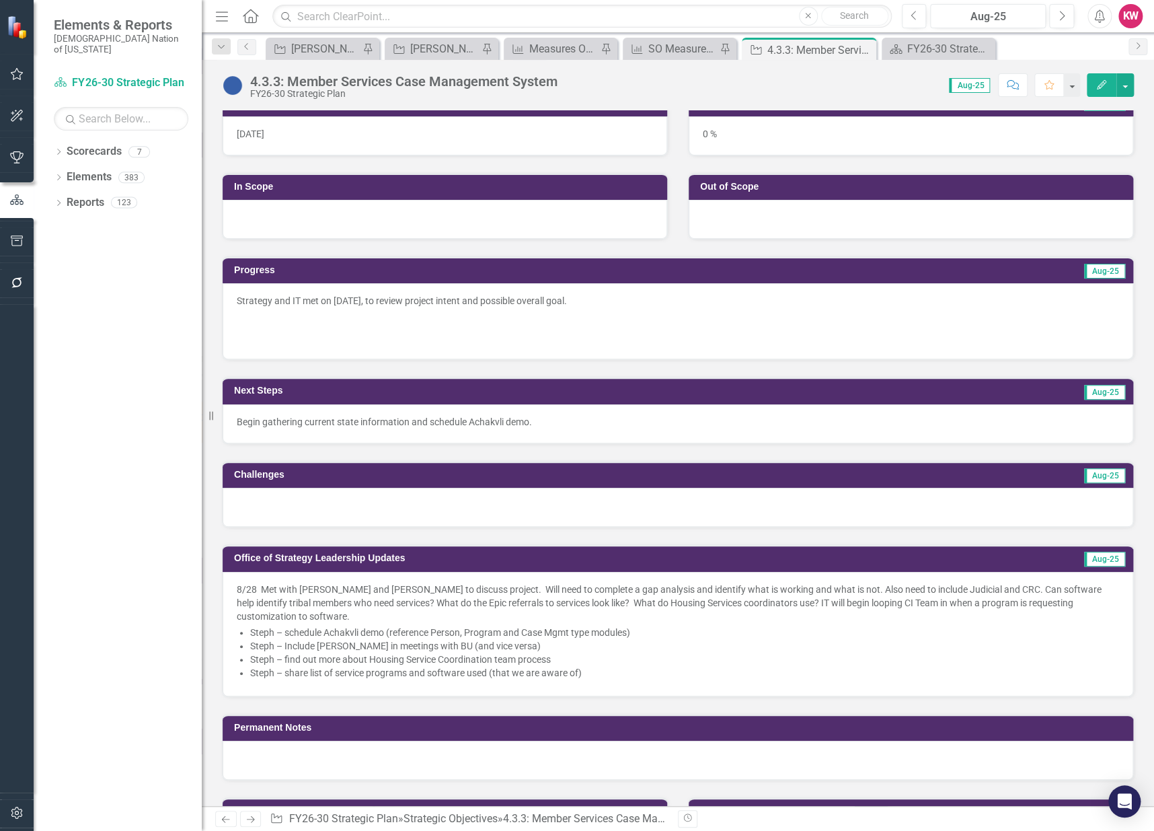
click at [258, 509] on div at bounding box center [678, 507] width 911 height 39
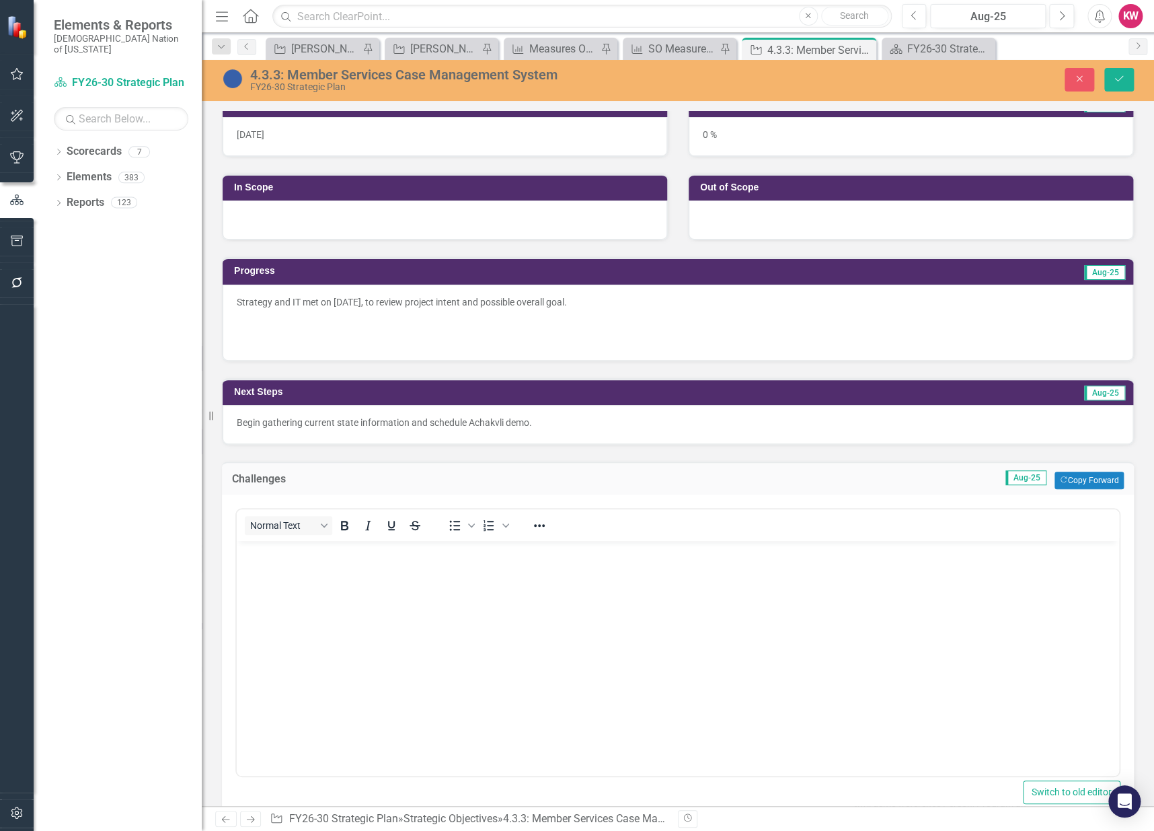
scroll to position [0, 0]
click at [286, 607] on body "Rich Text Area. Press ALT-0 for help." at bounding box center [678, 642] width 883 height 202
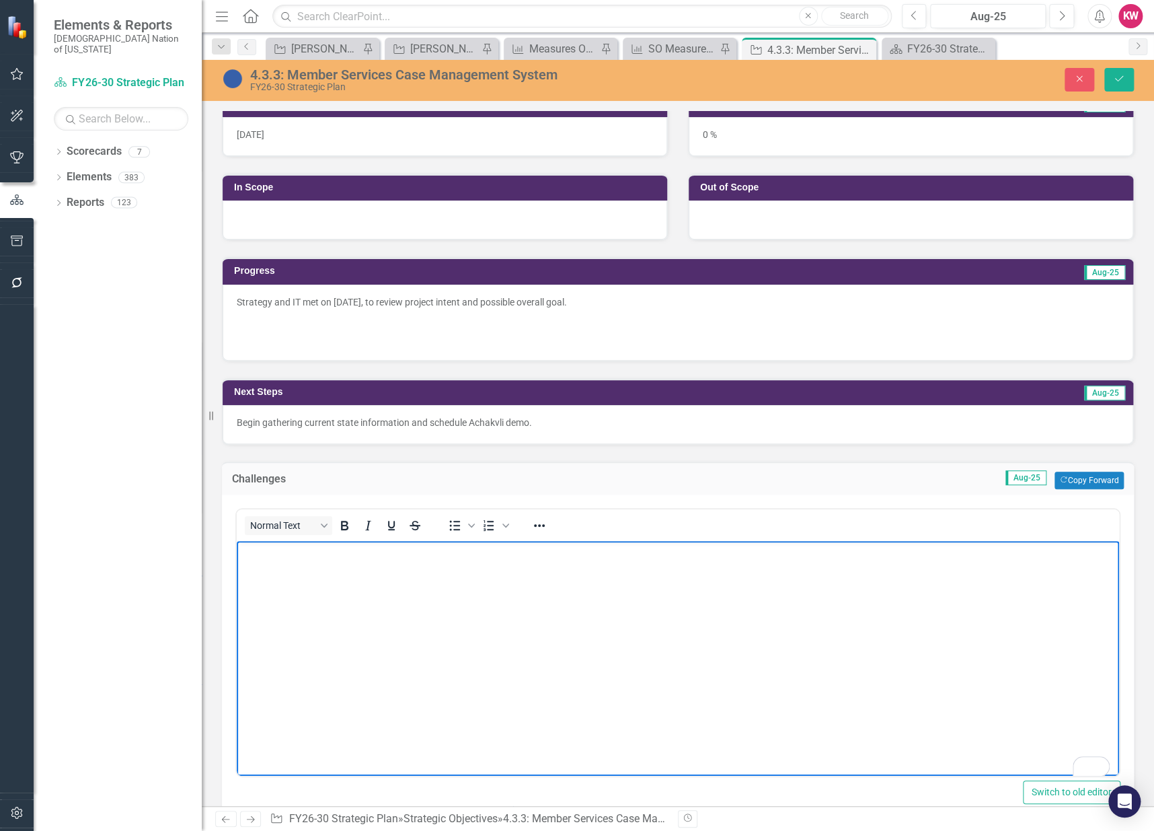
click at [272, 569] on body "To enrich screen reader interactions, please activate Accessibility in Grammarl…" at bounding box center [678, 642] width 883 height 202
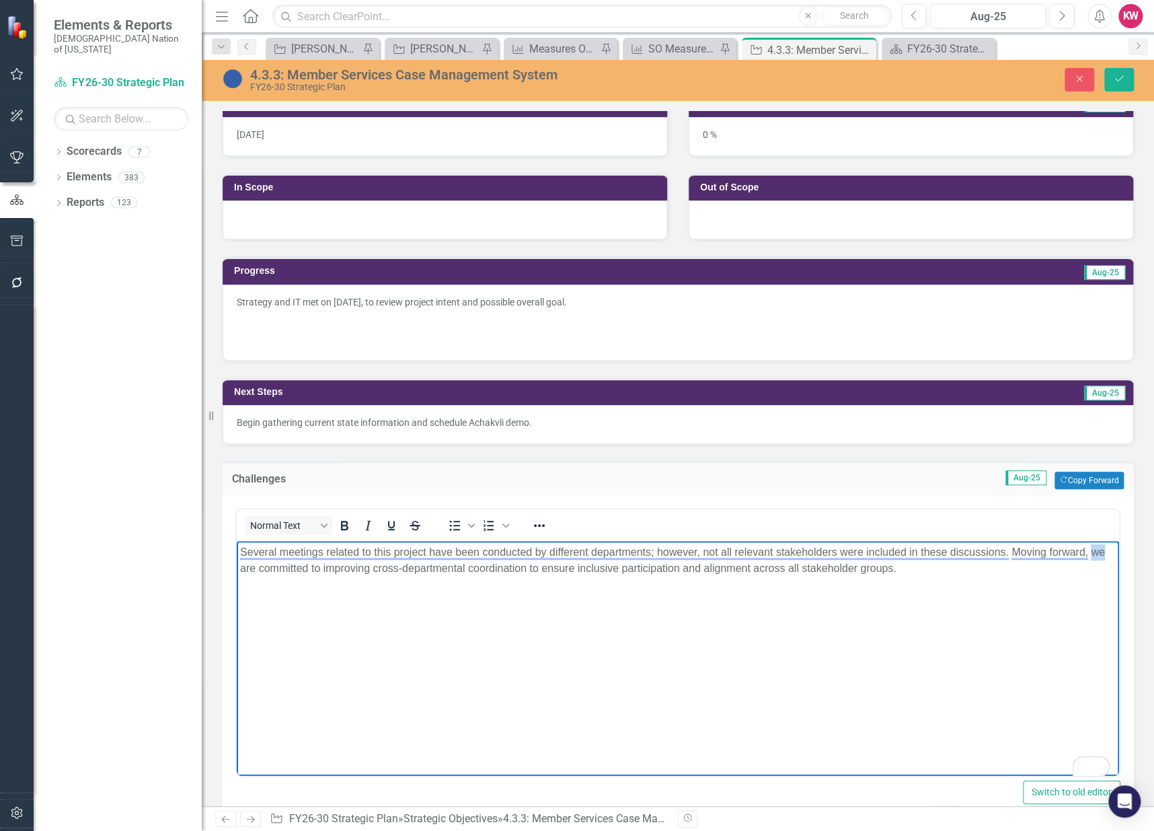
drag, startPoint x: 1091, startPoint y: 554, endPoint x: 1104, endPoint y: 554, distance: 13.5
click at [1104, 554] on p "Several meetings related to this project have been conducted by different depar…" at bounding box center [678, 560] width 876 height 32
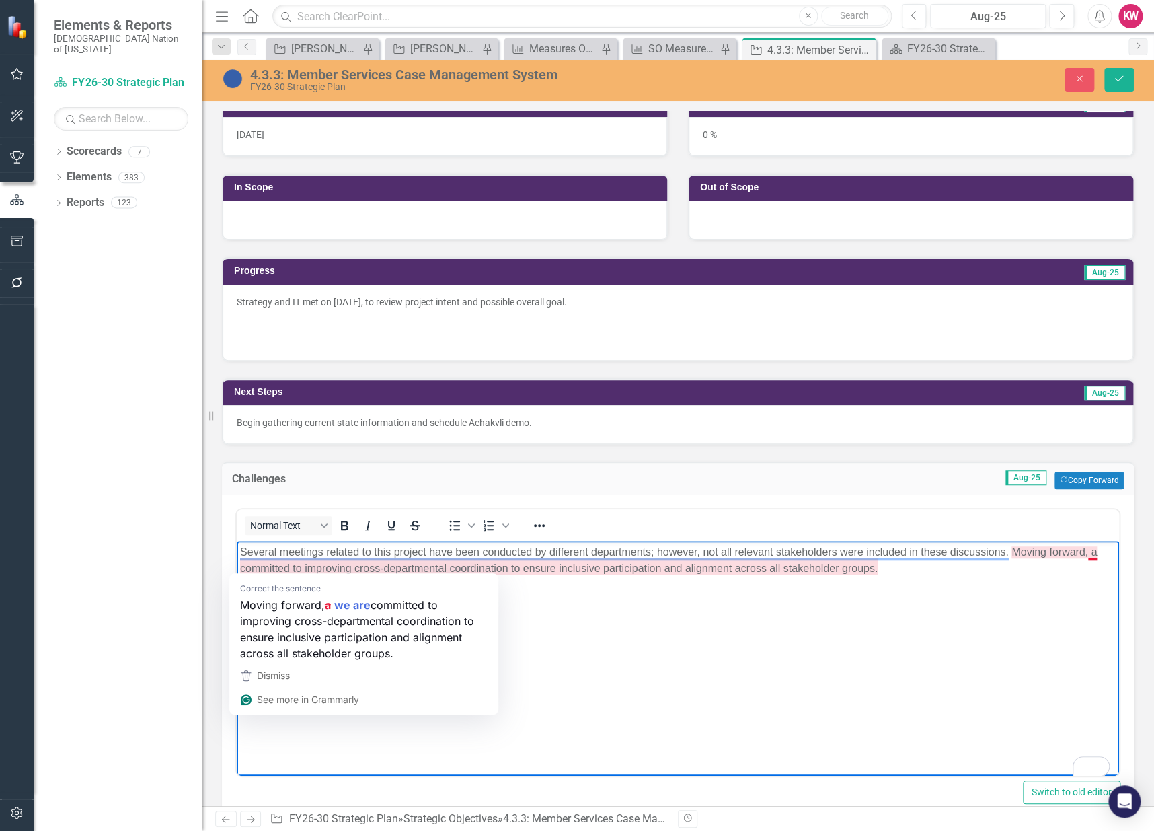
click at [276, 570] on p "Several meetings related to this project have been conducted by different depar…" at bounding box center [678, 560] width 876 height 32
click at [288, 569] on p "Several meetings related to this project have been conducted by different depar…" at bounding box center [678, 560] width 876 height 32
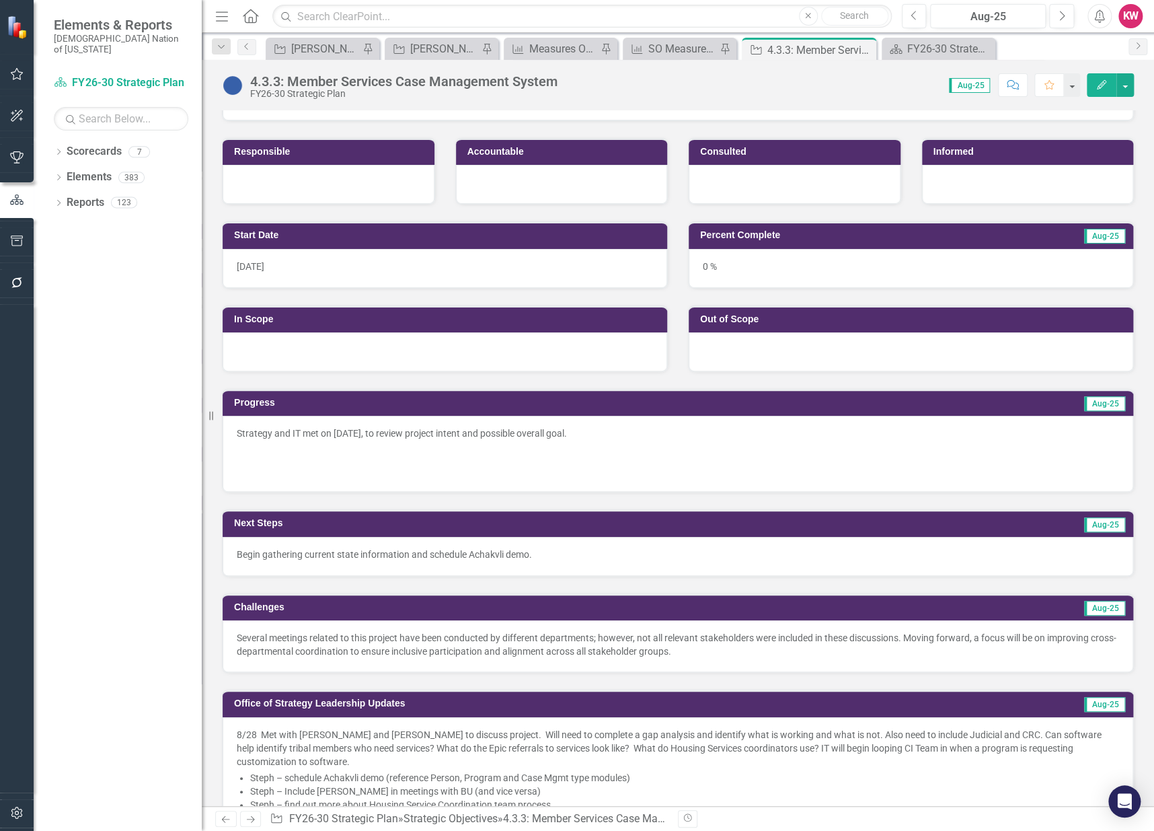
scroll to position [75, 0]
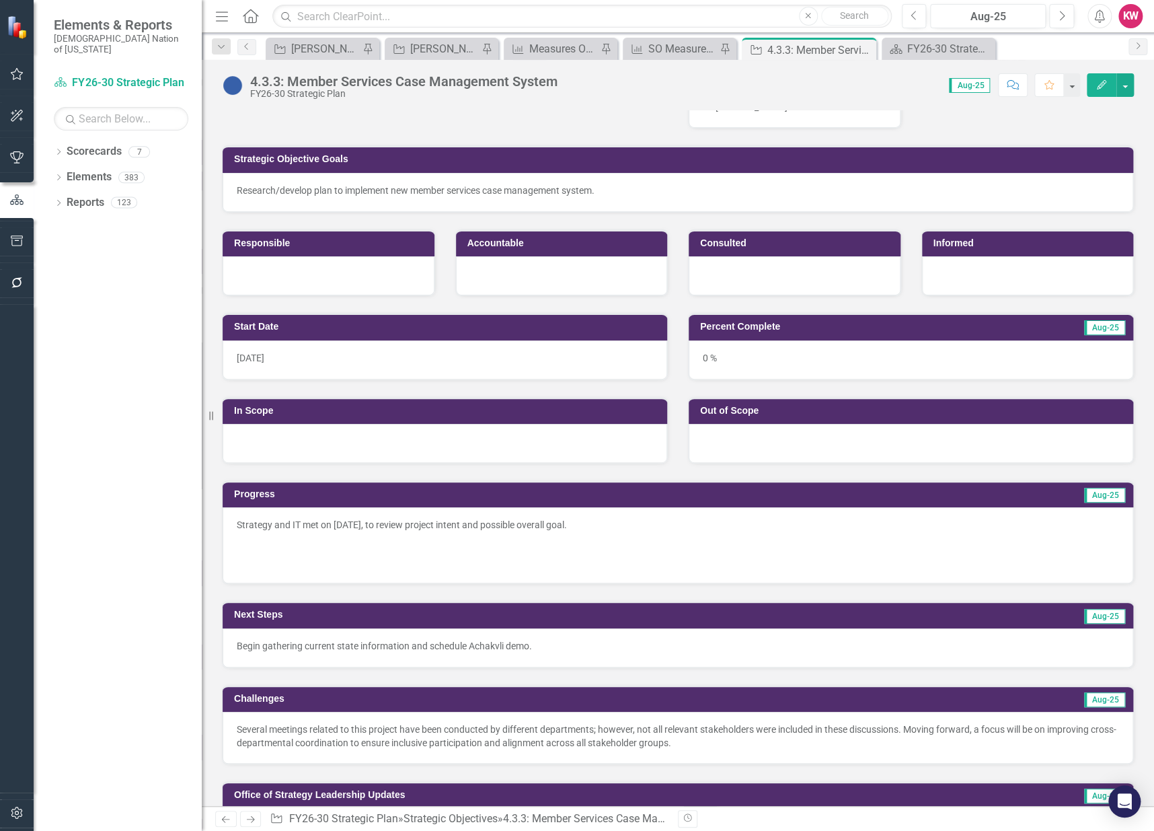
click at [621, 546] on p at bounding box center [678, 543] width 883 height 19
click at [621, 545] on p at bounding box center [678, 543] width 883 height 19
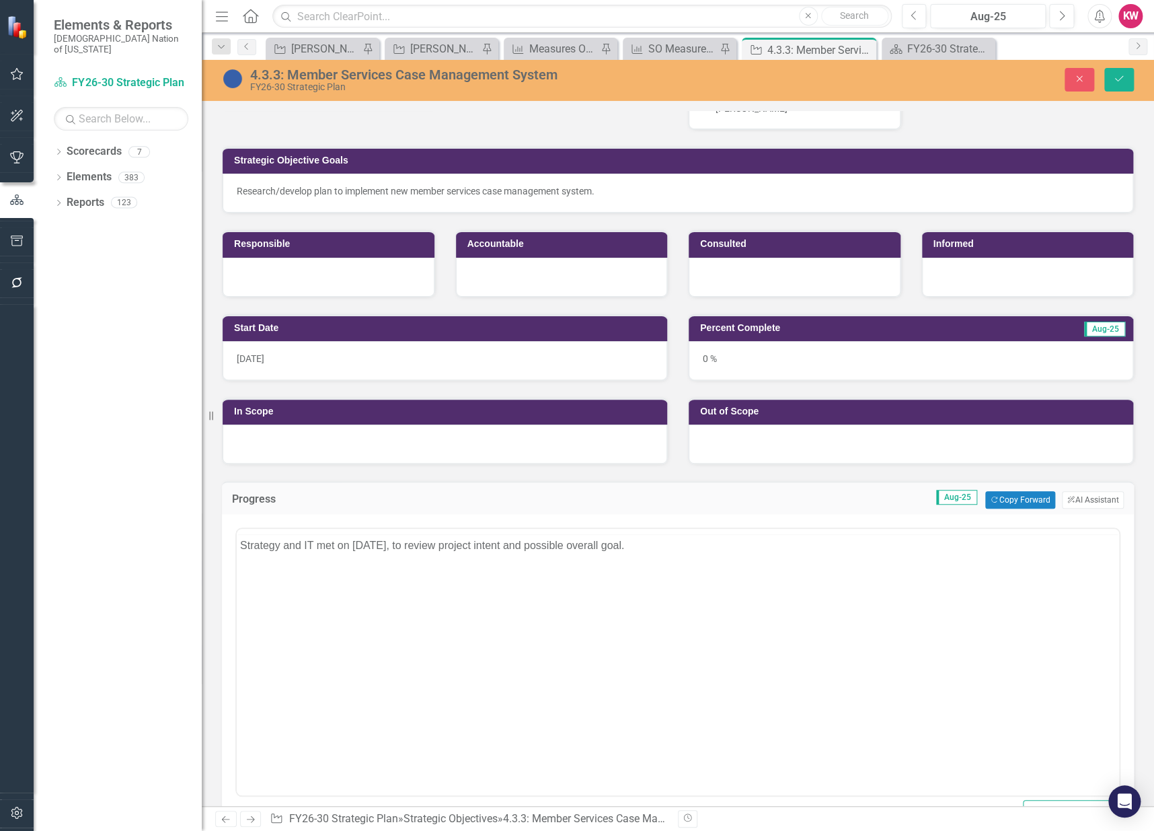
scroll to position [0, 0]
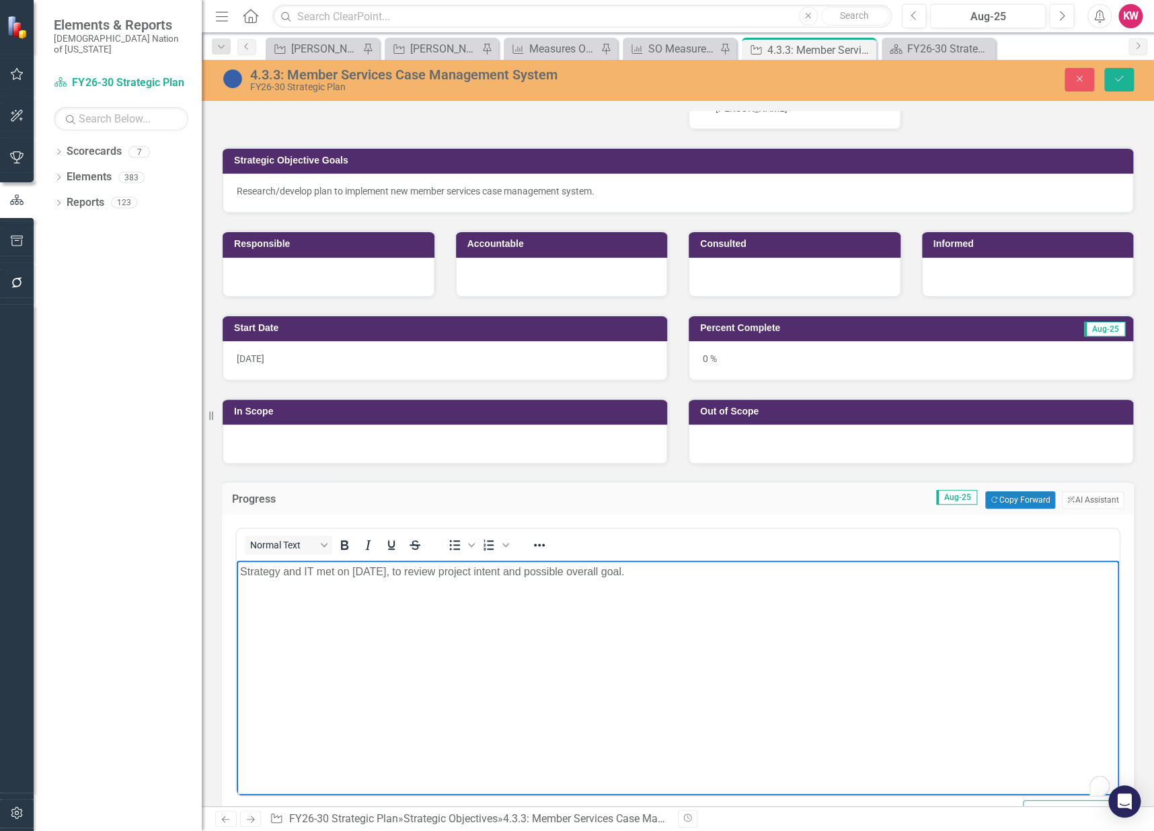
click at [693, 576] on p "Strategy and IT met on [DATE], to review project intent and possible overall go…" at bounding box center [678, 572] width 876 height 16
click at [1117, 79] on icon "Save" at bounding box center [1119, 78] width 12 height 9
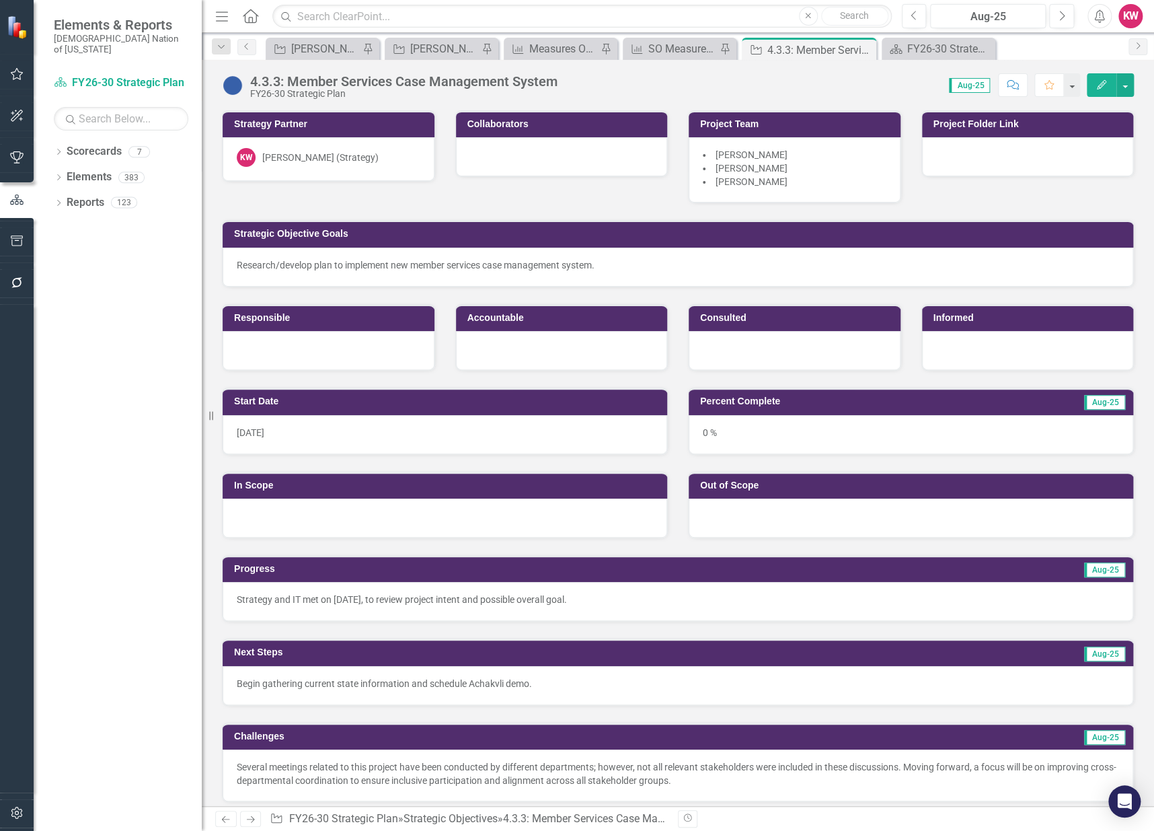
click at [110, 521] on div "Dropdown Scorecards 7 FY26-30 Strategic Plan Continuous Improvement FY26-30 Ope…" at bounding box center [118, 486] width 168 height 690
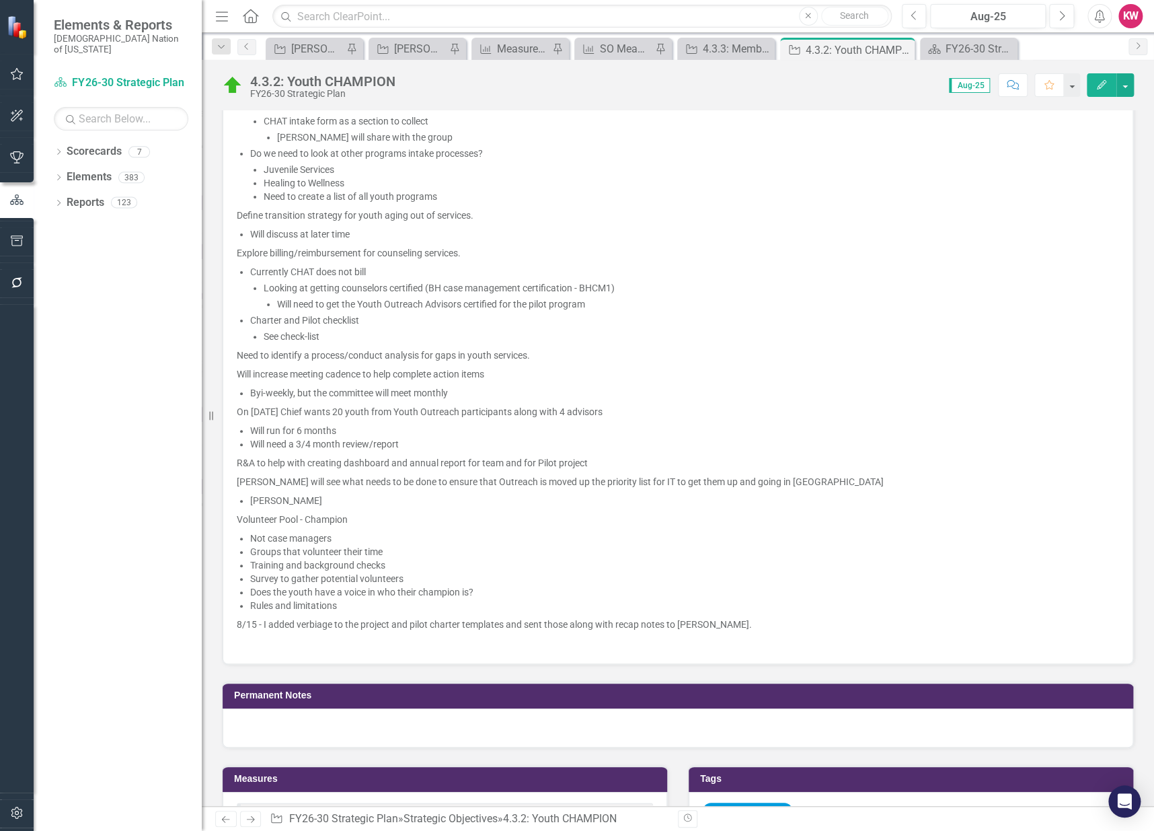
scroll to position [1270, 0]
click at [775, 615] on p "8/15 - I added verbiage to the project and pilot charter templates and sent tho…" at bounding box center [678, 623] width 883 height 19
click at [770, 624] on p "8/15 - I added verbiage to the project and pilot charter templates and sent tho…" at bounding box center [678, 623] width 883 height 19
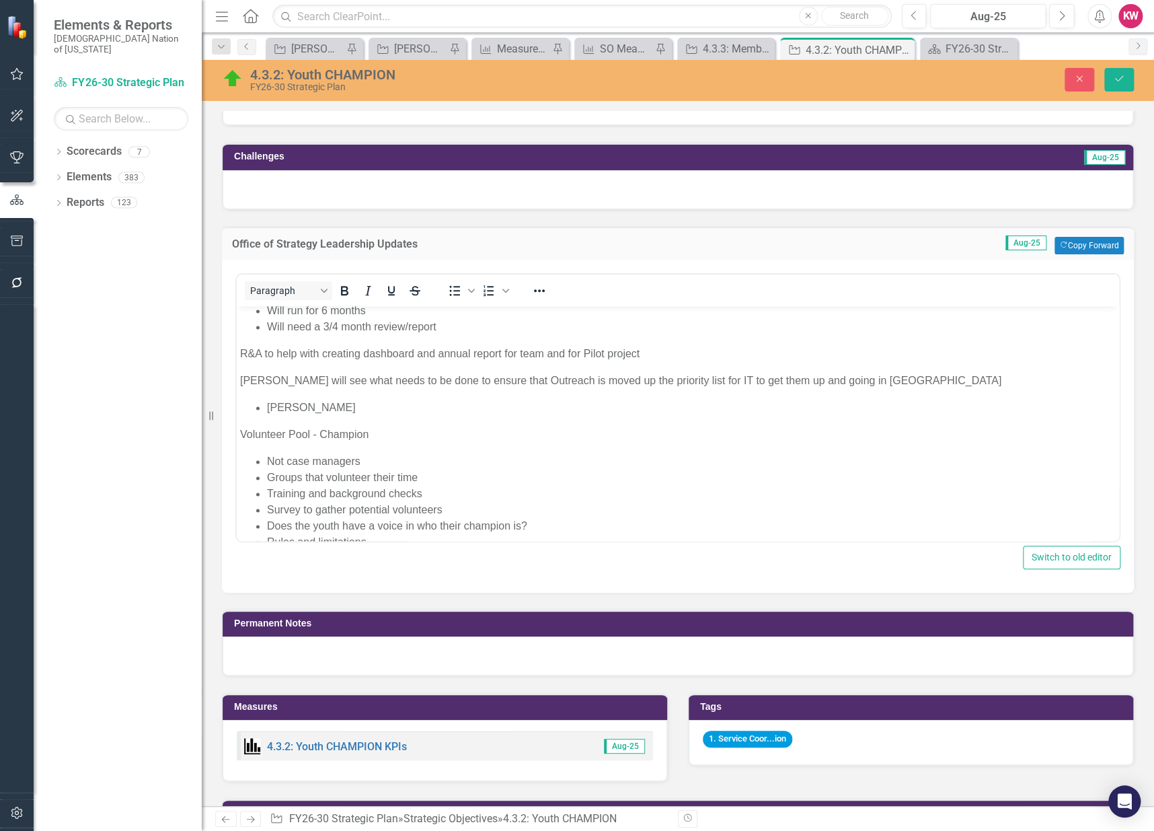
scroll to position [1090, 0]
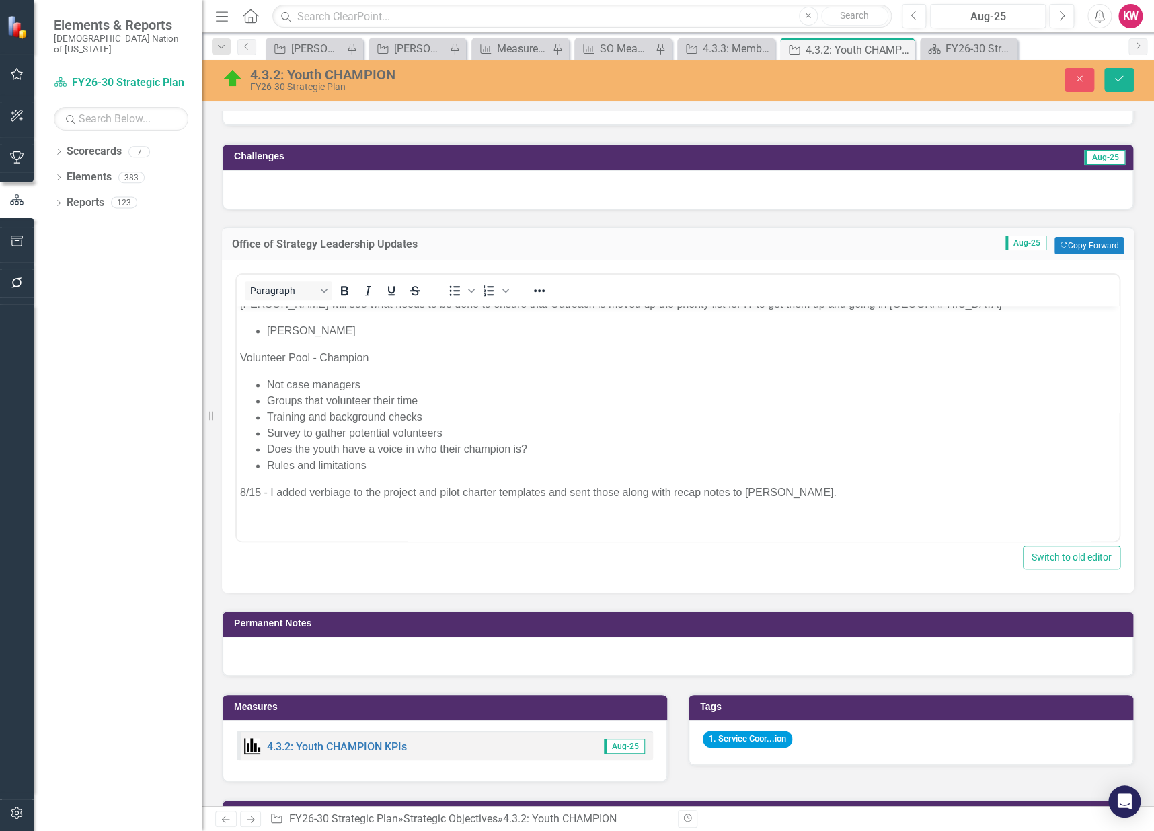
click at [256, 515] on p "Rich Text Area. Press ALT-0 for help." at bounding box center [678, 519] width 876 height 16
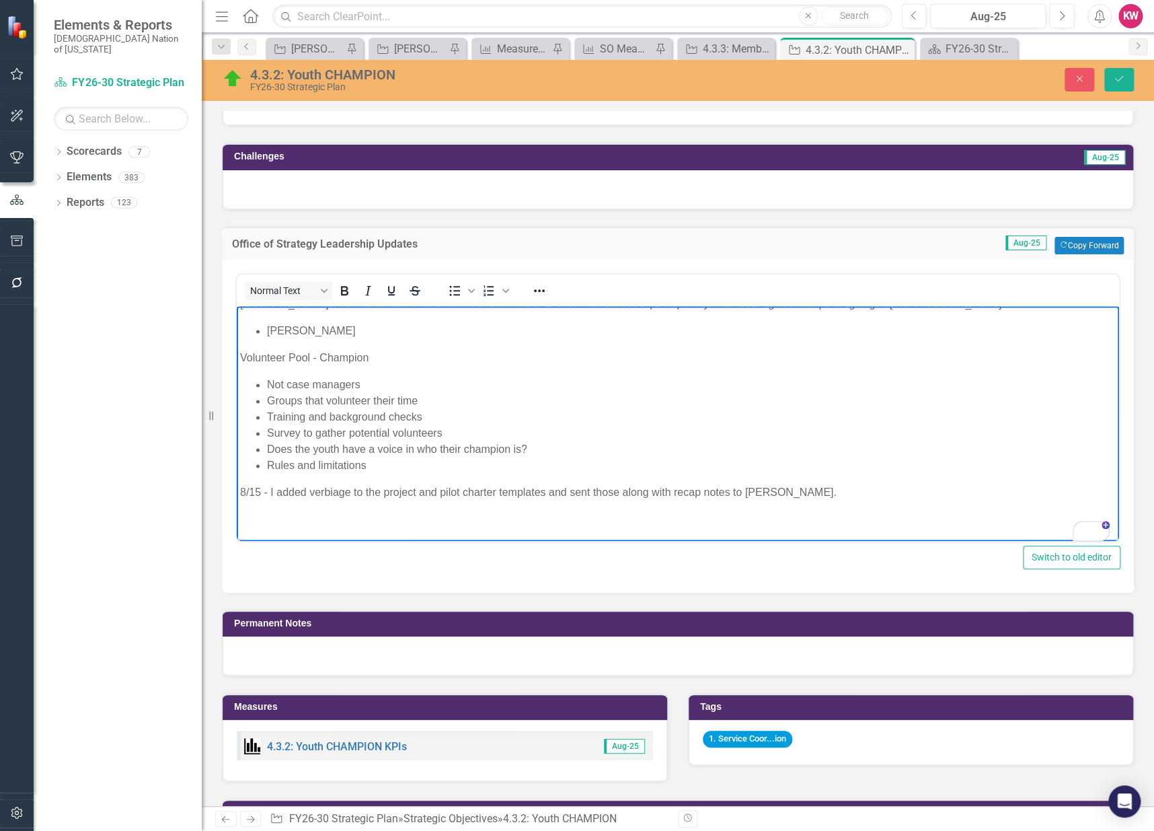
click at [247, 520] on p "To enrich screen reader interactions, please activate Accessibility in Grammarl…" at bounding box center [678, 519] width 876 height 16
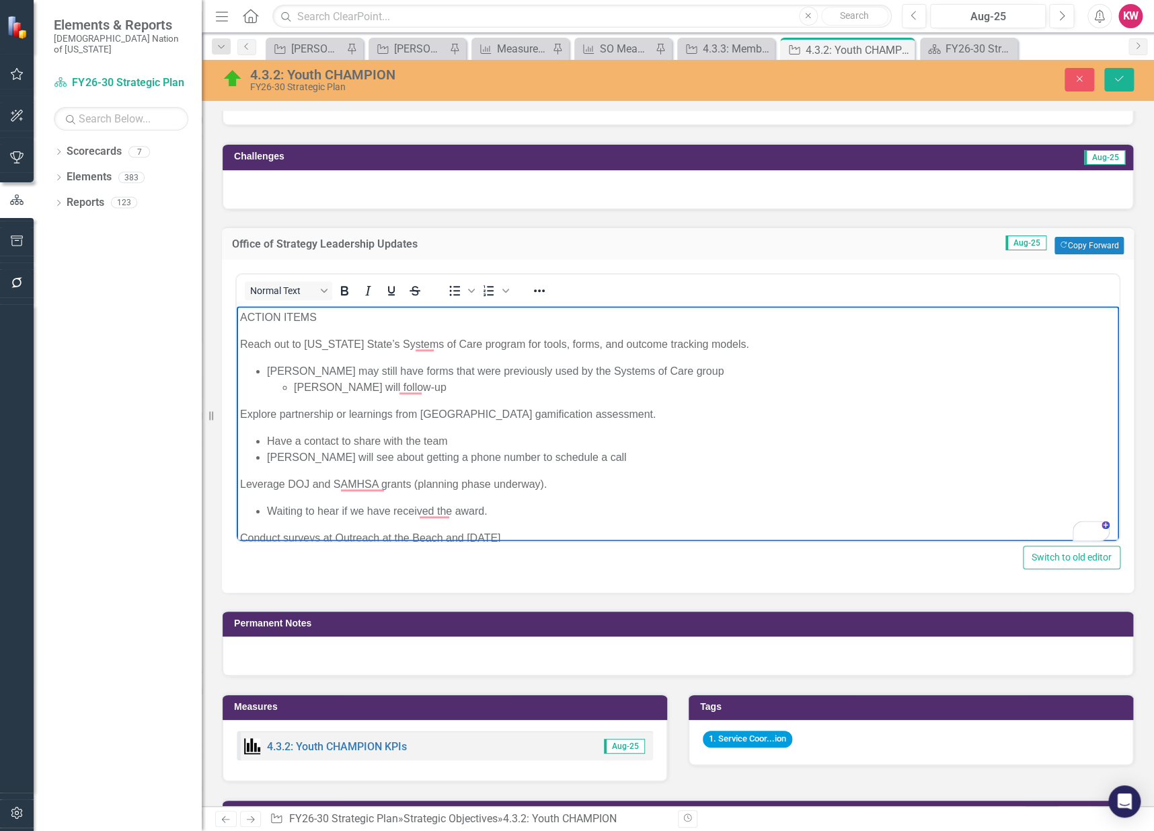
scroll to position [133, 0]
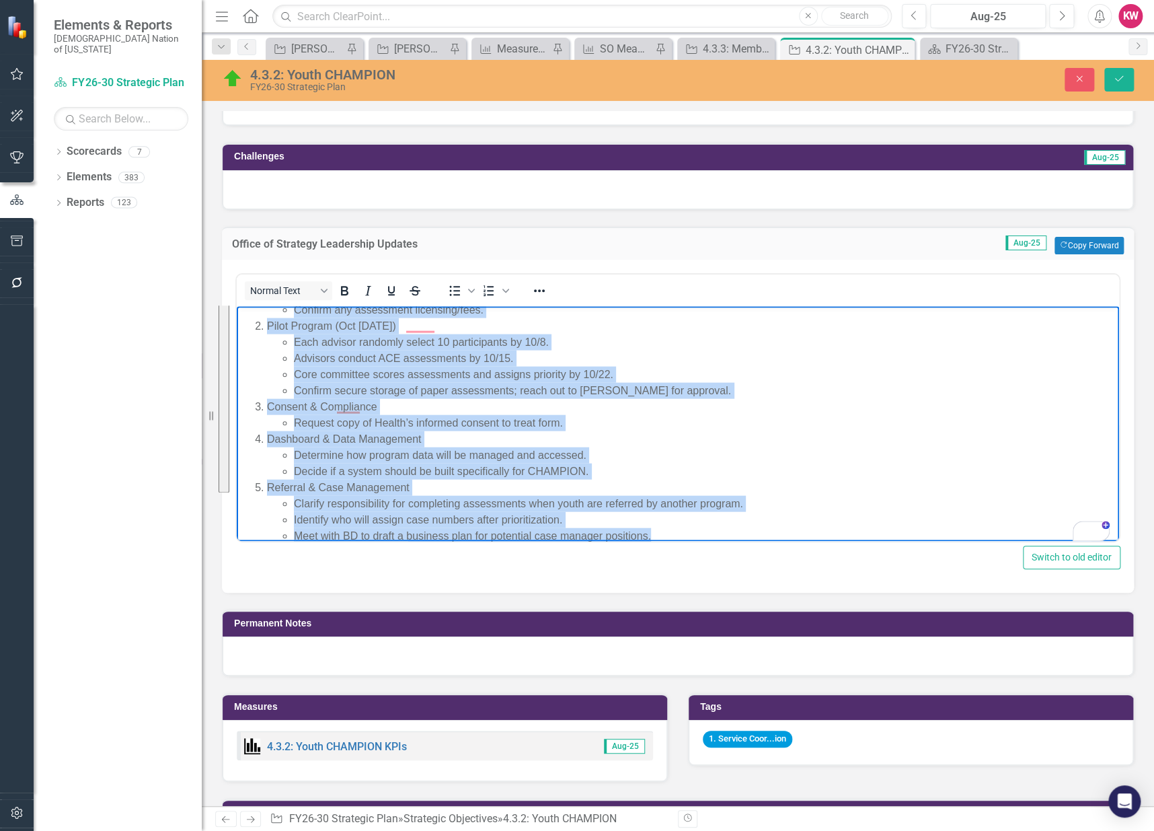
drag, startPoint x: 243, startPoint y: 342, endPoint x: 763, endPoint y: 533, distance: 553.9
copy body "Loremip Dolorsi ame cons adipisci elit se doei tempo inc utl etdo Magn al enim …"
click at [821, 527] on li "Meet with BD to draft a business plan for potential case manager positions." at bounding box center [705, 535] width 822 height 16
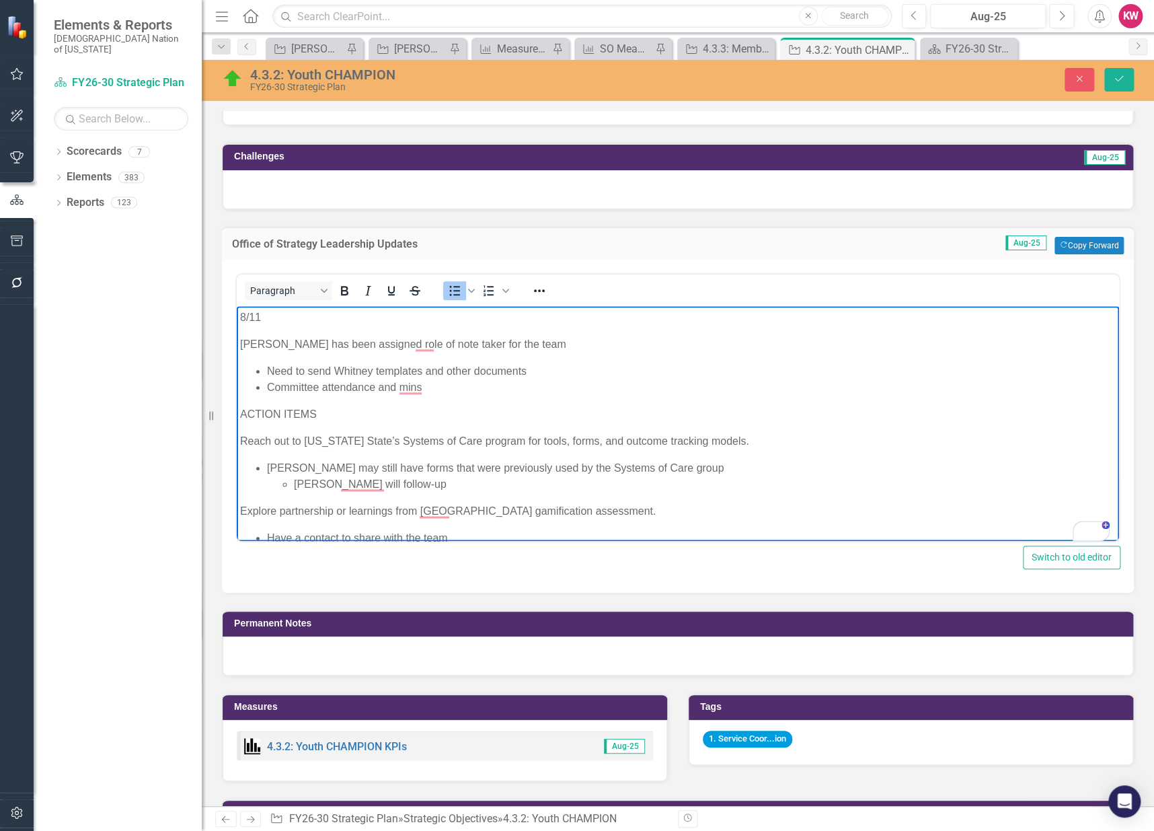
scroll to position [428, 0]
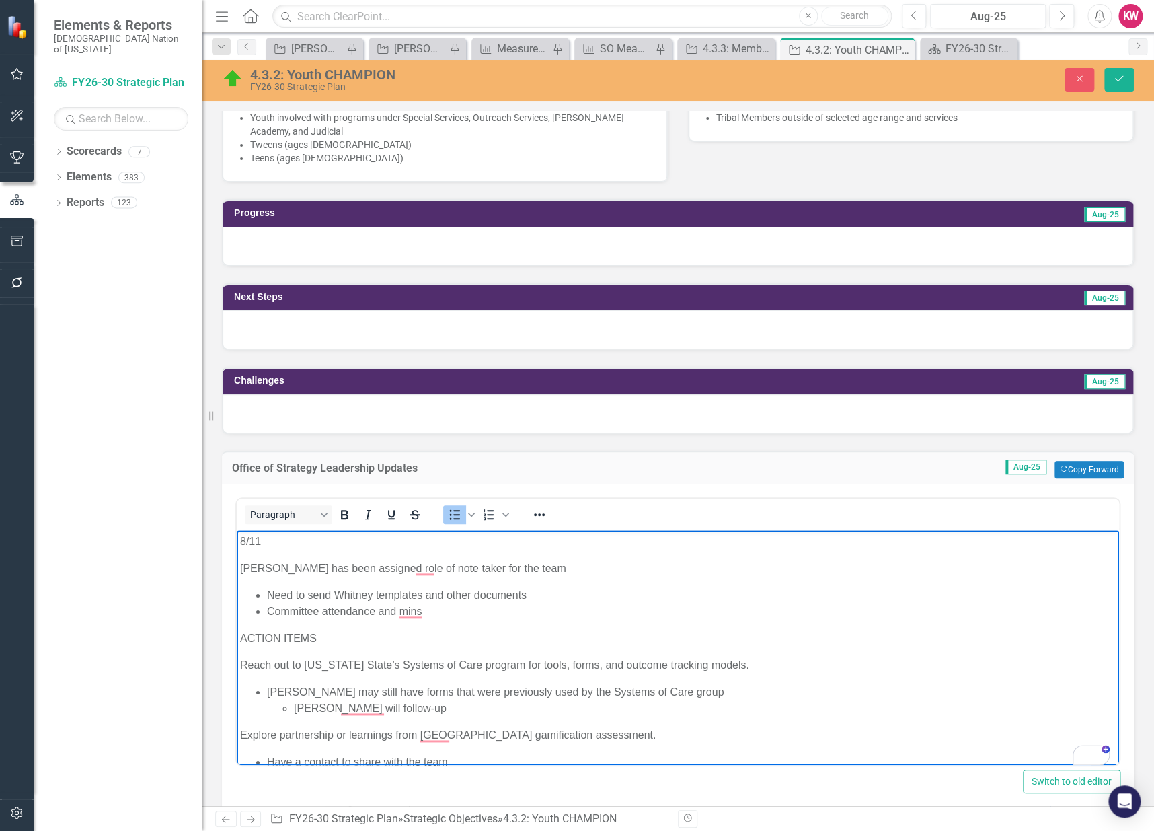
click at [266, 244] on div at bounding box center [678, 246] width 911 height 39
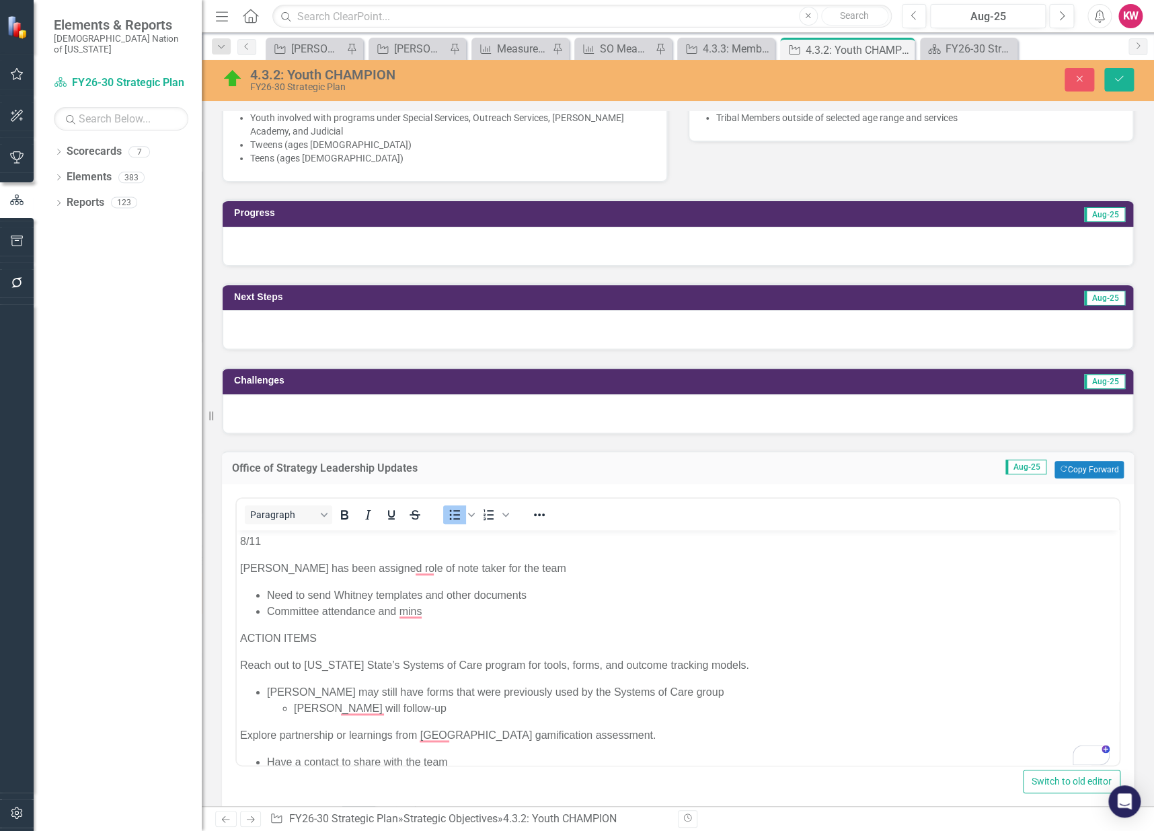
click at [266, 245] on div at bounding box center [678, 246] width 911 height 39
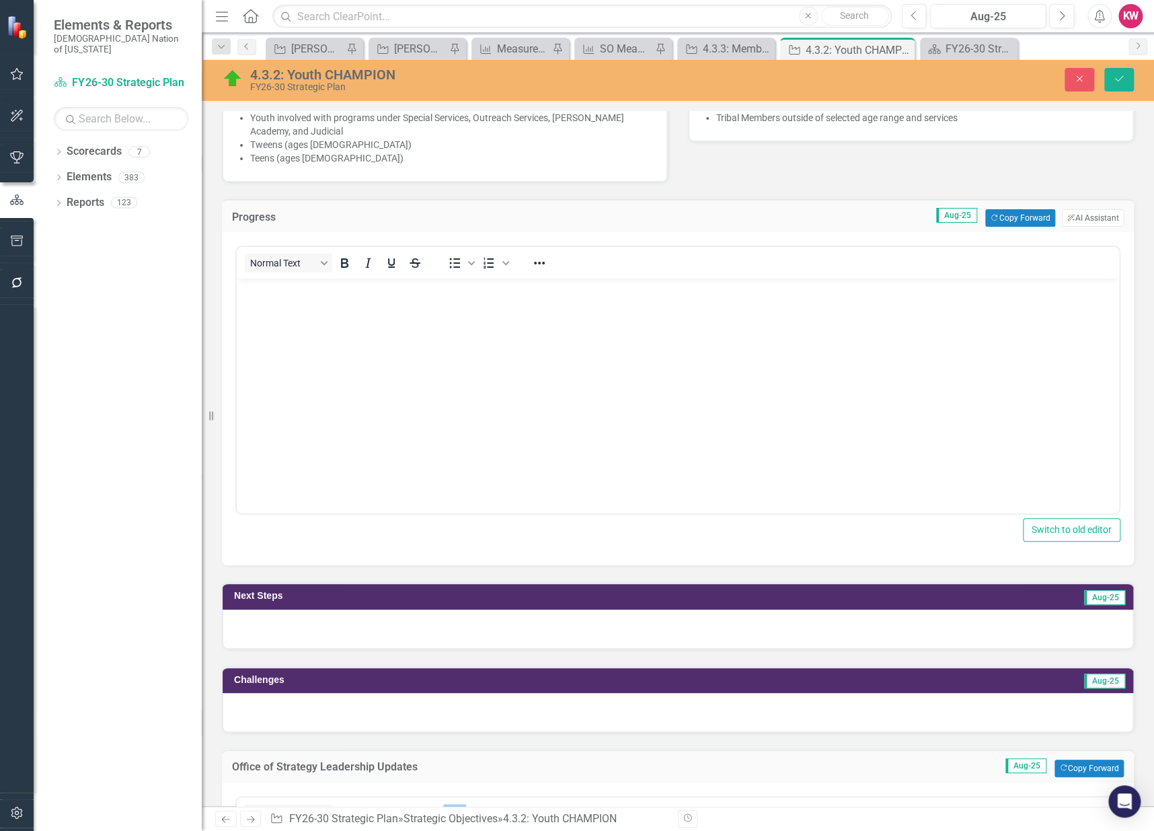
scroll to position [0, 0]
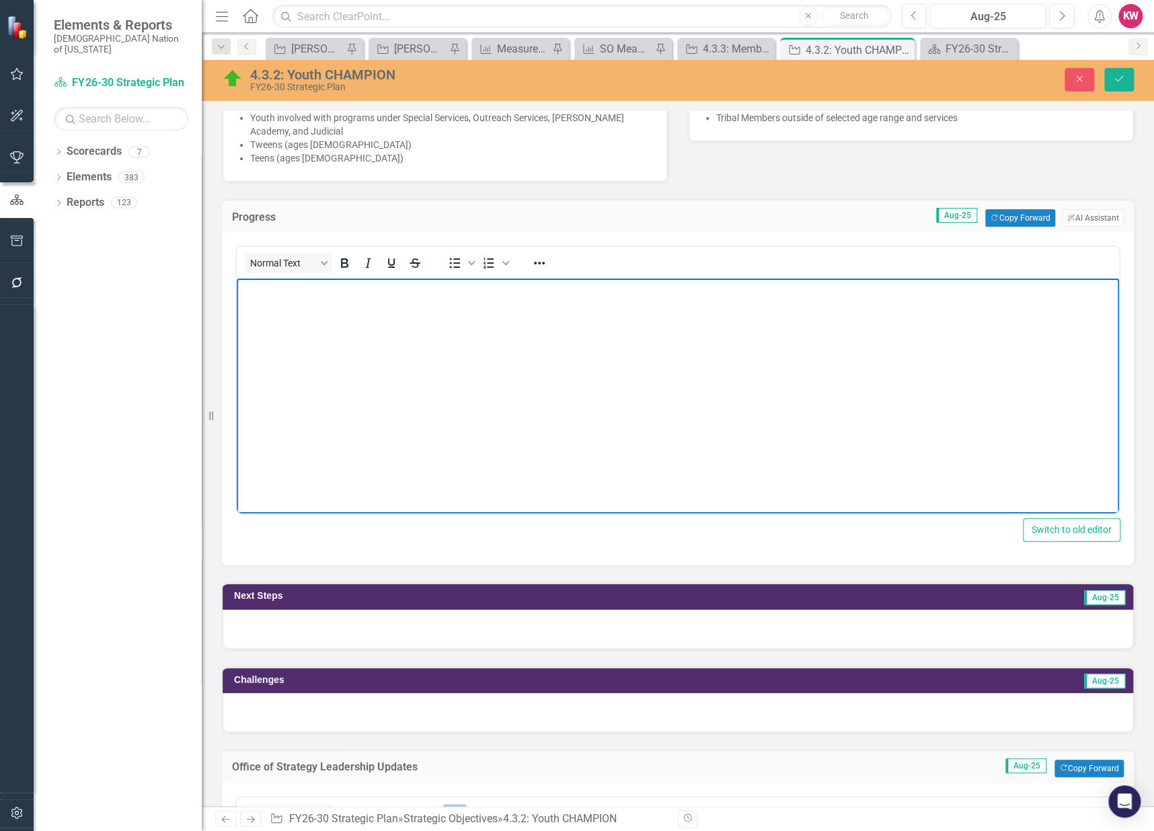
click at [283, 351] on body "Rich Text Area. Press ALT-0 for help." at bounding box center [678, 379] width 883 height 202
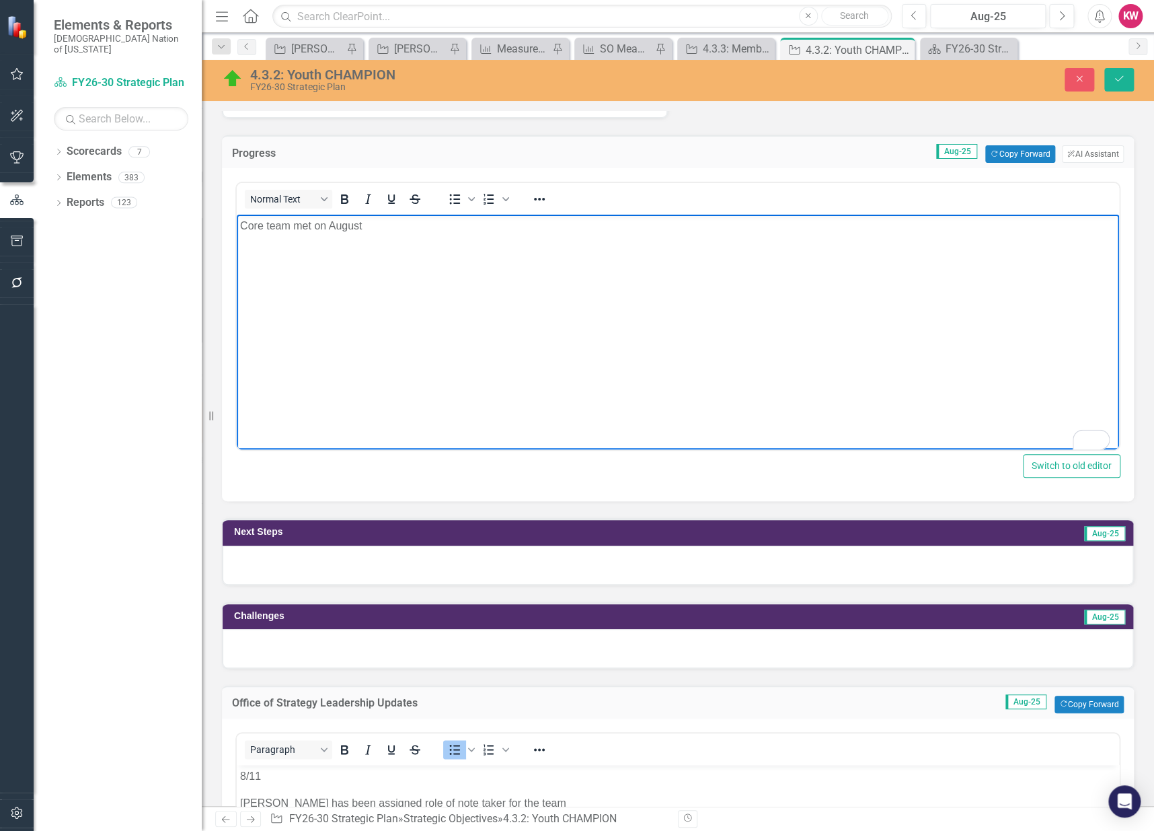
scroll to position [577, 0]
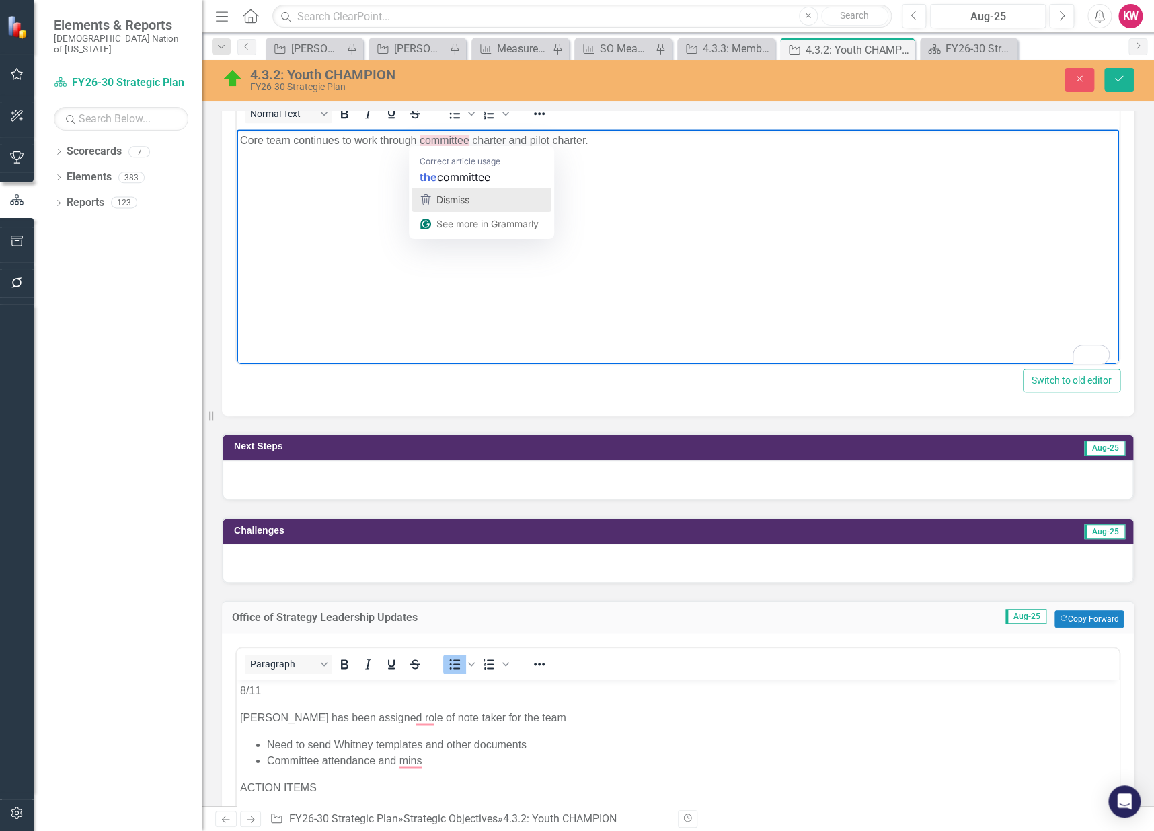
click at [454, 192] on div "Dismiss" at bounding box center [452, 200] width 36 height 20
click at [418, 139] on p "Core team continues to work through committee charter and pilot charter." at bounding box center [678, 141] width 876 height 16
drag, startPoint x: 530, startPoint y: 141, endPoint x: 565, endPoint y: 141, distance: 35.0
click at [565, 141] on p "Core team continues to work through complteting committee charter and pilot cha…" at bounding box center [678, 141] width 876 height 16
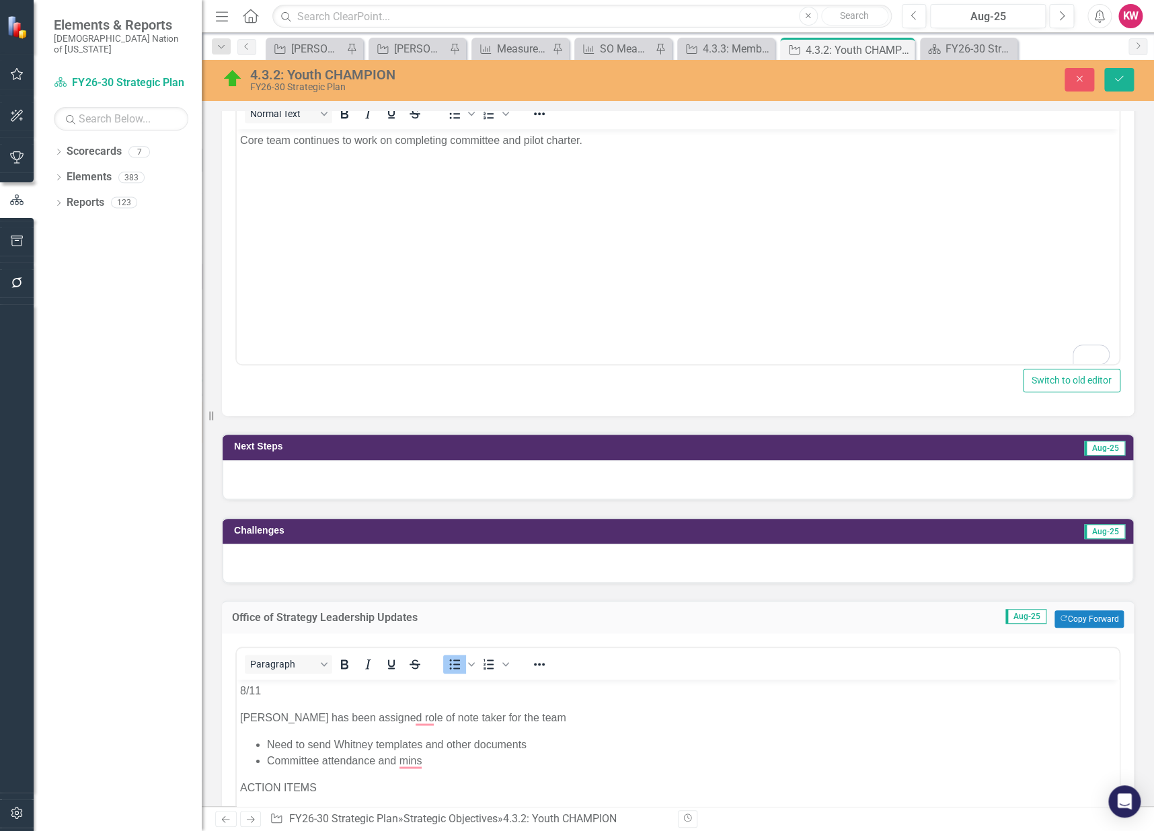
click at [414, 483] on div at bounding box center [678, 479] width 911 height 39
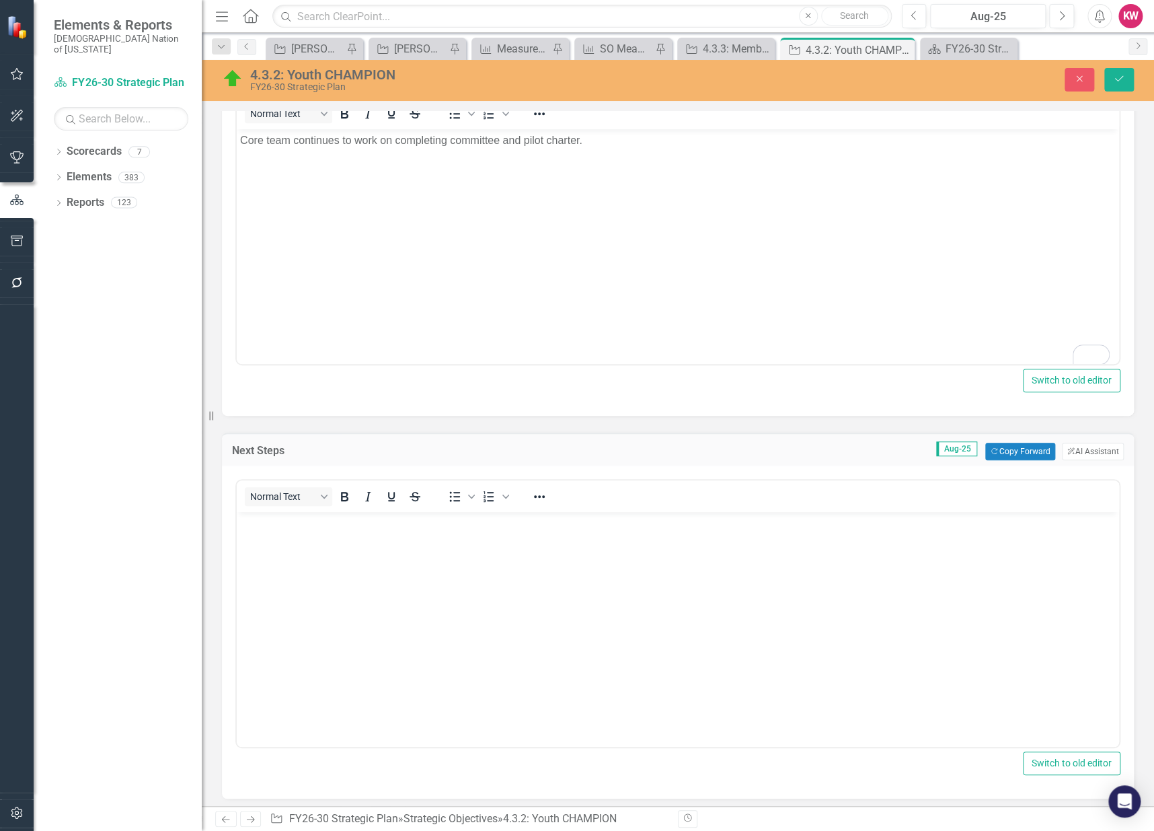
scroll to position [0, 0]
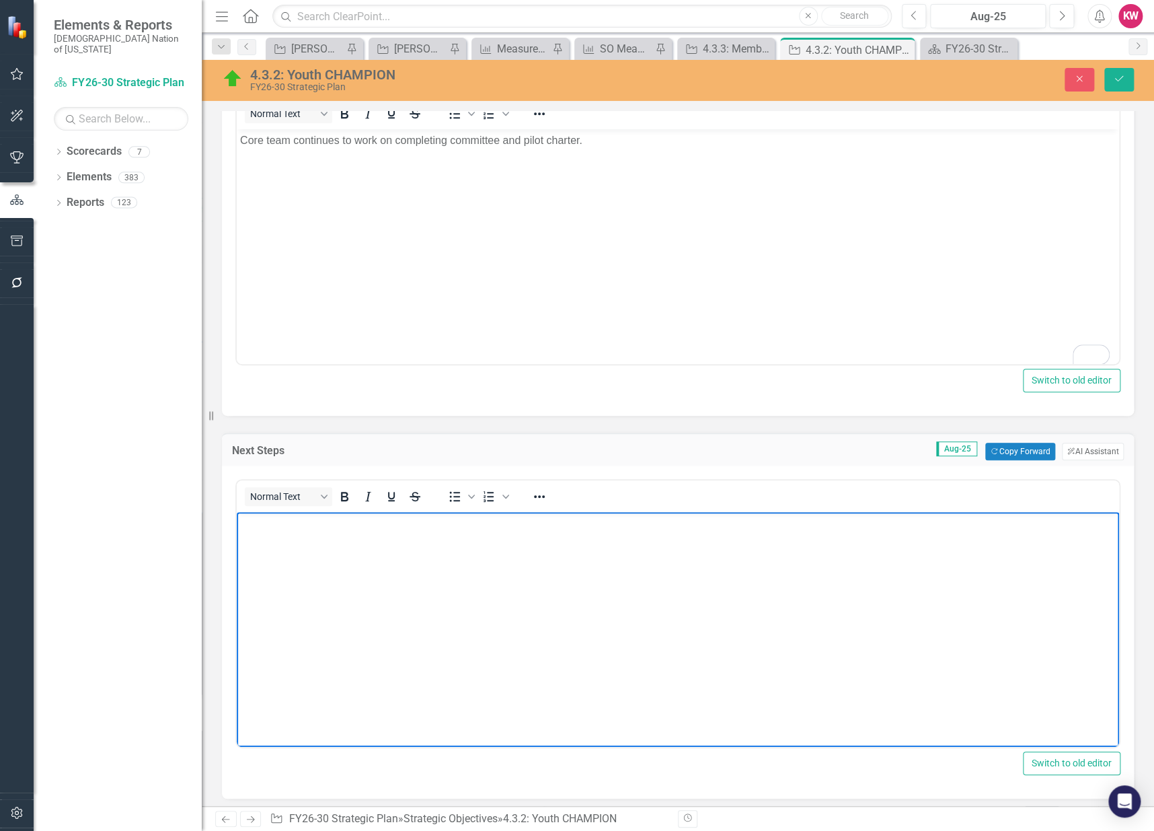
click at [320, 575] on body "Rich Text Area. Press ALT-0 for help." at bounding box center [678, 613] width 883 height 202
click at [1118, 79] on icon "Save" at bounding box center [1119, 78] width 12 height 9
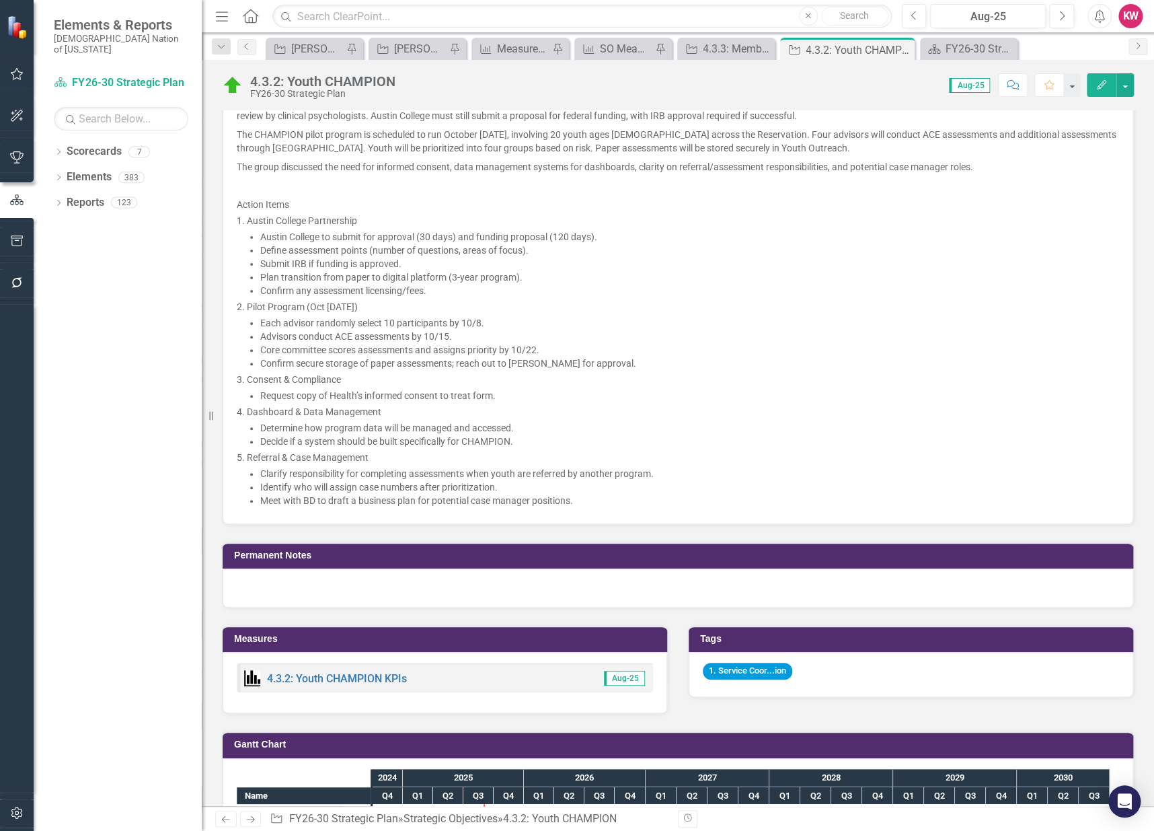
scroll to position [2093, 0]
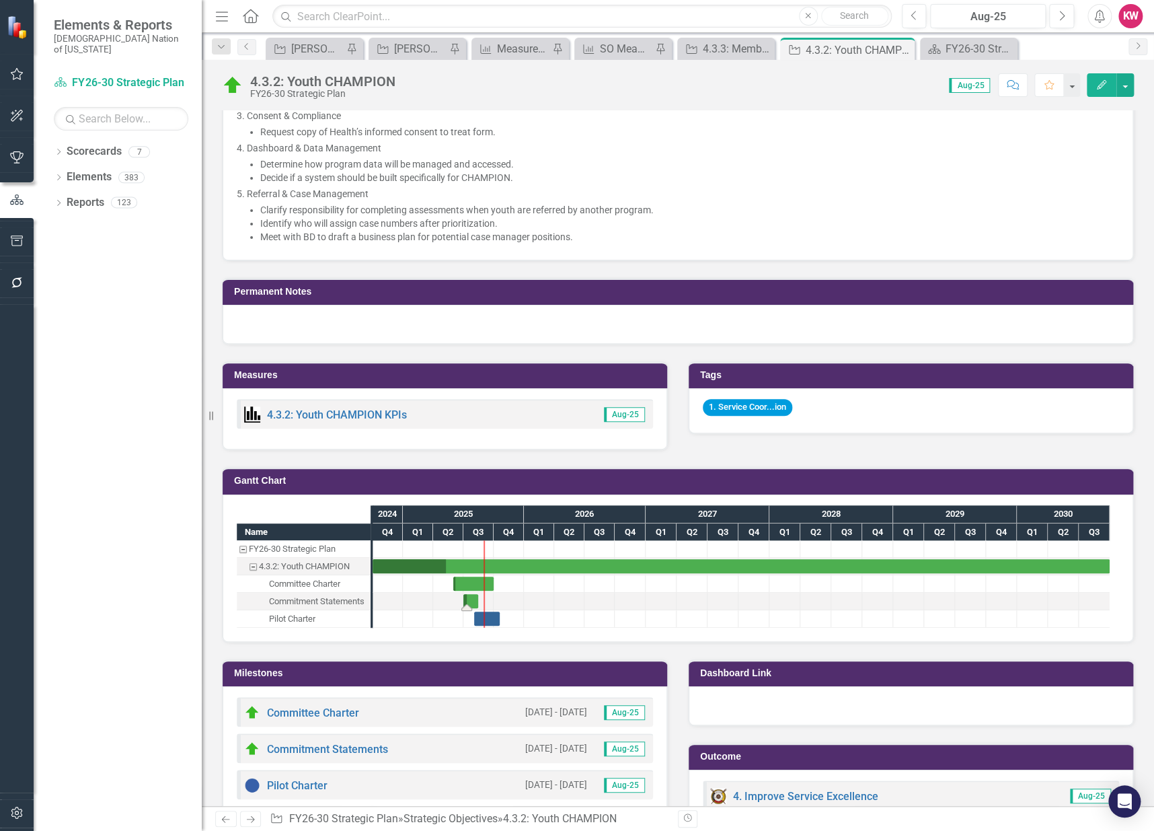
click at [472, 596] on div "Task: Start date: 2025-07-01 End date: 2025-08-15" at bounding box center [470, 601] width 15 height 14
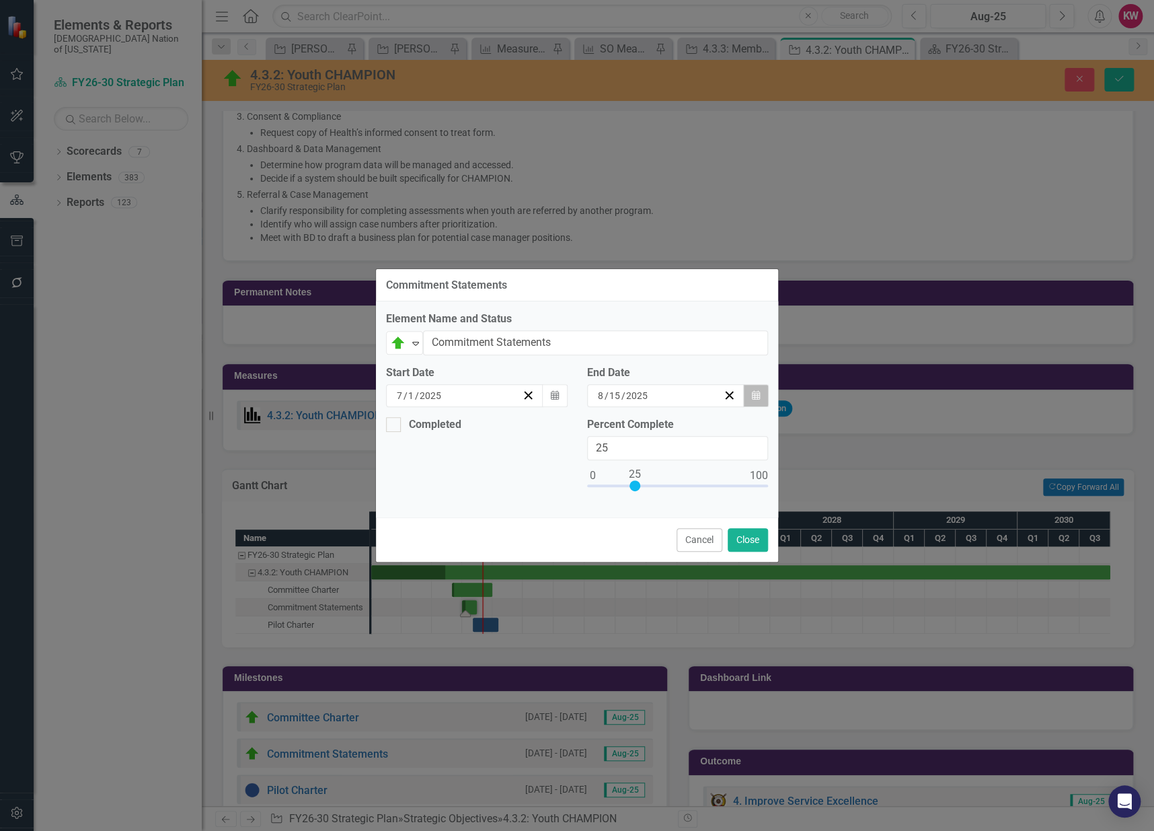
click at [755, 391] on icon "Calendar" at bounding box center [756, 395] width 8 height 9
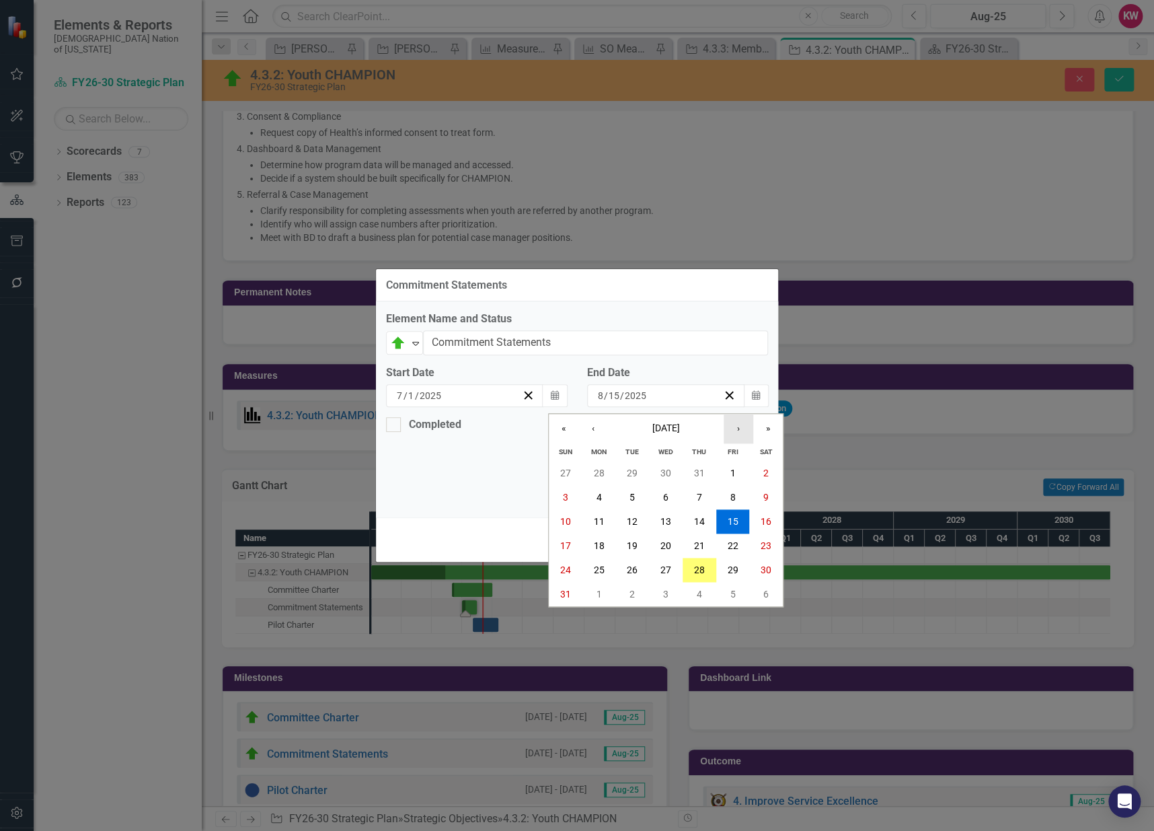
click at [742, 433] on button "›" at bounding box center [739, 429] width 30 height 30
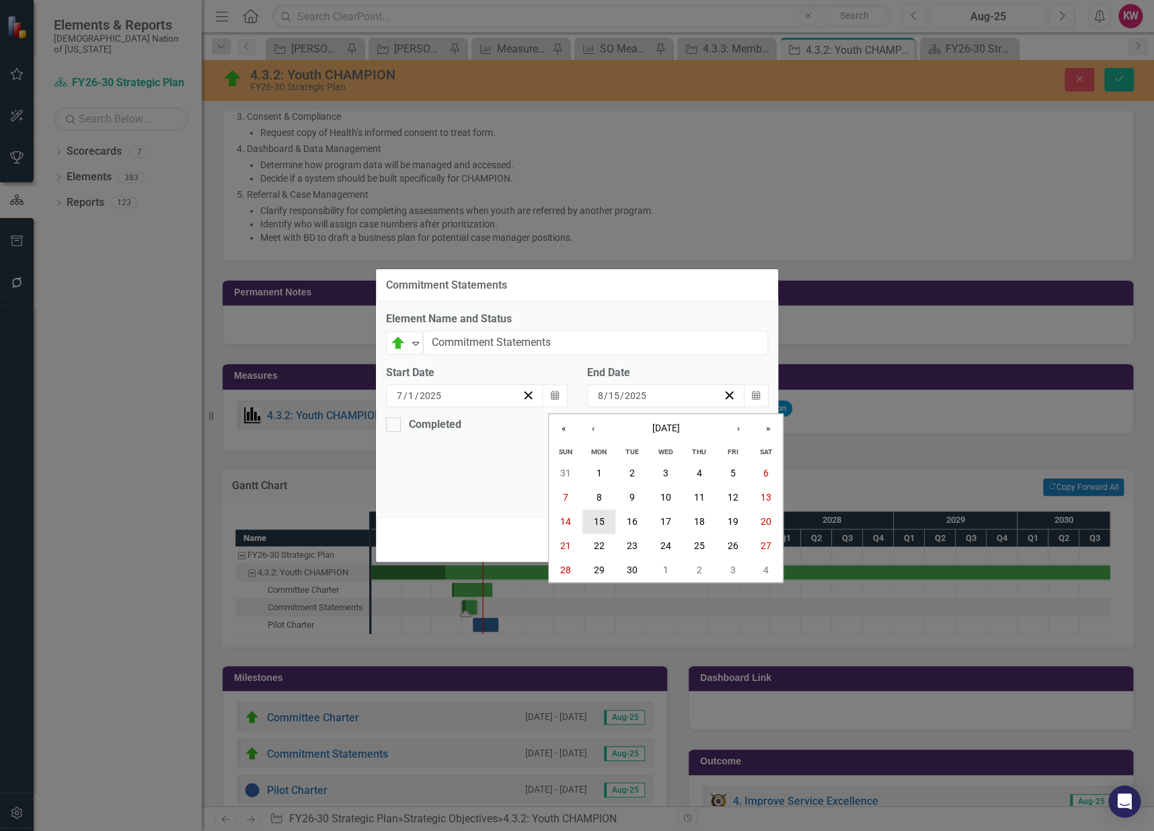
click at [603, 521] on abbr "15" at bounding box center [599, 521] width 11 height 11
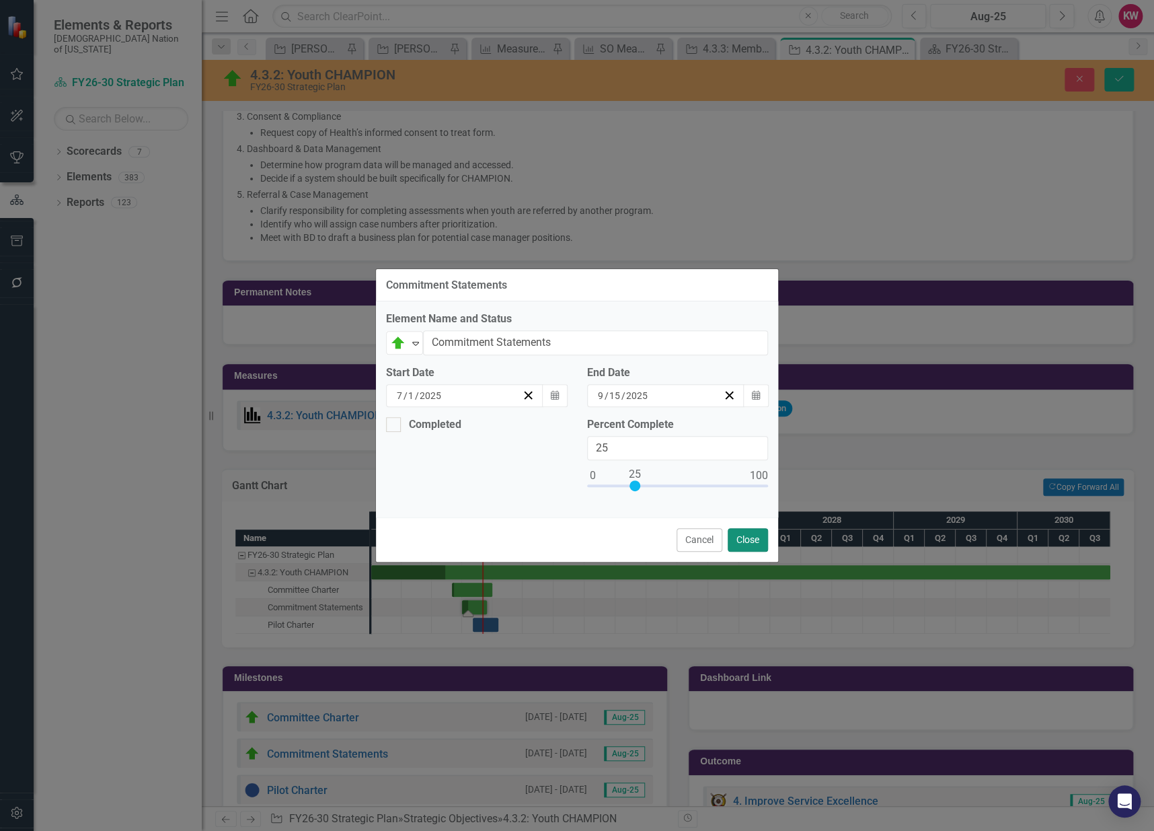
click at [752, 544] on button "Close" at bounding box center [748, 540] width 40 height 24
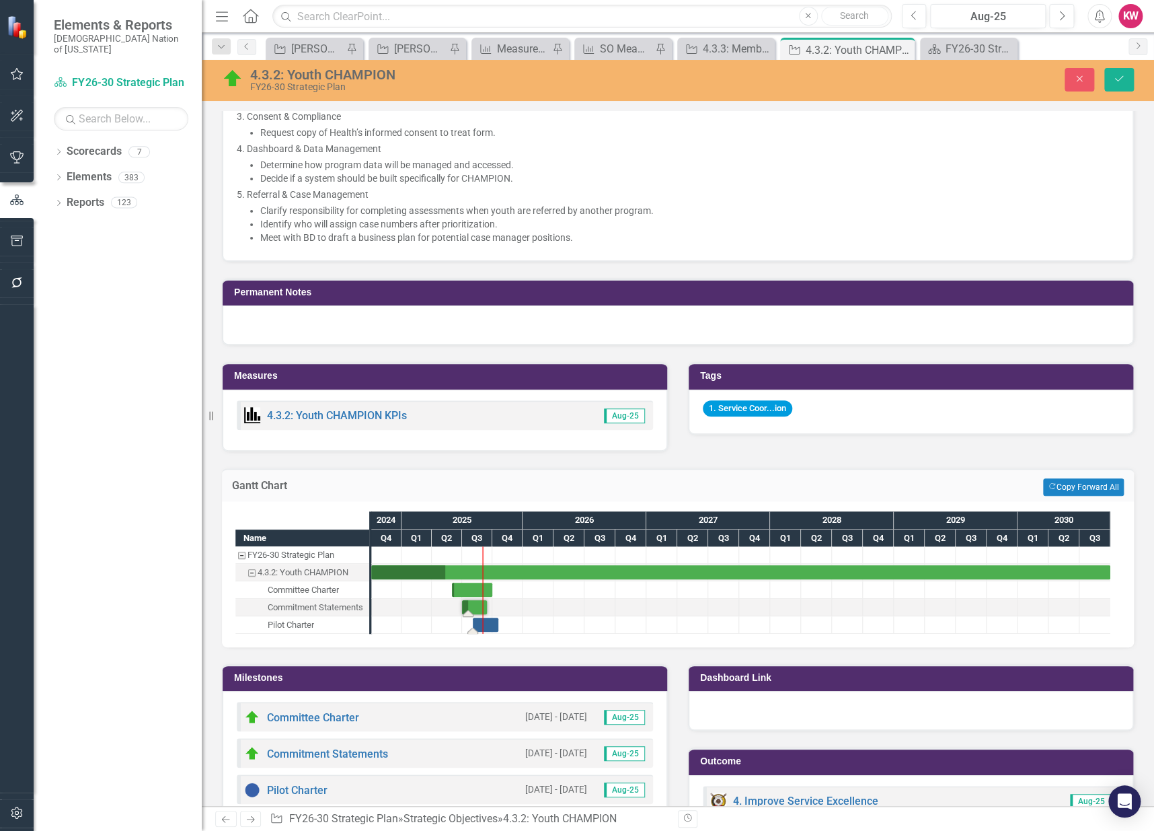
click at [491, 622] on div "Task: Start date: 2025-08-02 End date: 2025-10-19" at bounding box center [486, 624] width 26 height 14
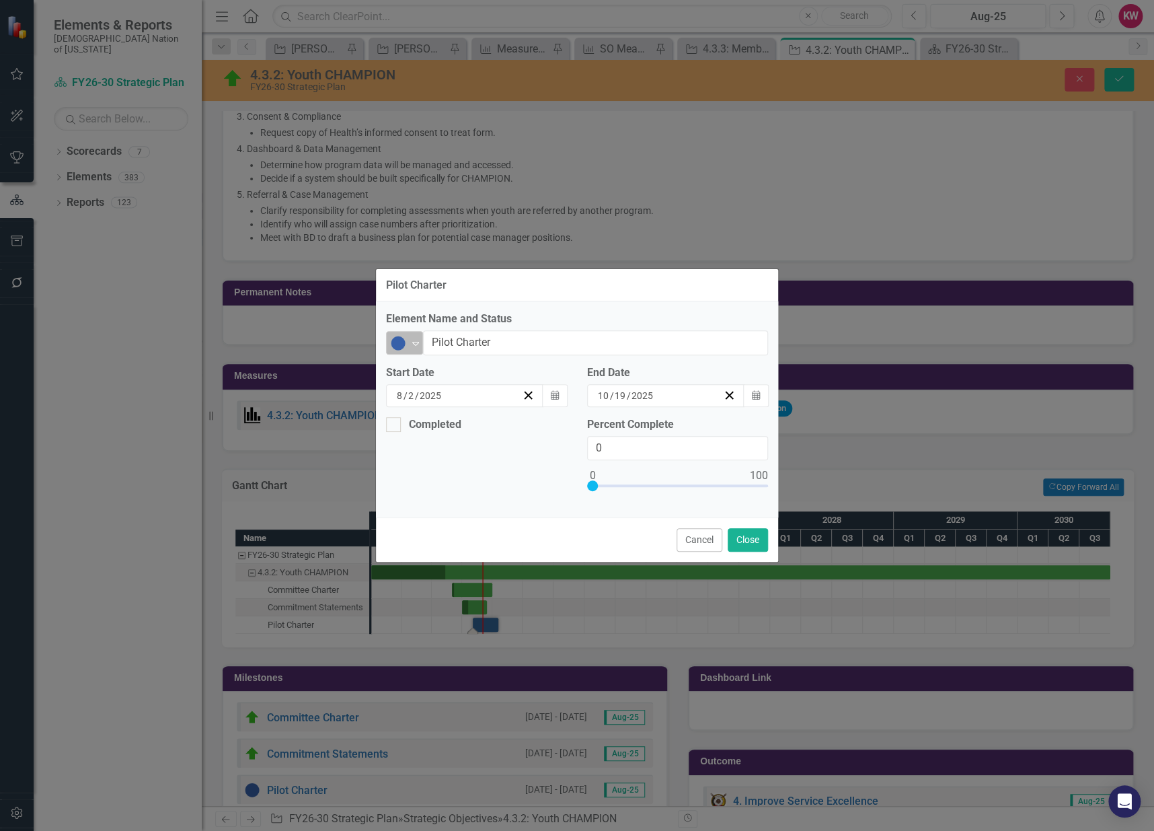
click at [415, 345] on icon at bounding box center [415, 344] width 7 height 4
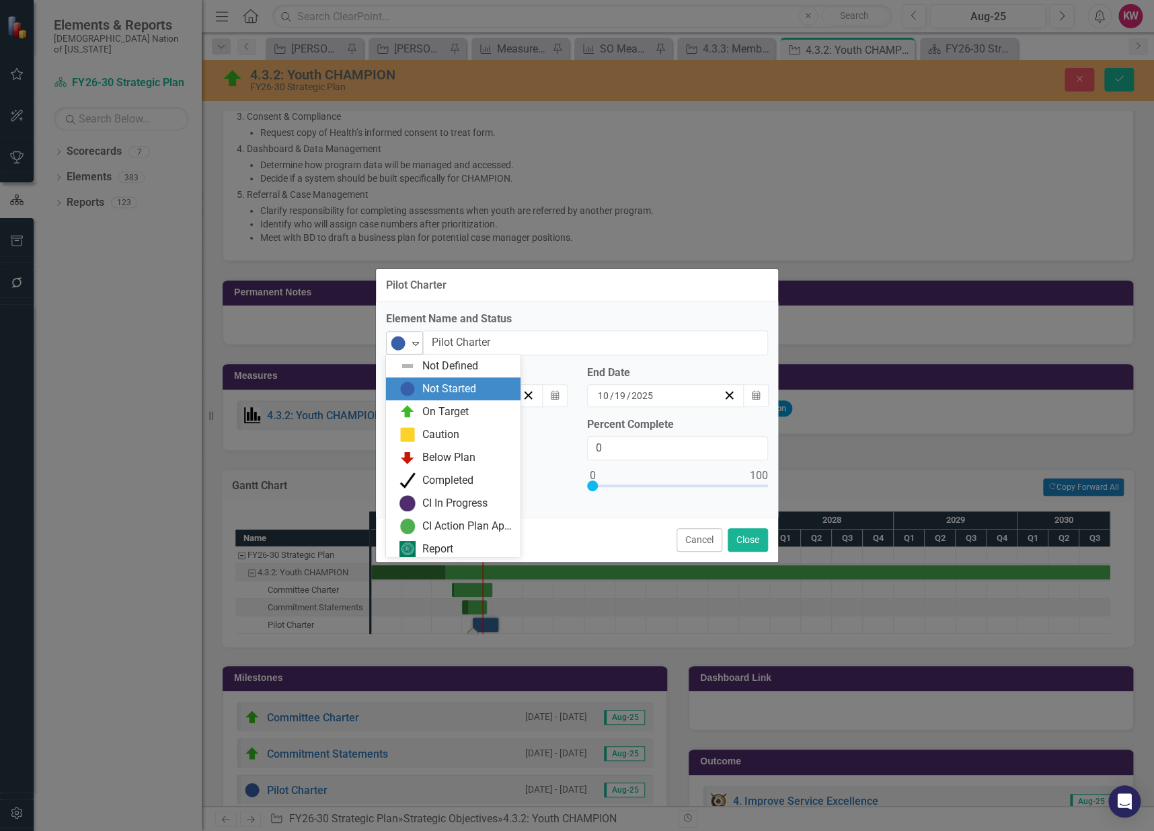
scroll to position [3, 0]
click at [407, 405] on img at bounding box center [408, 408] width 16 height 16
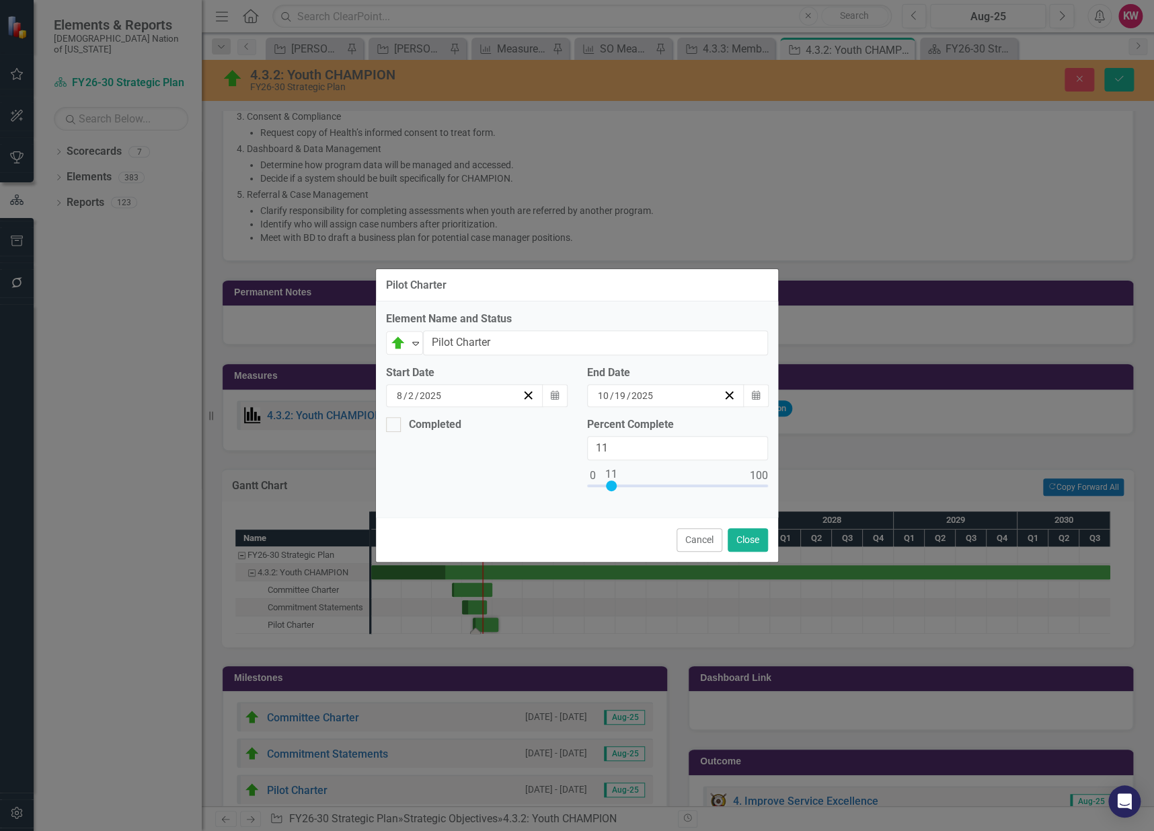
drag, startPoint x: 595, startPoint y: 484, endPoint x: 613, endPoint y: 484, distance: 18.8
click at [613, 484] on div at bounding box center [611, 485] width 11 height 11
click at [611, 445] on input "11" at bounding box center [677, 448] width 181 height 25
type input "10"
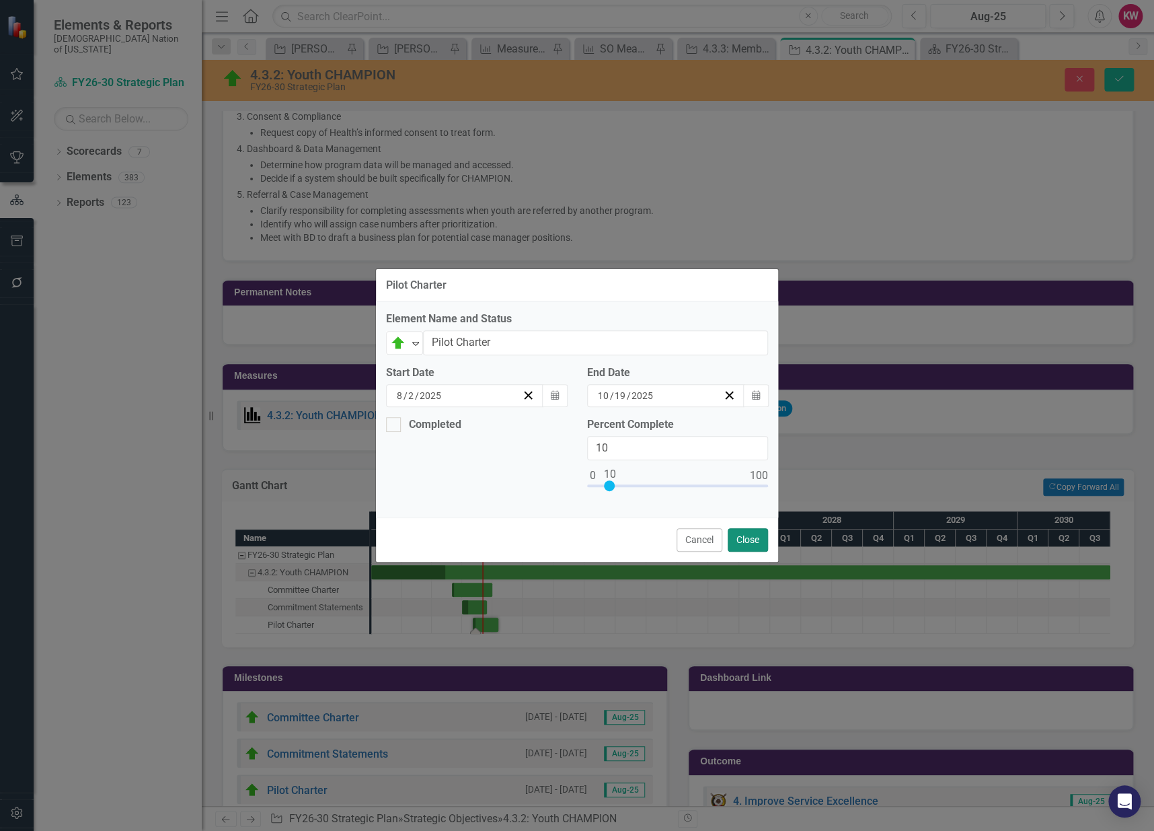
click at [747, 542] on button "Close" at bounding box center [748, 540] width 40 height 24
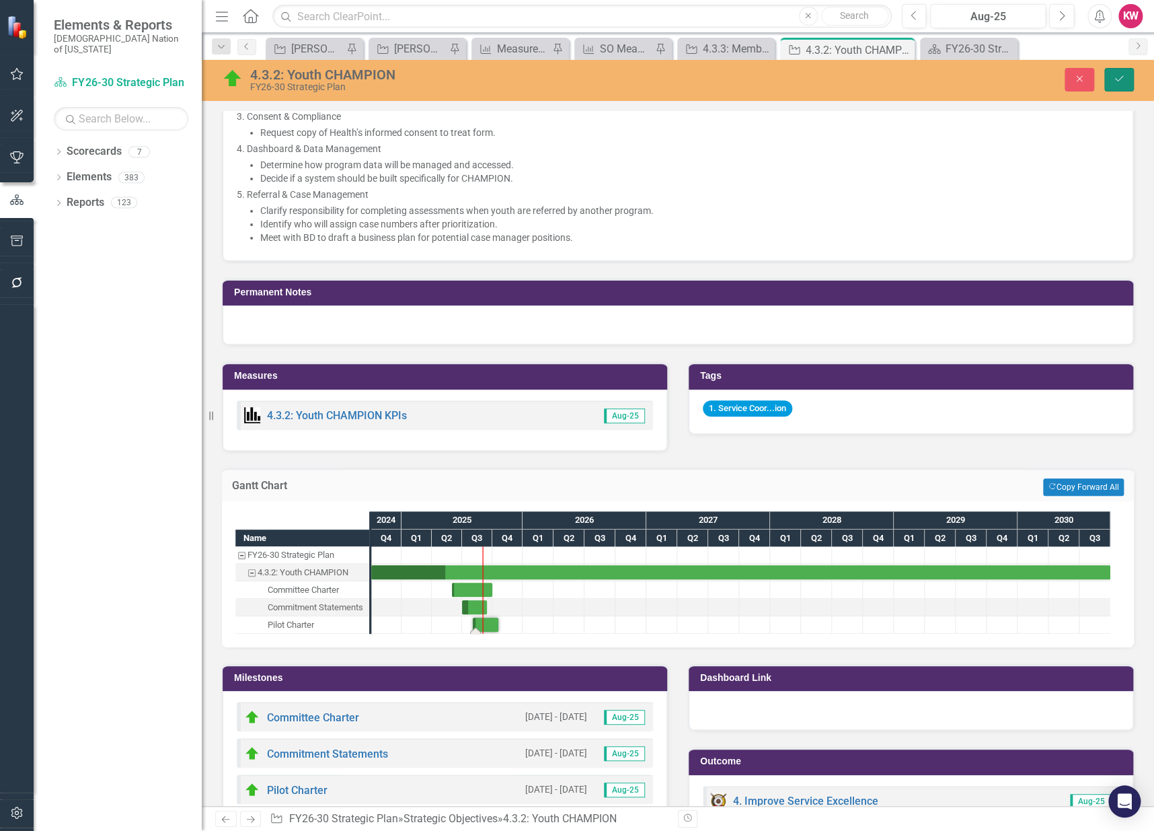
click at [1129, 79] on button "Save" at bounding box center [1119, 80] width 30 height 24
